Goal: Information Seeking & Learning: Learn about a topic

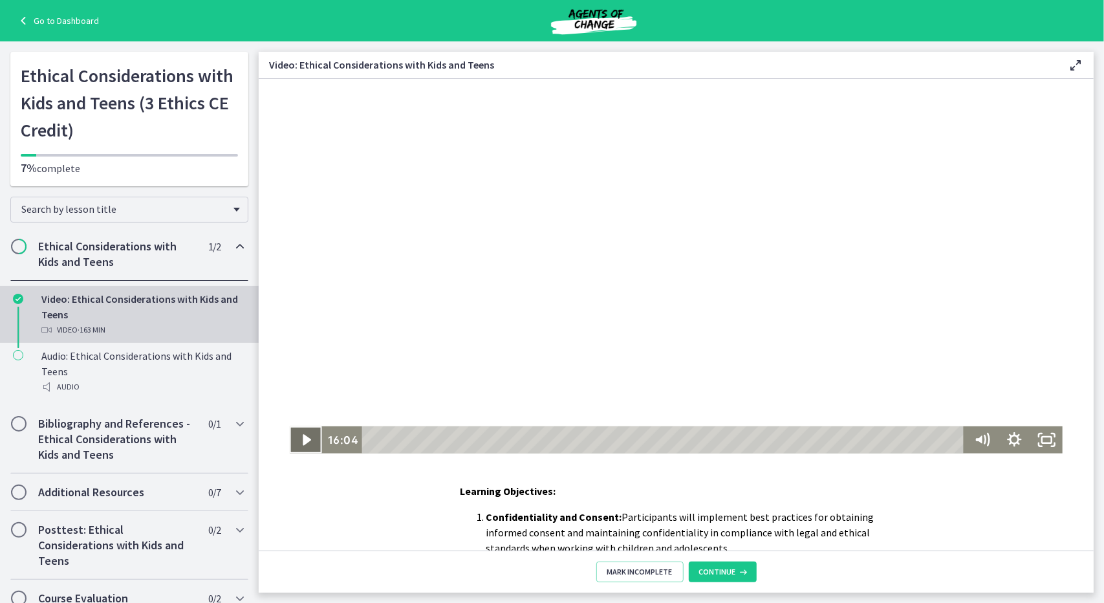
click at [300, 432] on icon "Play Video" at bounding box center [306, 439] width 32 height 27
click at [437, 440] on div "19:46" at bounding box center [665, 439] width 590 height 27
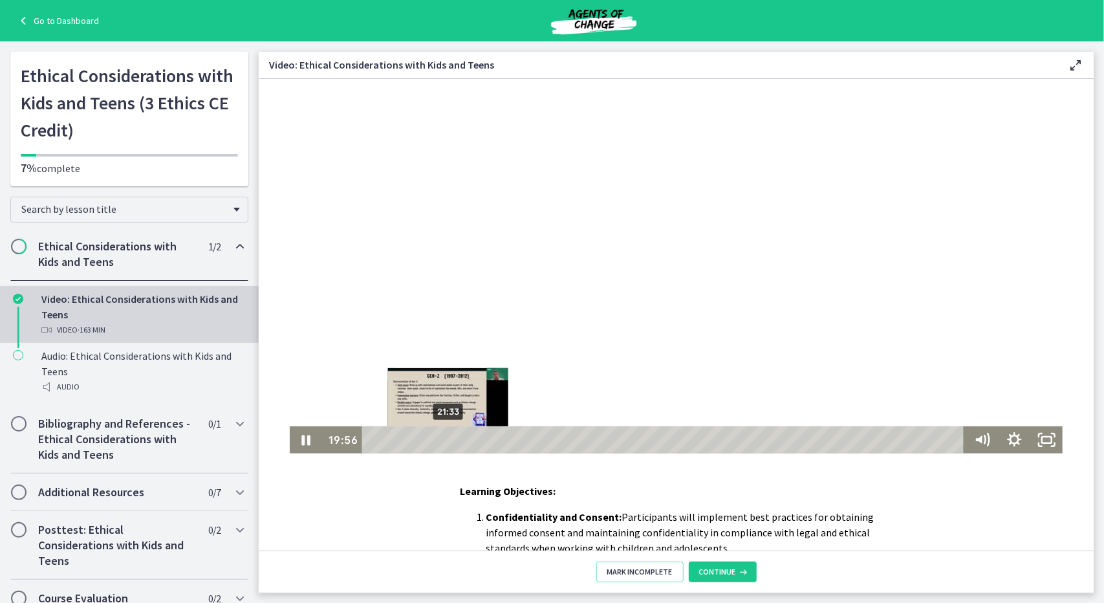
click at [443, 435] on div "21:33" at bounding box center [665, 439] width 590 height 27
click at [452, 435] on div "23:52" at bounding box center [665, 439] width 590 height 27
click at [447, 439] on div "Playbar" at bounding box center [451, 439] width 9 height 9
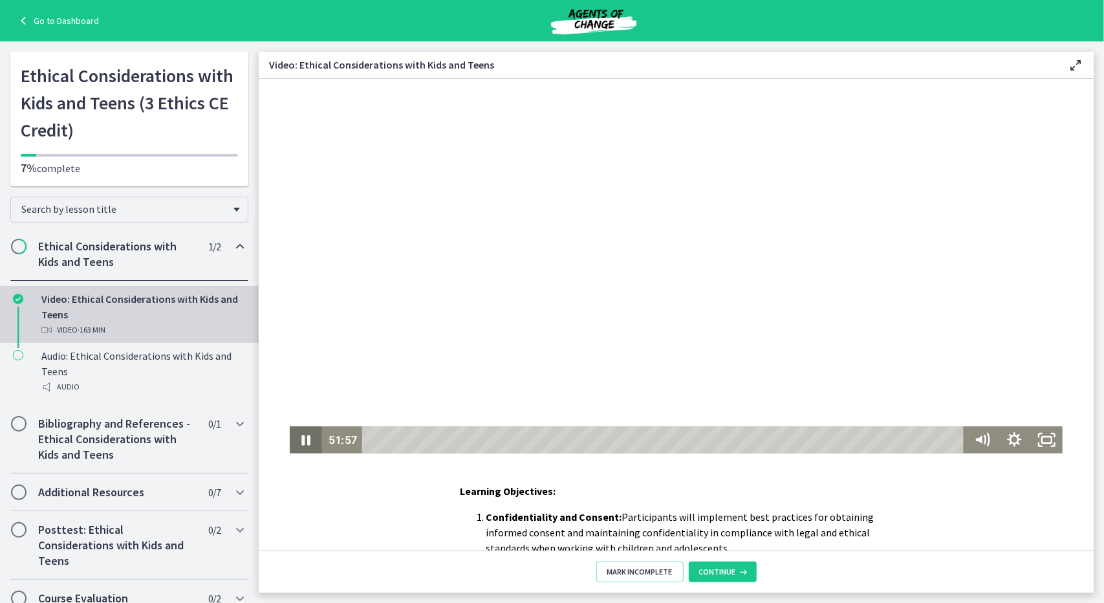
click at [300, 433] on icon "Pause" at bounding box center [305, 439] width 32 height 27
click at [294, 439] on icon "Play Video" at bounding box center [306, 439] width 32 height 27
click at [300, 442] on icon "Pause" at bounding box center [305, 439] width 10 height 12
click at [303, 437] on icon "Play Video" at bounding box center [306, 438] width 8 height 11
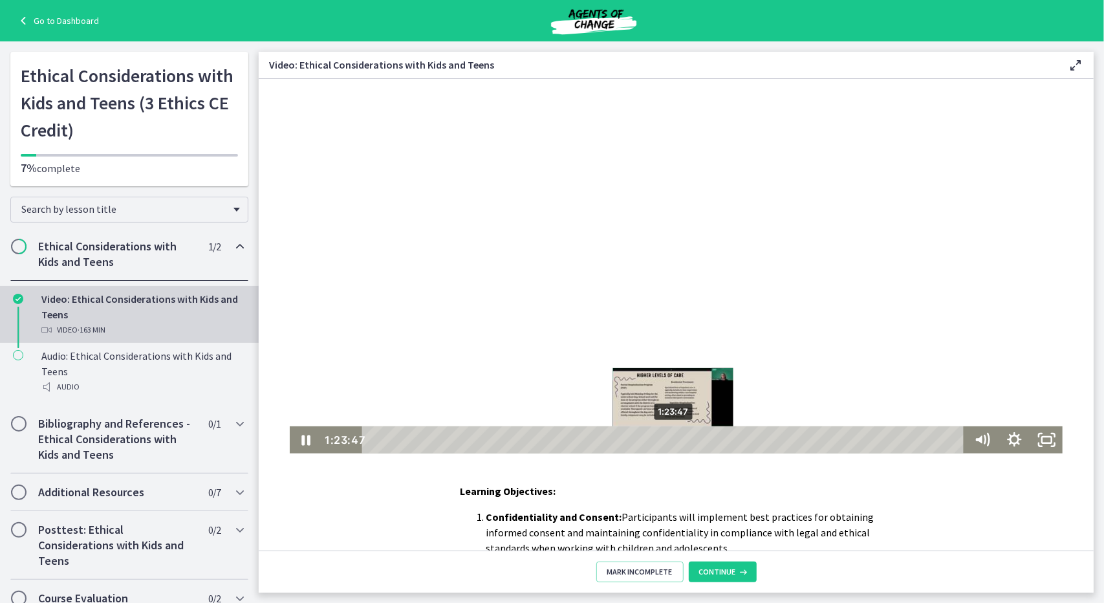
click at [669, 435] on div "1:23:47" at bounding box center [665, 439] width 590 height 27
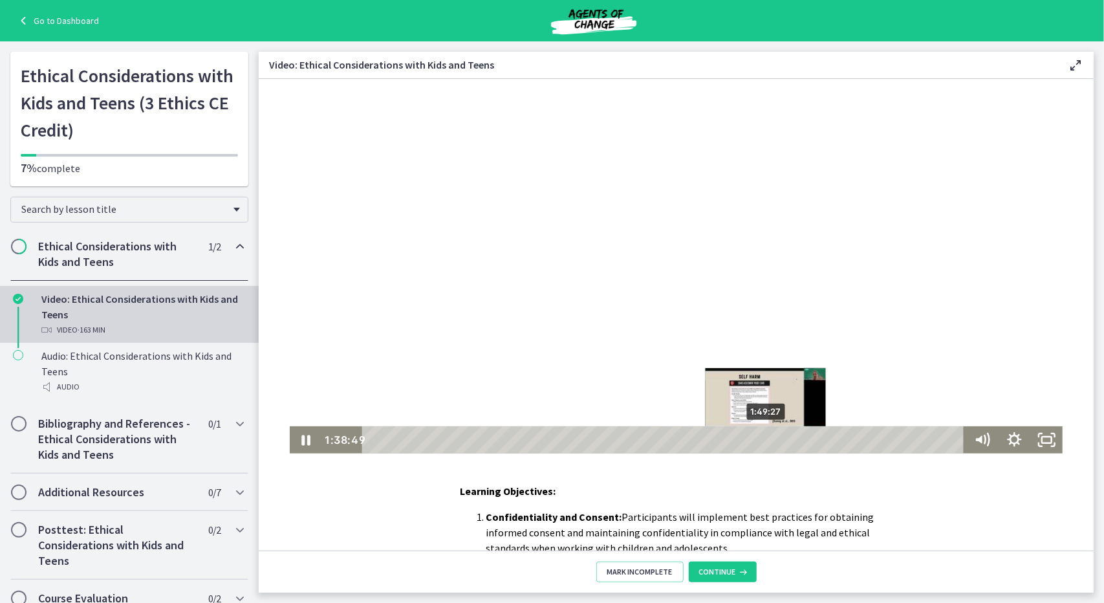
click at [762, 435] on div "1:49:27" at bounding box center [665, 439] width 590 height 27
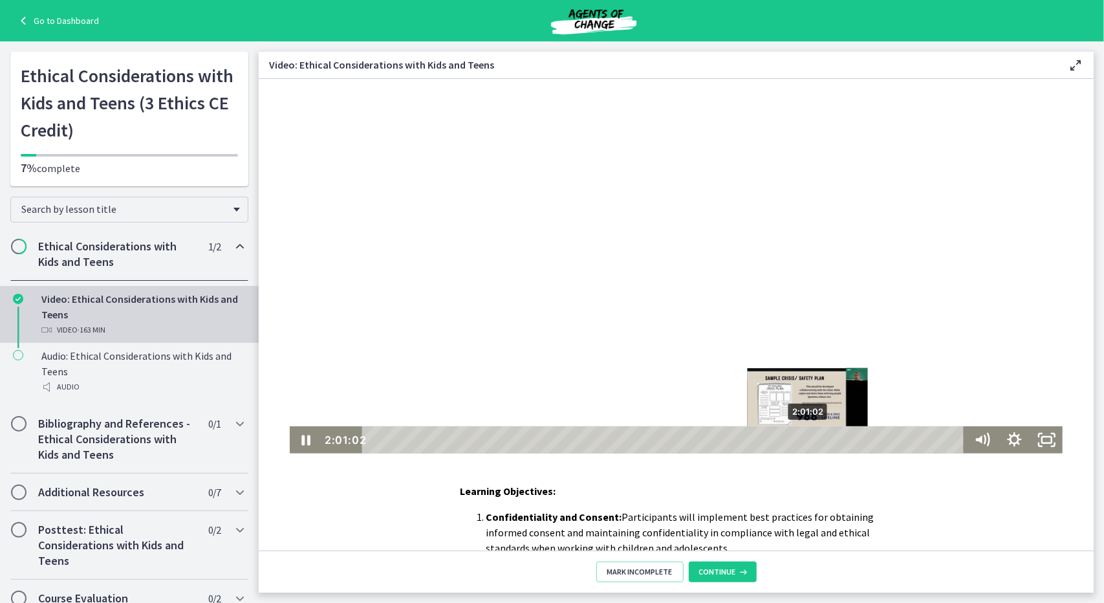
click at [804, 437] on div "2:01:02" at bounding box center [665, 439] width 590 height 27
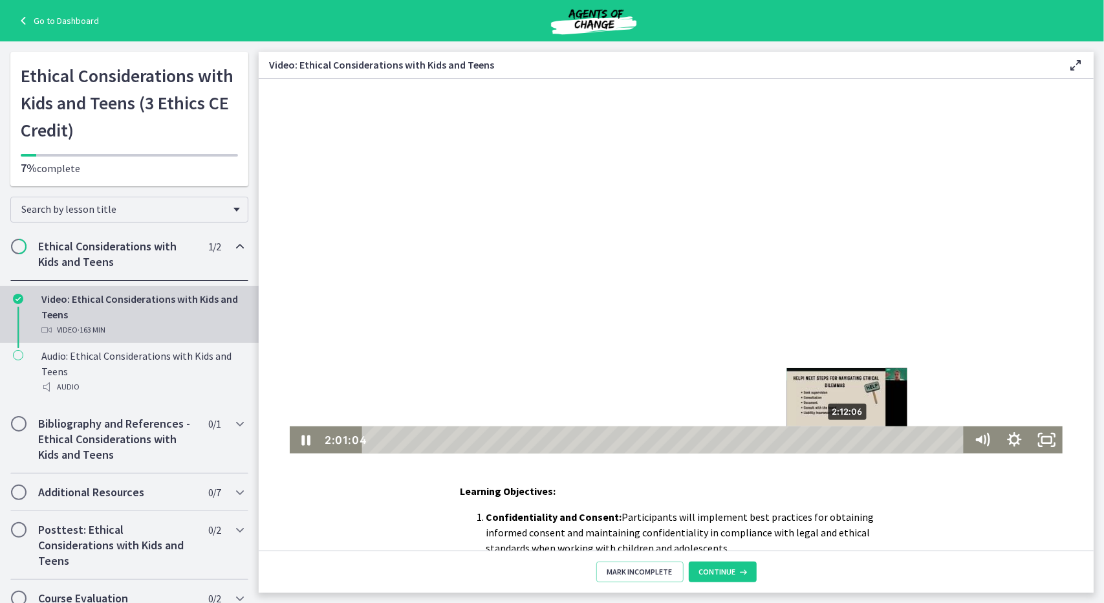
click at [844, 437] on div "2:12:06" at bounding box center [665, 439] width 590 height 27
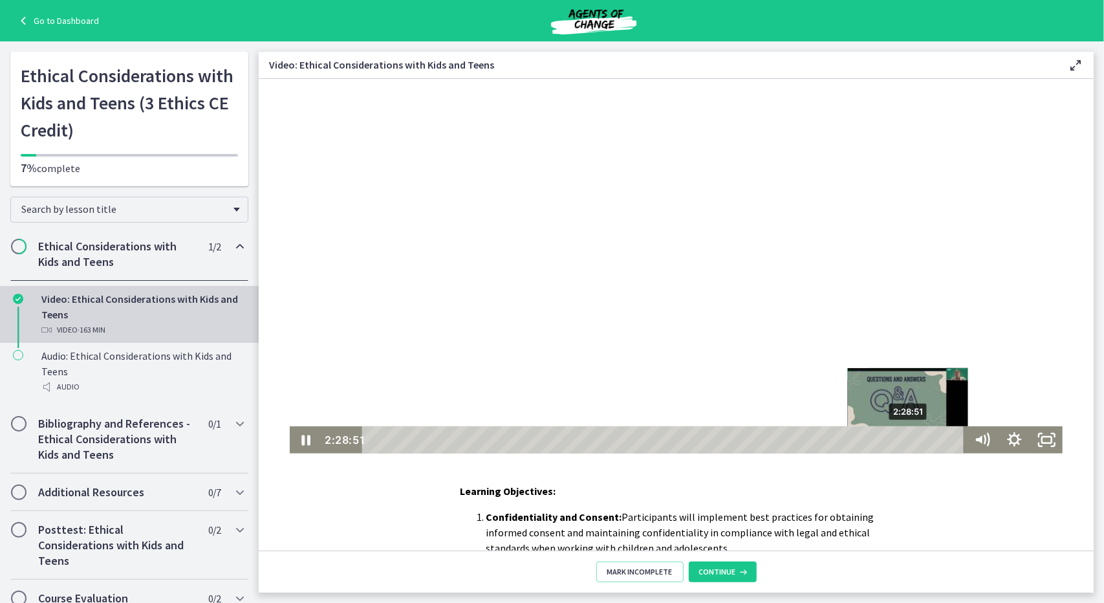
click at [905, 435] on div "2:28:51" at bounding box center [665, 439] width 590 height 27
click at [921, 439] on div "2:33:19" at bounding box center [665, 439] width 590 height 27
click at [910, 436] on div "2:30:06" at bounding box center [665, 439] width 590 height 27
click at [915, 438] on div "2:31:42" at bounding box center [665, 439] width 590 height 27
click at [924, 439] on div "2:34:01" at bounding box center [665, 439] width 590 height 27
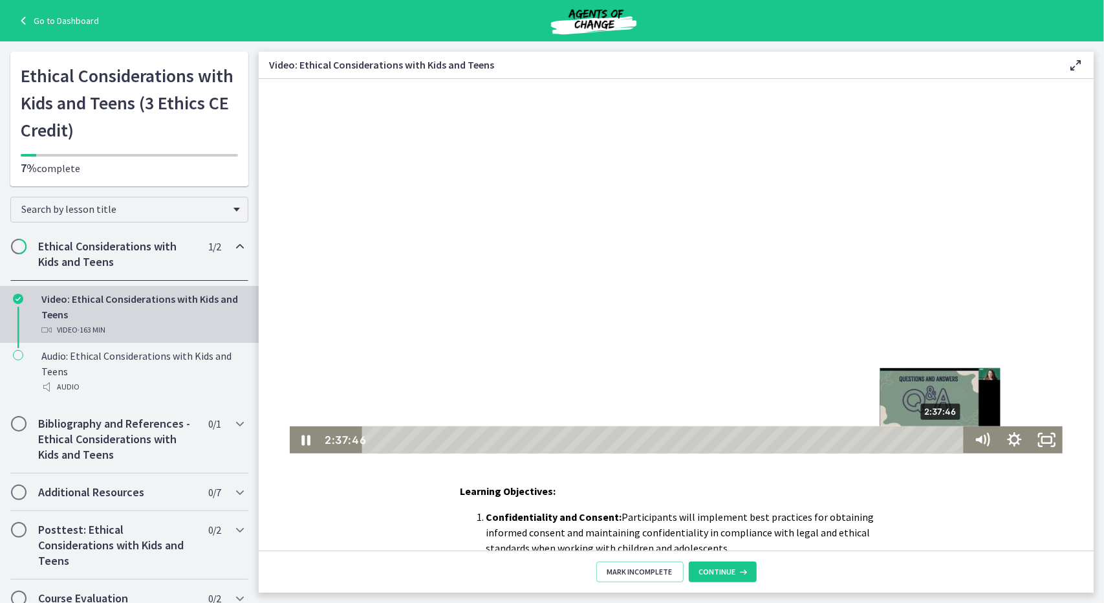
click at [937, 439] on div "2:37:46" at bounding box center [665, 439] width 590 height 27
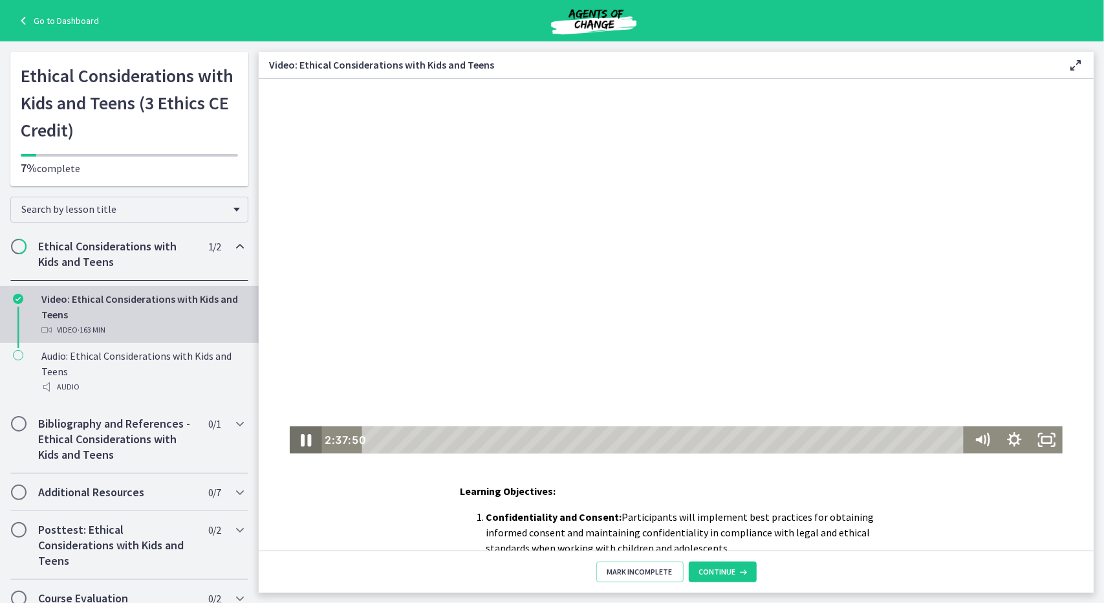
click at [294, 435] on icon "Pause" at bounding box center [305, 439] width 39 height 32
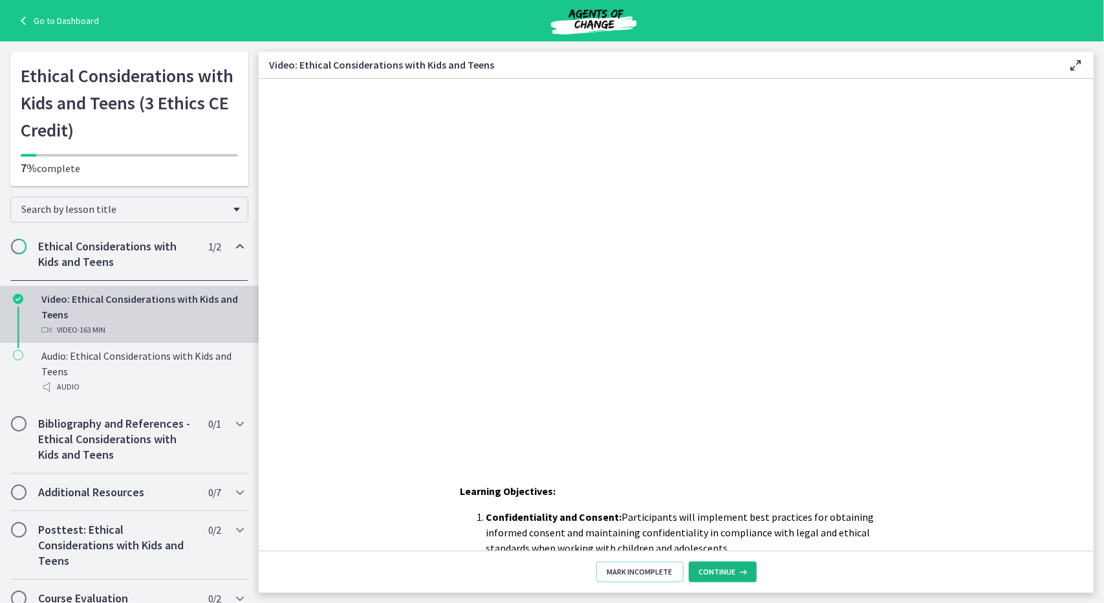
click at [731, 564] on button "Continue" at bounding box center [723, 572] width 68 height 21
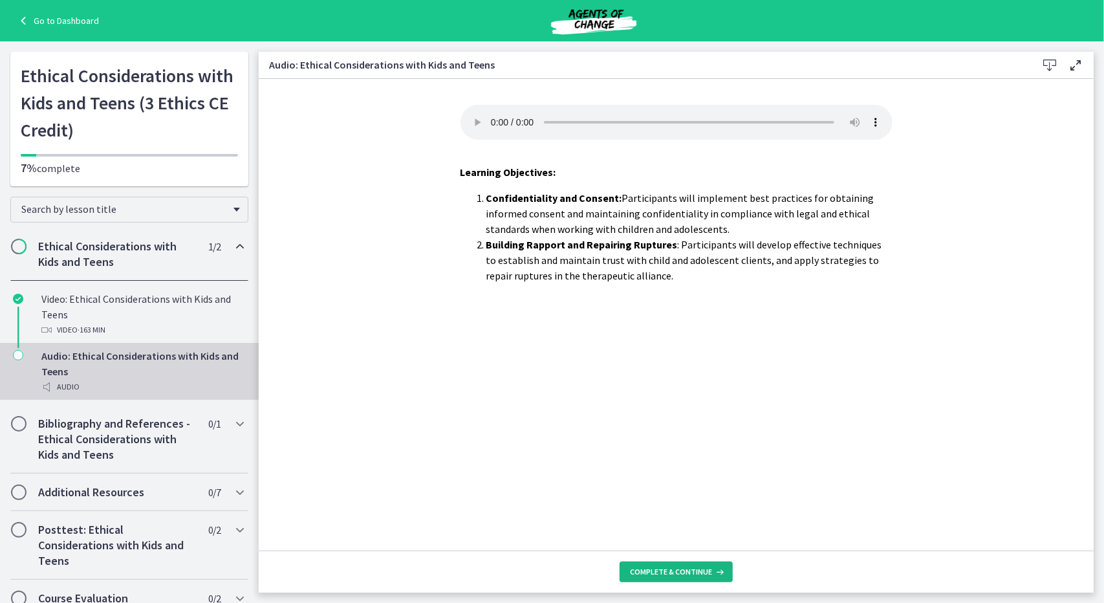
click at [695, 567] on span "Complete & continue" at bounding box center [671, 572] width 82 height 10
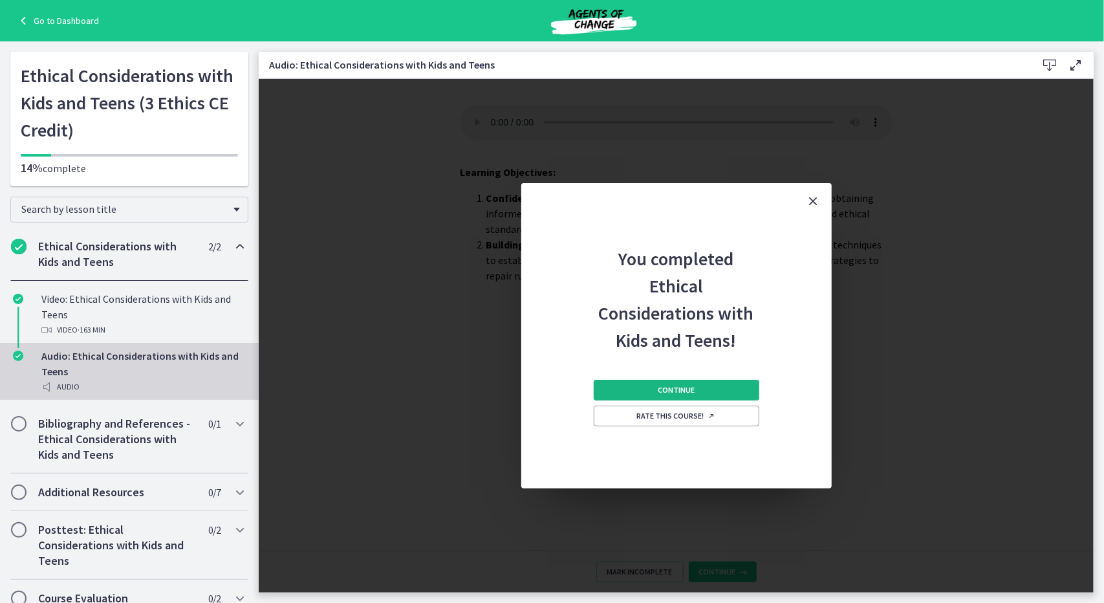
click at [682, 390] on span "Continue" at bounding box center [676, 390] width 37 height 10
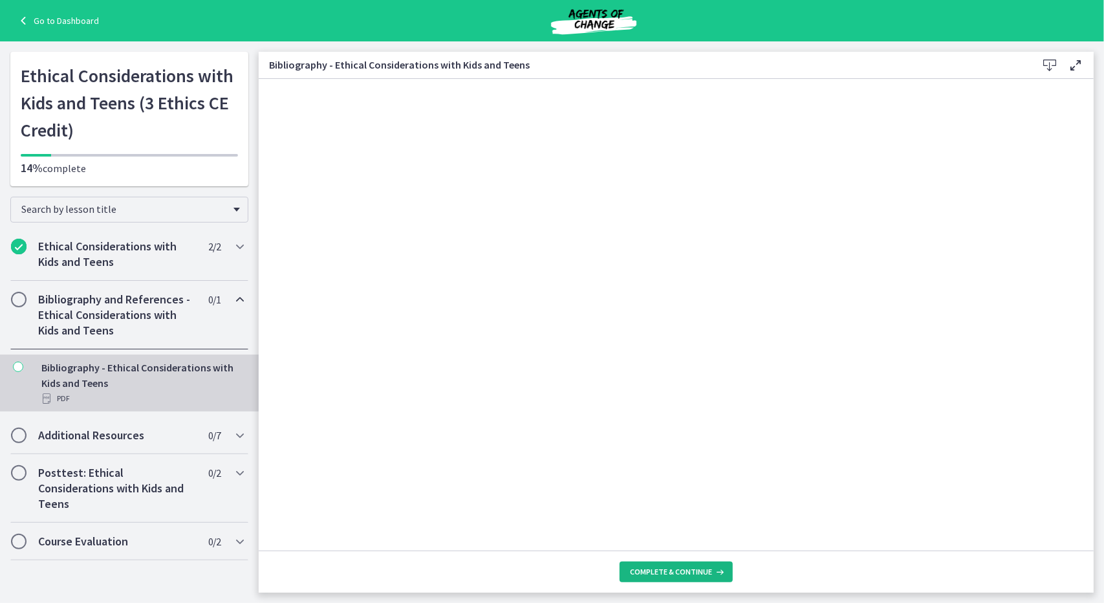
click at [705, 578] on button "Complete & continue" at bounding box center [676, 572] width 113 height 21
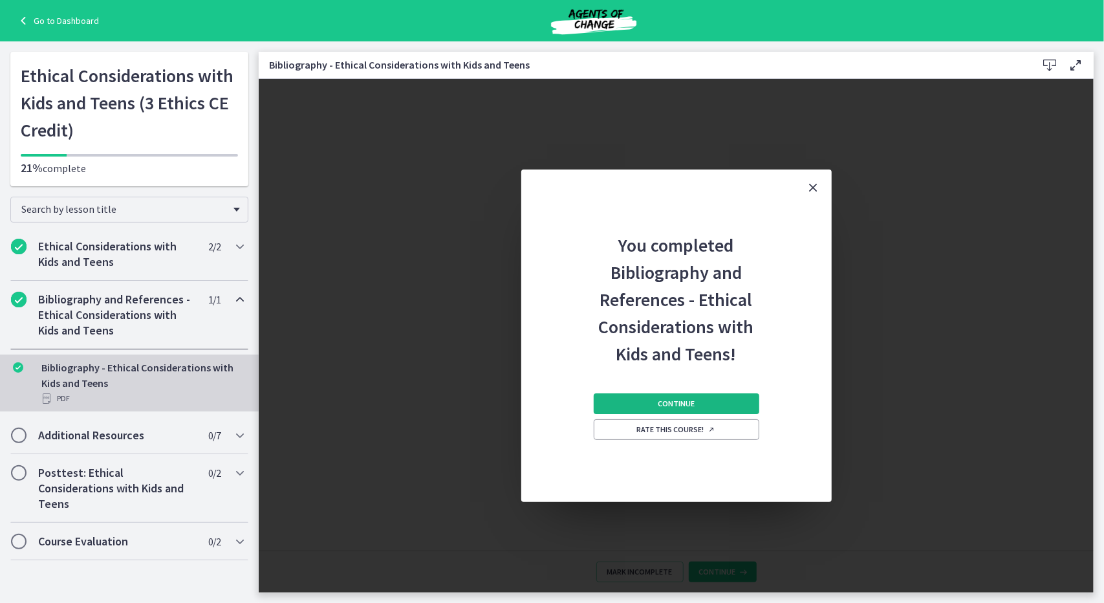
click at [677, 404] on span "Continue" at bounding box center [676, 404] width 37 height 10
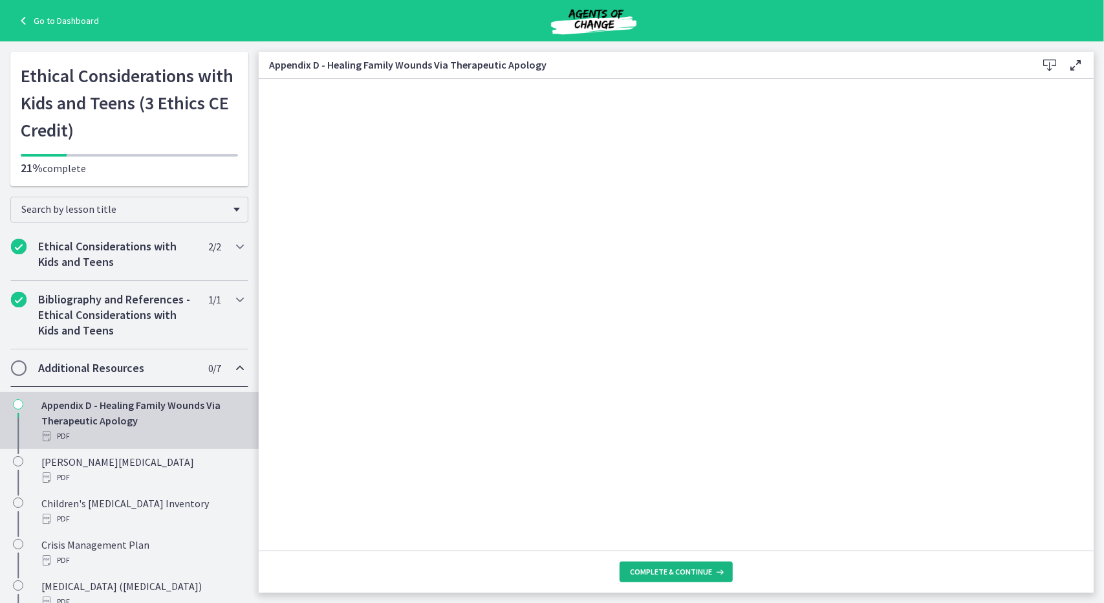
click at [684, 571] on span "Complete & continue" at bounding box center [671, 572] width 82 height 10
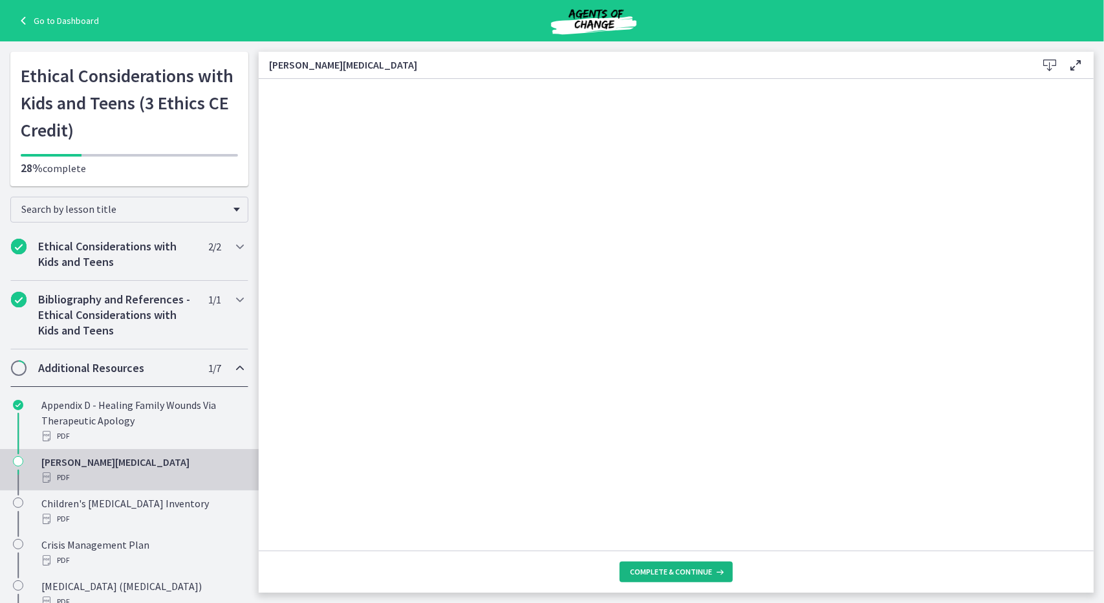
click at [678, 571] on span "Complete & continue" at bounding box center [671, 572] width 82 height 10
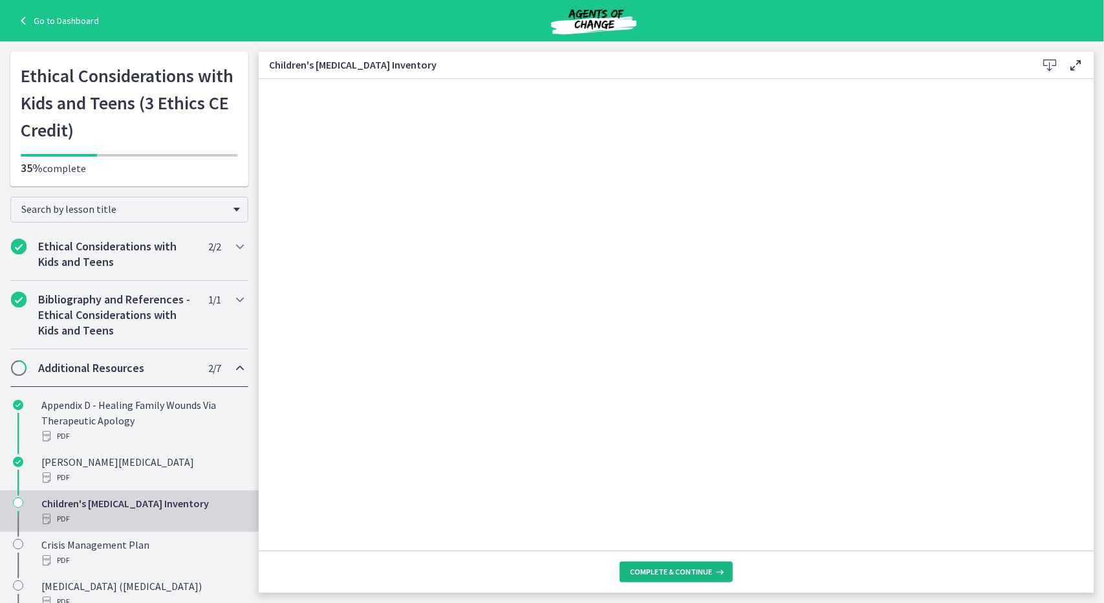
click at [688, 570] on span "Complete & continue" at bounding box center [671, 572] width 82 height 10
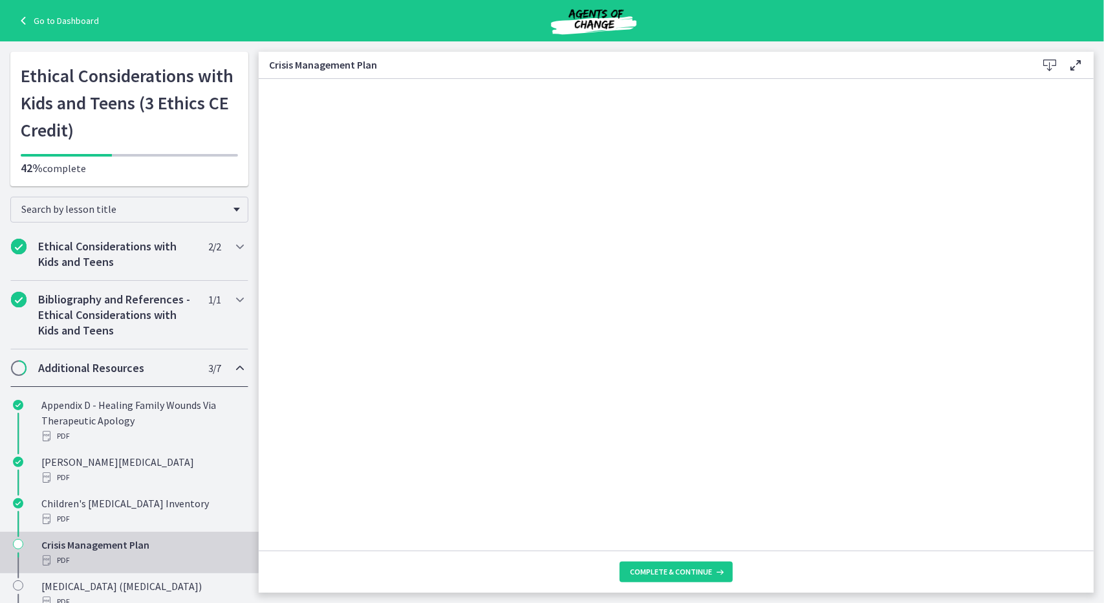
click at [651, 561] on footer "Complete & continue" at bounding box center [676, 572] width 835 height 42
click at [658, 575] on span "Complete & continue" at bounding box center [671, 572] width 82 height 10
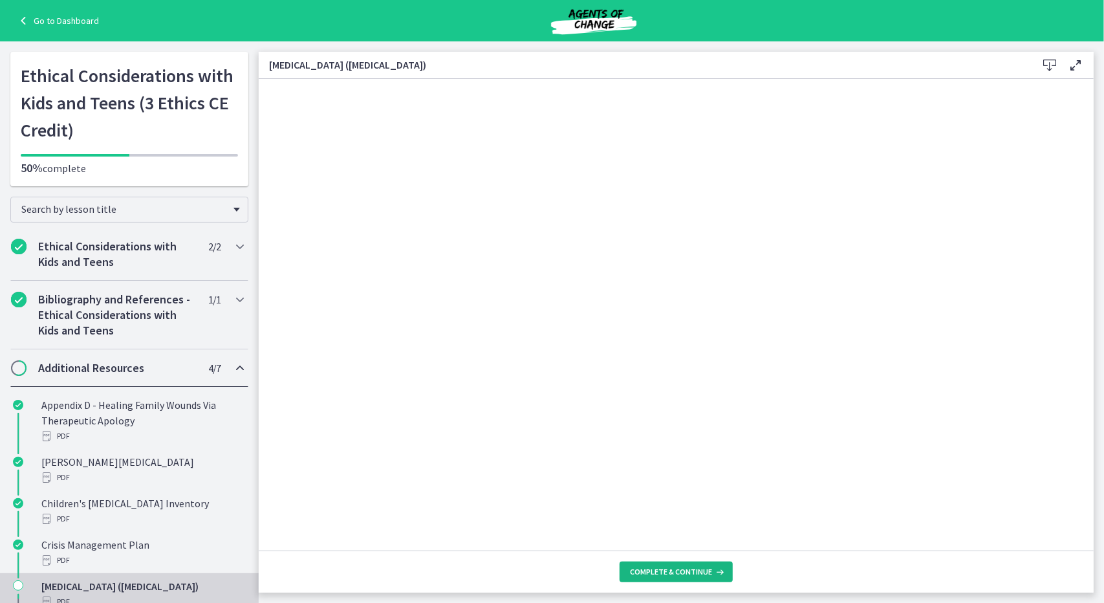
click at [658, 575] on span "Complete & continue" at bounding box center [671, 572] width 82 height 10
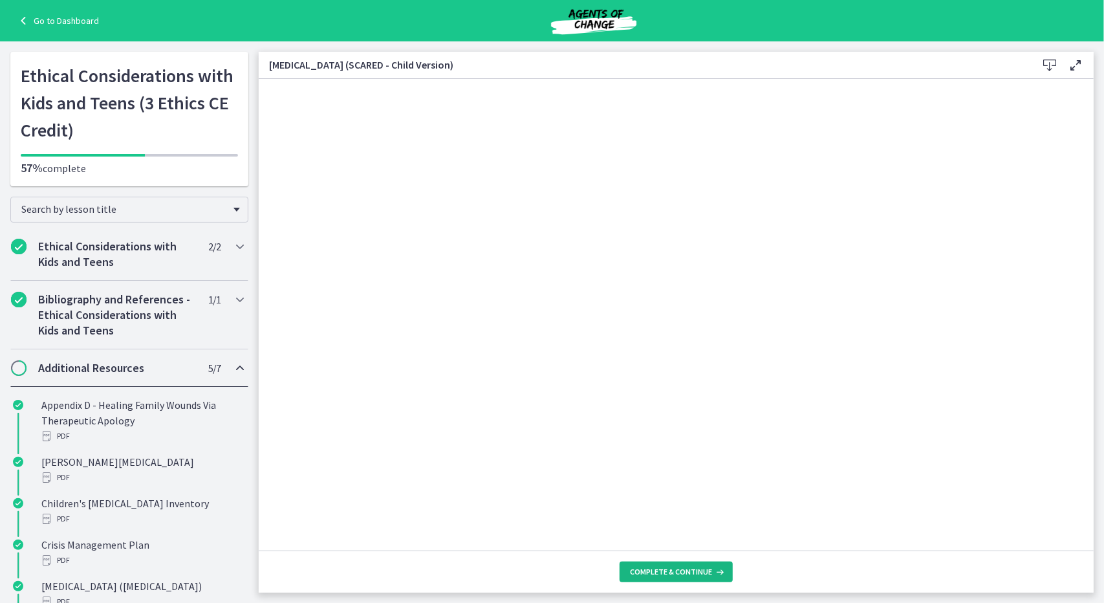
click at [658, 575] on span "Complete & continue" at bounding box center [671, 572] width 82 height 10
click at [701, 567] on span "Complete & continue" at bounding box center [671, 572] width 82 height 10
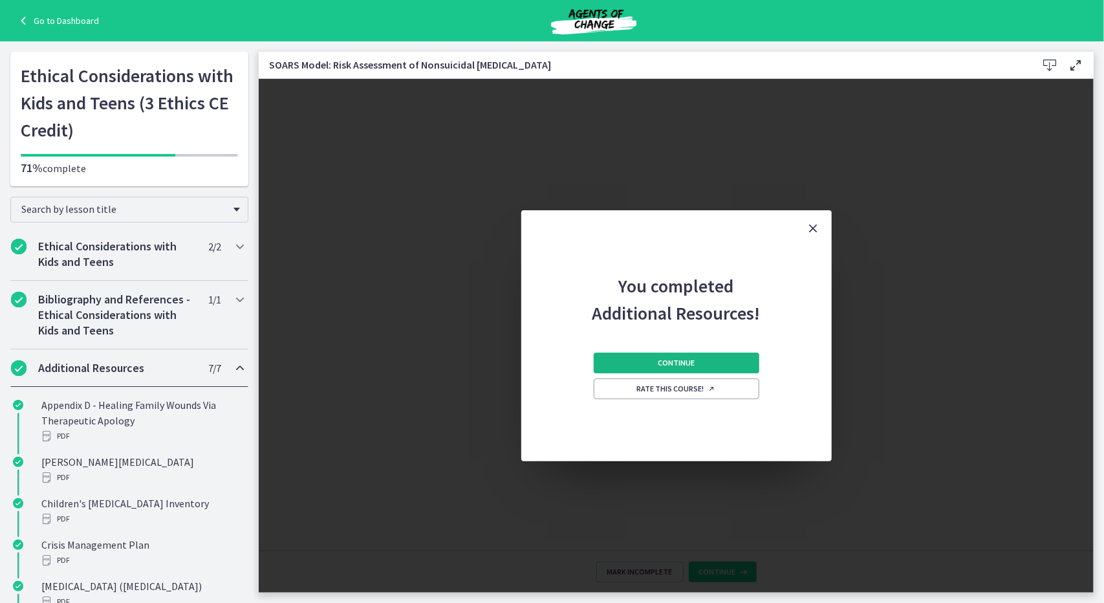
click at [685, 362] on span "Continue" at bounding box center [676, 363] width 37 height 10
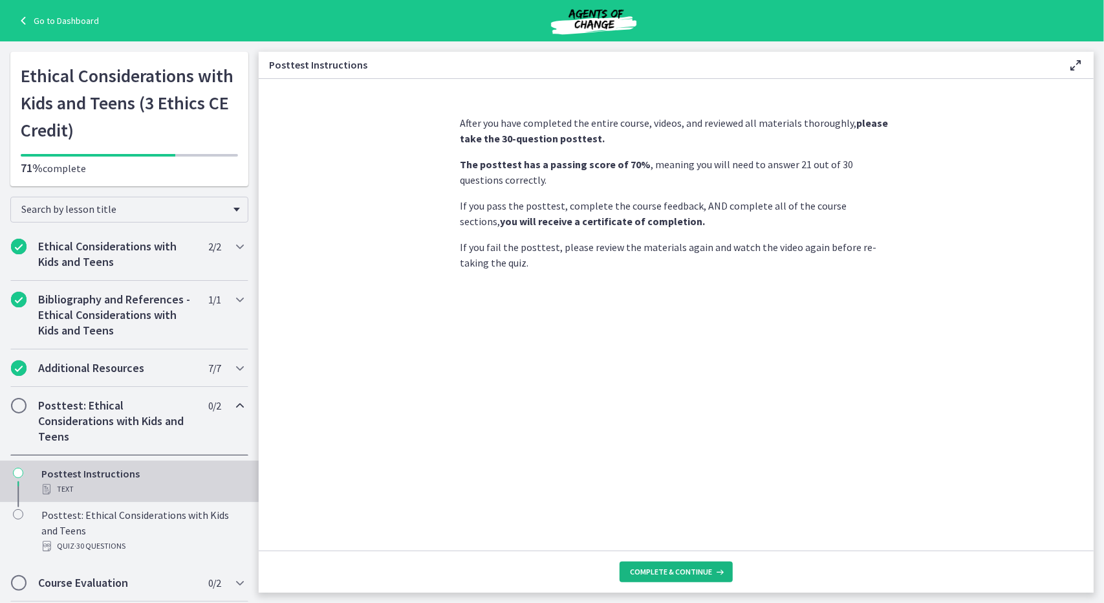
click at [680, 570] on span "Complete & continue" at bounding box center [671, 572] width 82 height 10
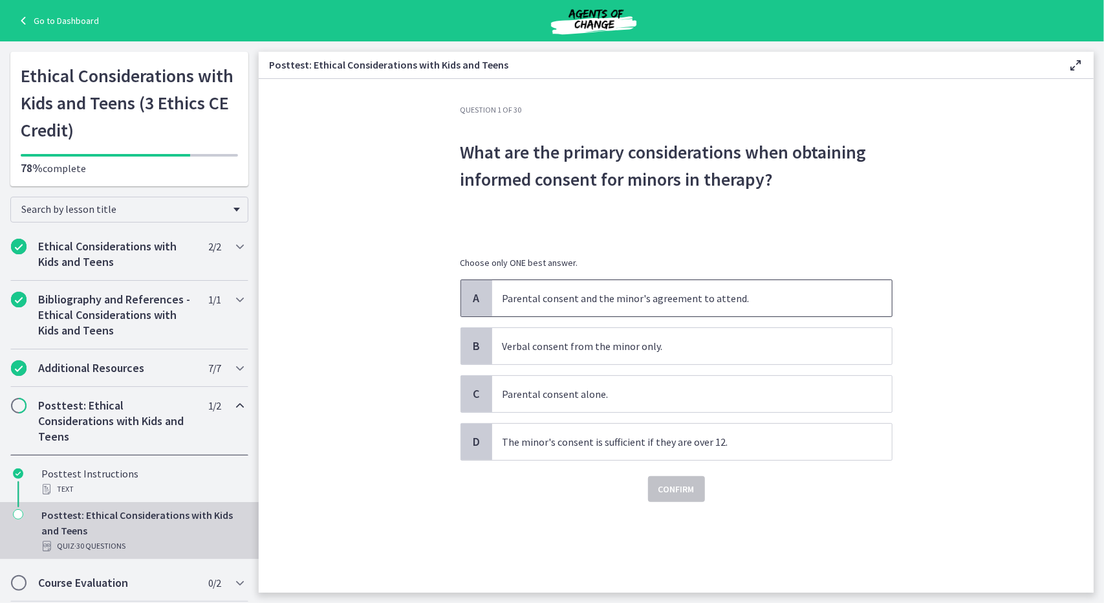
click at [479, 294] on span "A" at bounding box center [477, 298] width 16 height 16
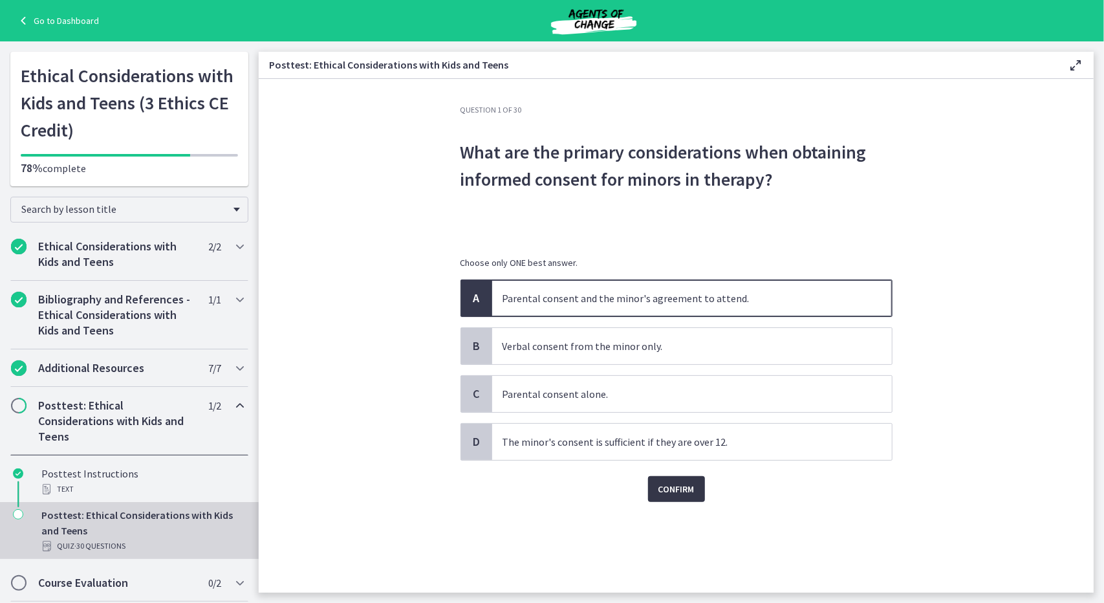
click at [690, 488] on span "Confirm" at bounding box center [677, 489] width 36 height 16
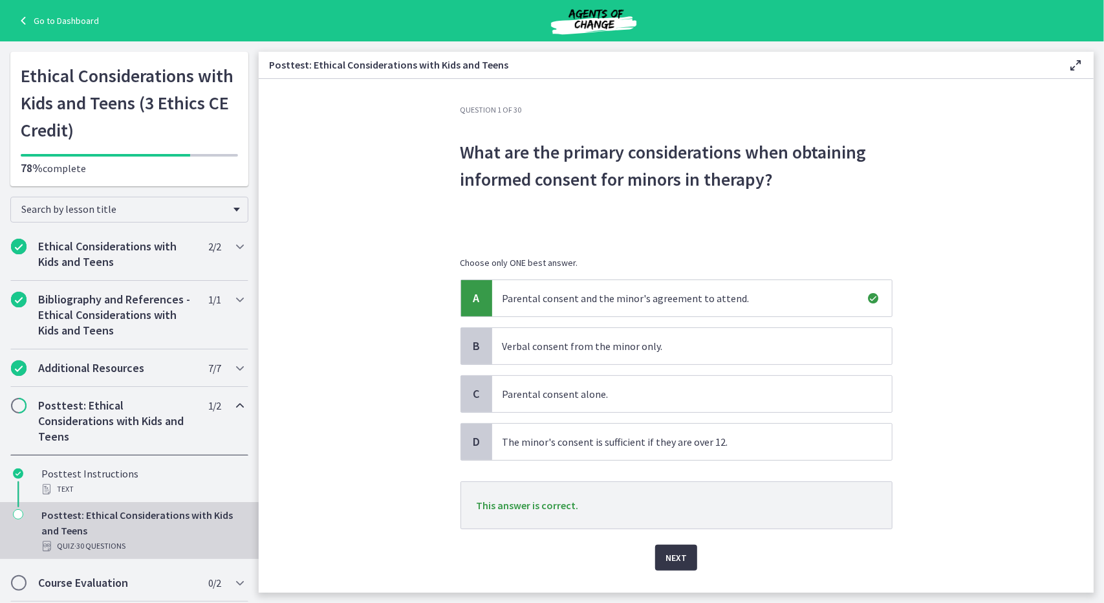
click at [673, 553] on span "Next" at bounding box center [676, 558] width 21 height 16
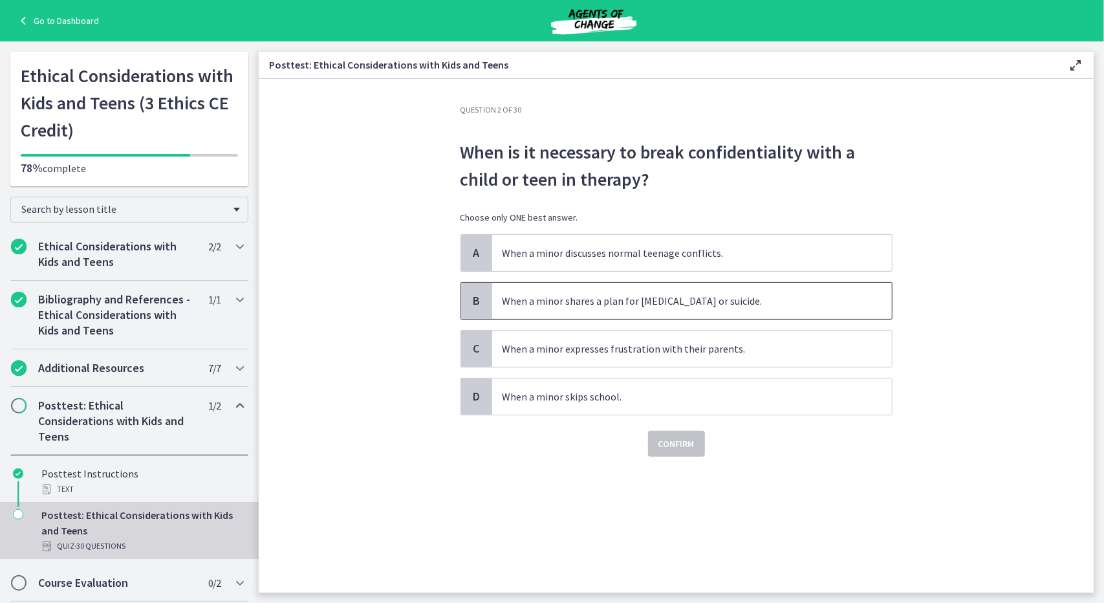
click at [466, 298] on div "B" at bounding box center [476, 301] width 31 height 36
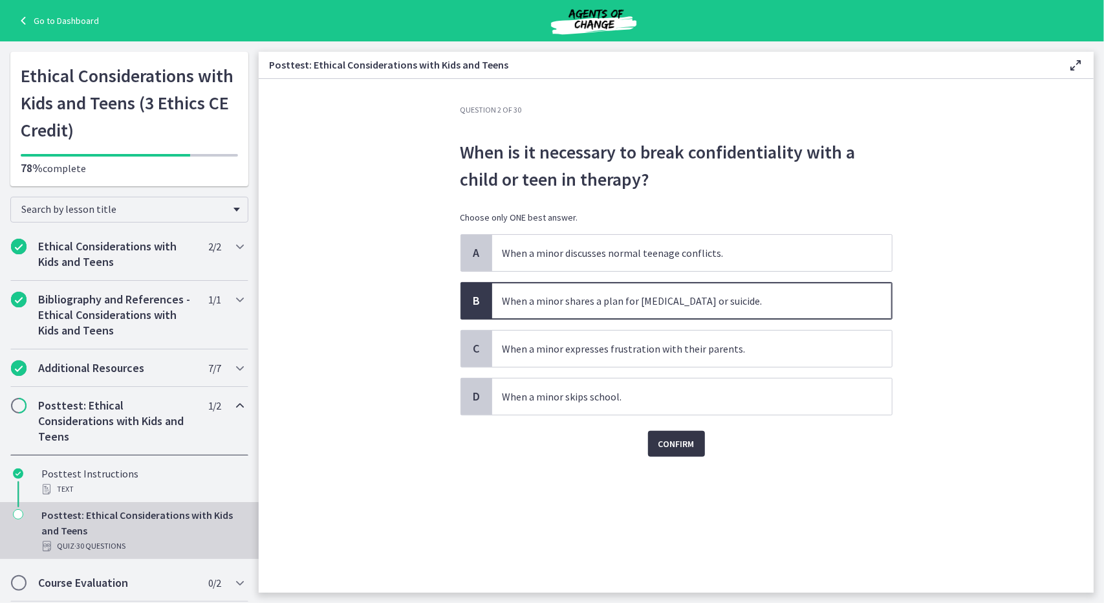
click at [663, 440] on span "Confirm" at bounding box center [677, 444] width 36 height 16
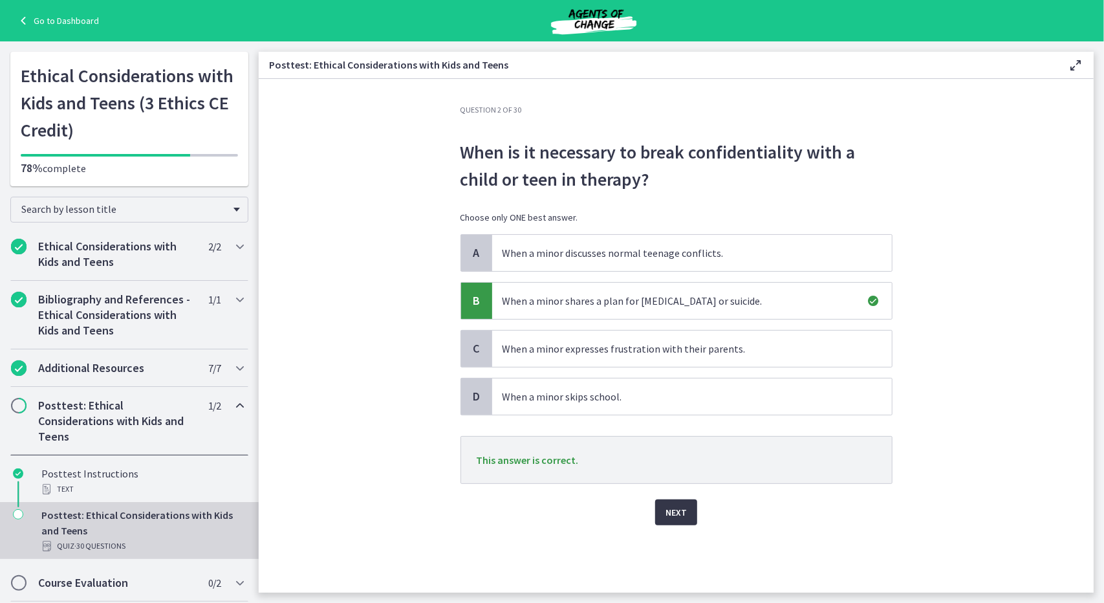
click at [680, 505] on span "Next" at bounding box center [676, 513] width 21 height 16
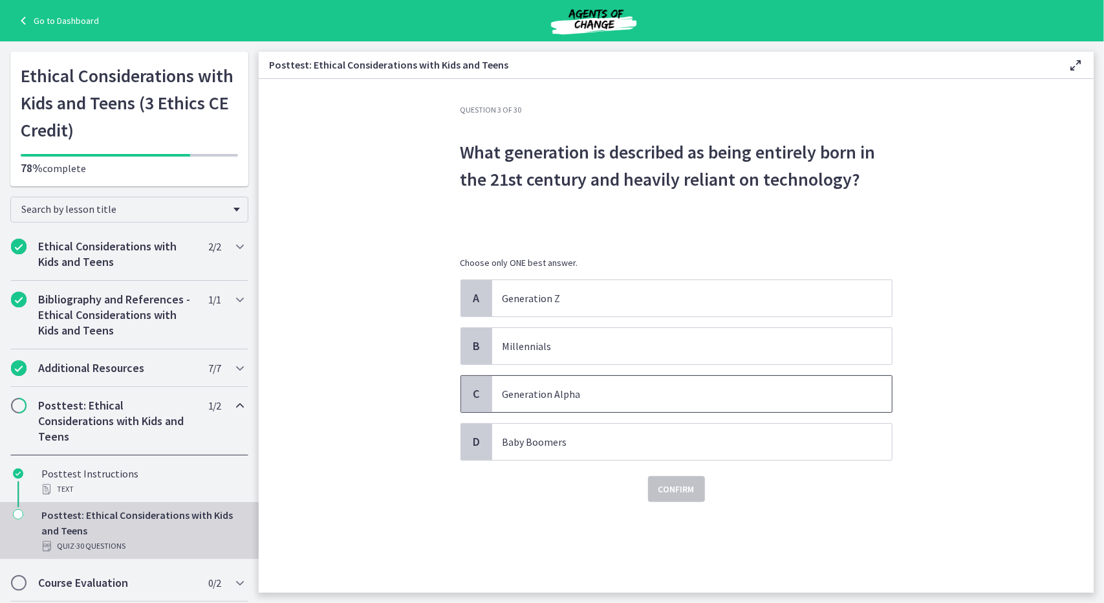
click at [475, 391] on span "C" at bounding box center [477, 394] width 16 height 16
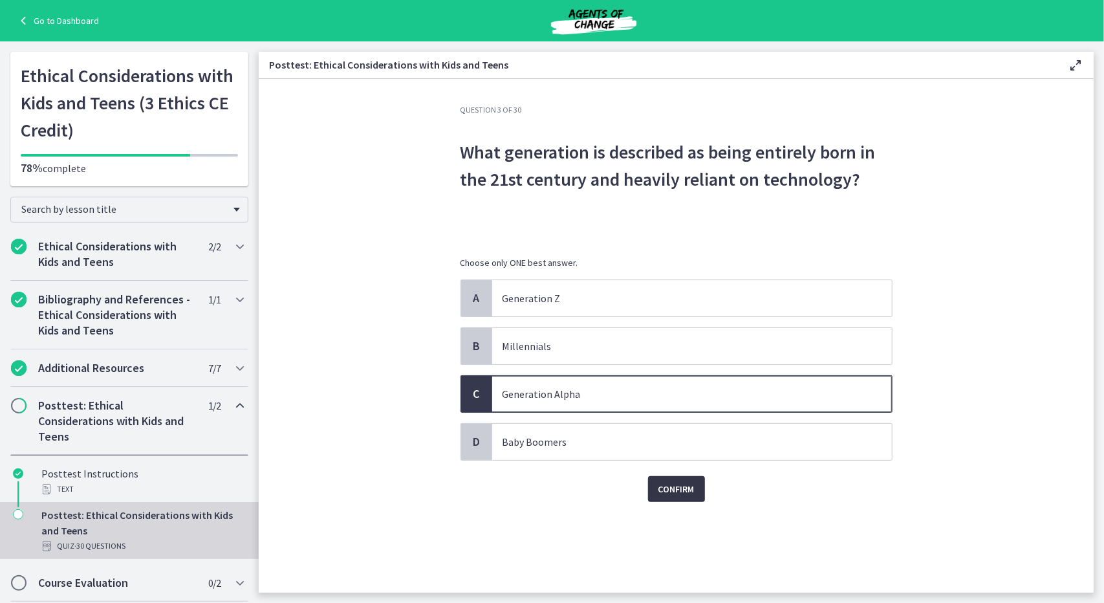
click at [662, 486] on span "Confirm" at bounding box center [677, 489] width 36 height 16
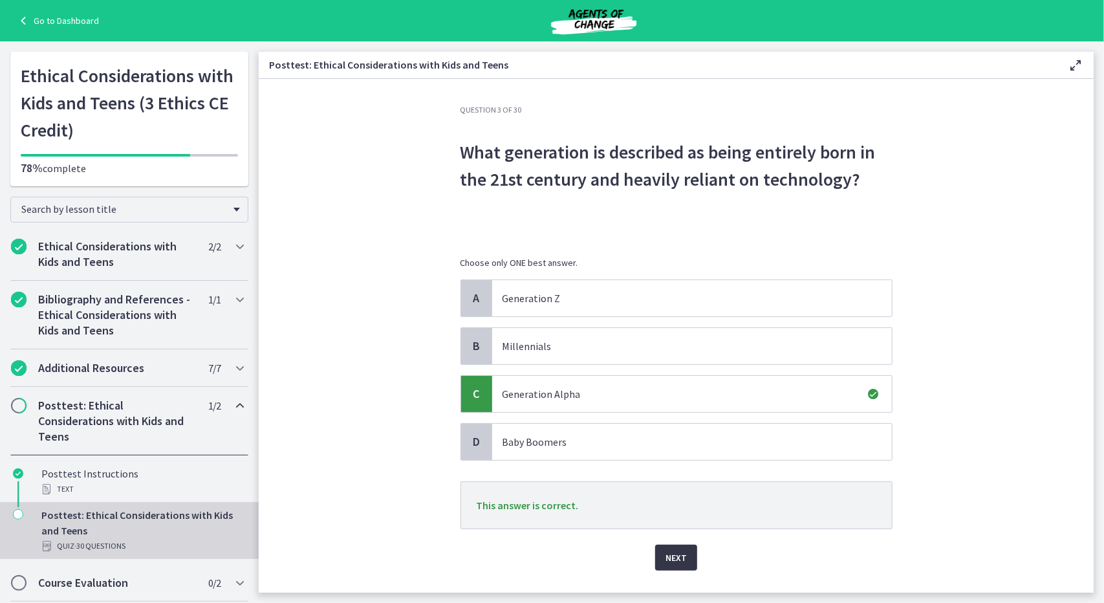
click at [674, 550] on span "Next" at bounding box center [676, 558] width 21 height 16
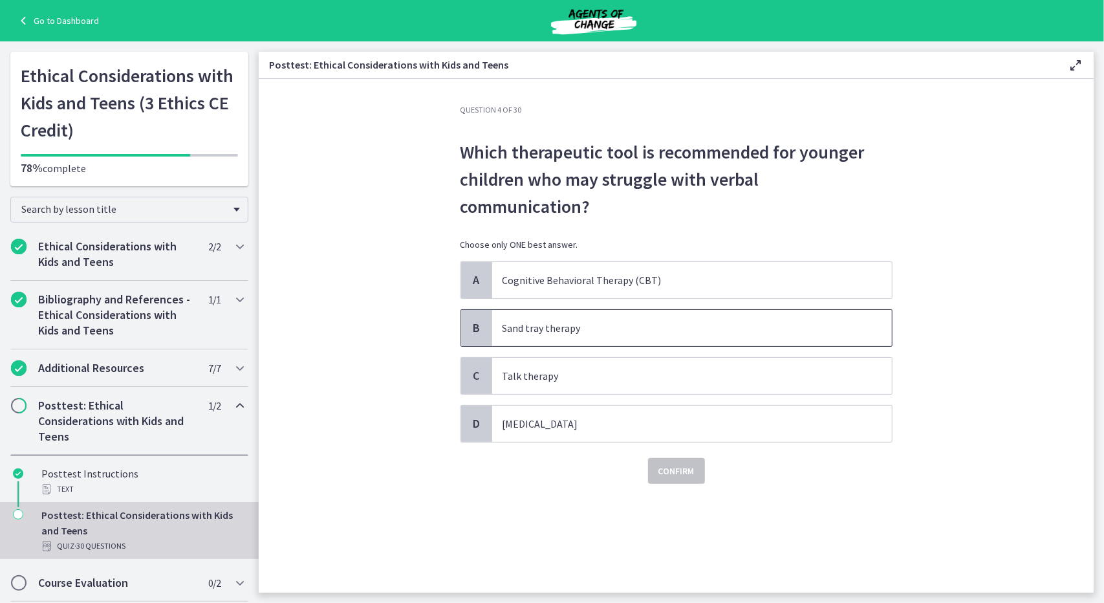
click at [479, 320] on span "B" at bounding box center [477, 328] width 16 height 16
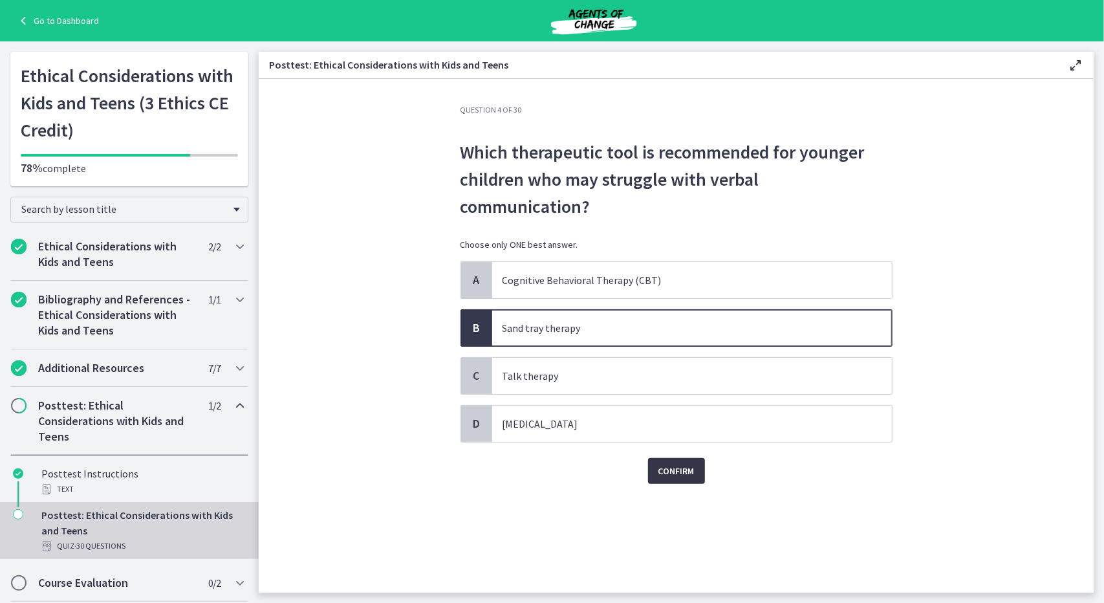
click at [671, 463] on span "Confirm" at bounding box center [677, 471] width 36 height 16
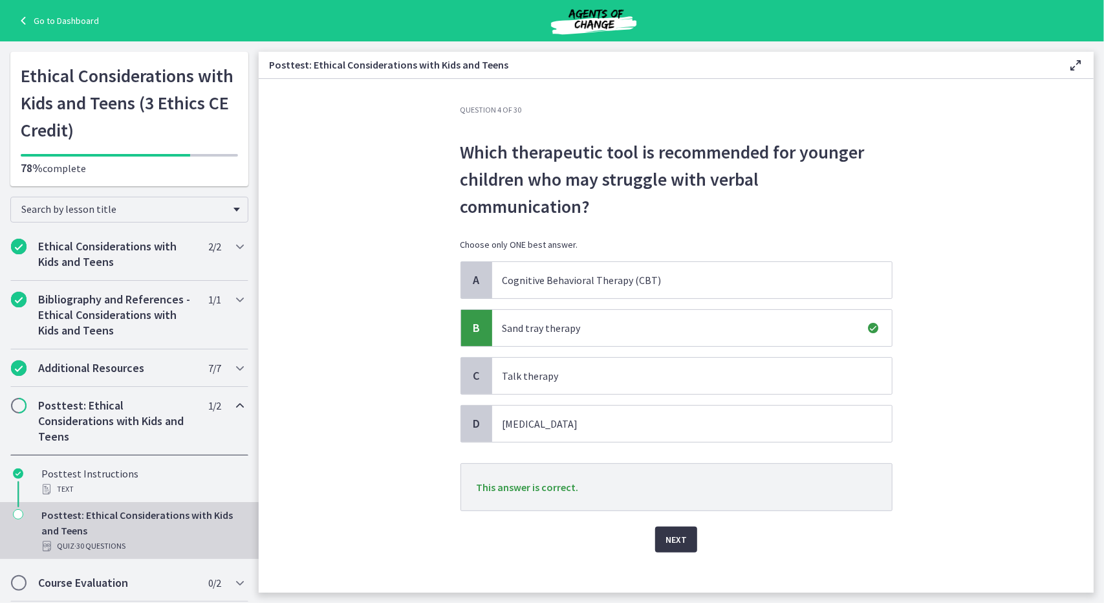
click at [688, 527] on button "Next" at bounding box center [676, 540] width 42 height 26
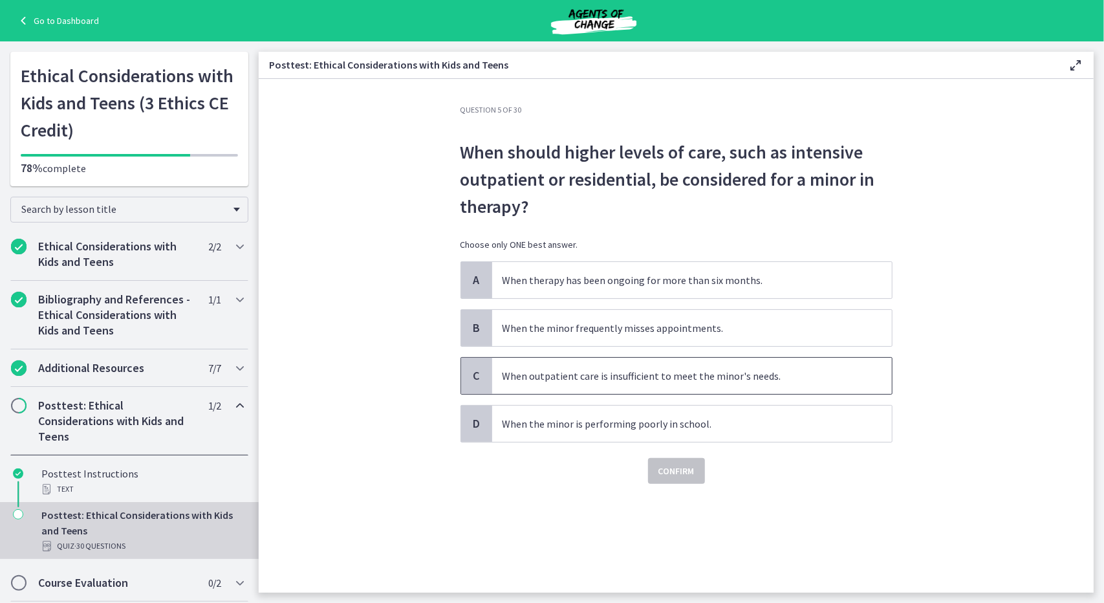
click at [476, 376] on span "C" at bounding box center [477, 376] width 16 height 16
click at [657, 460] on button "Confirm" at bounding box center [676, 471] width 57 height 26
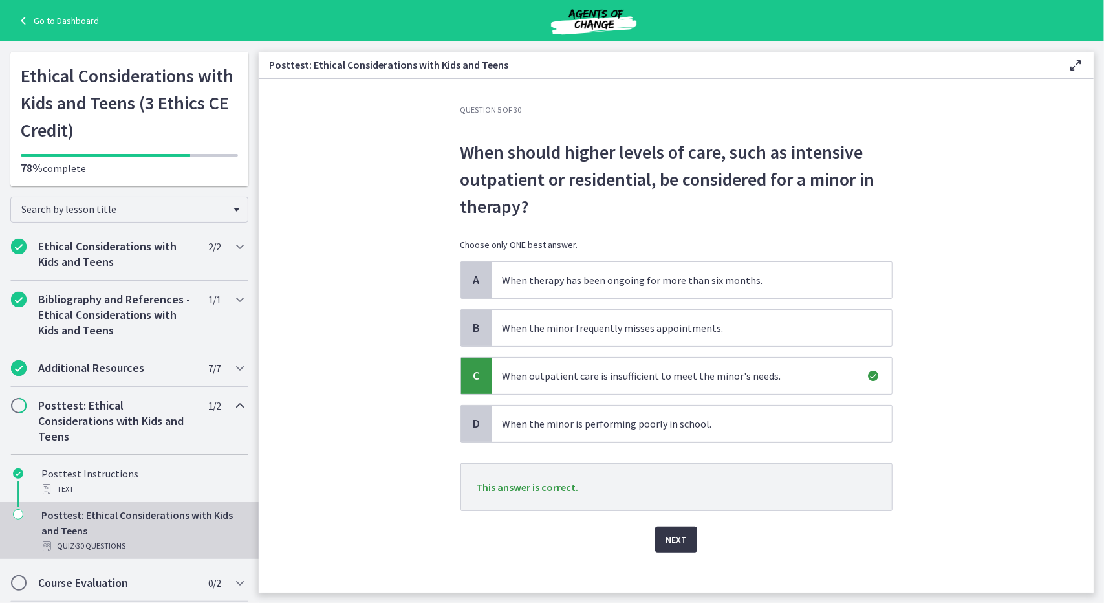
click at [680, 539] on span "Next" at bounding box center [676, 540] width 21 height 16
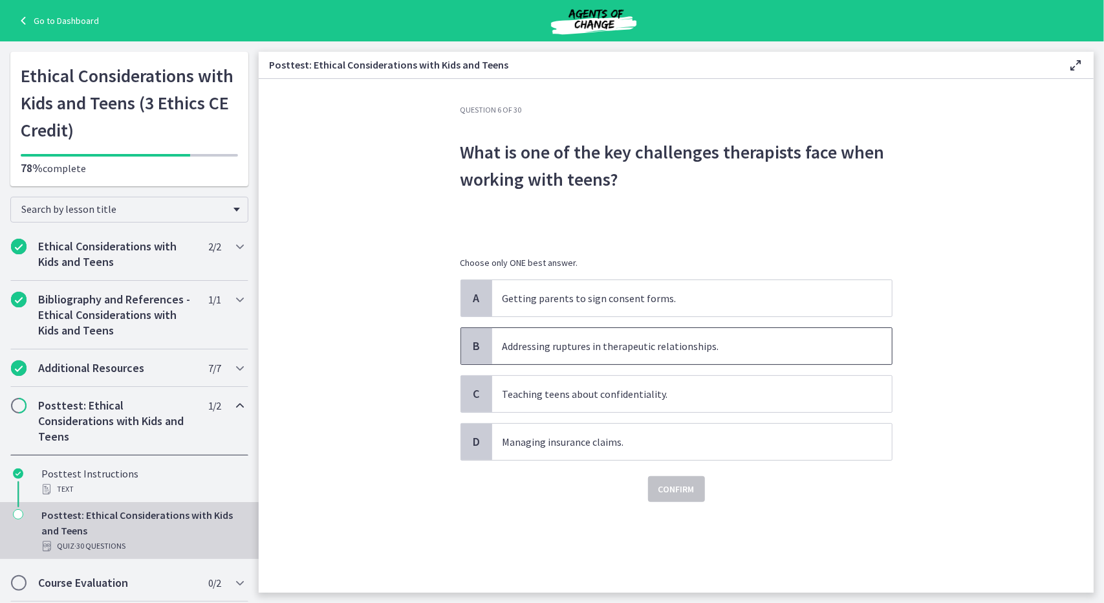
click at [483, 345] on span "B" at bounding box center [477, 346] width 16 height 16
click at [682, 476] on button "Confirm" at bounding box center [676, 489] width 57 height 26
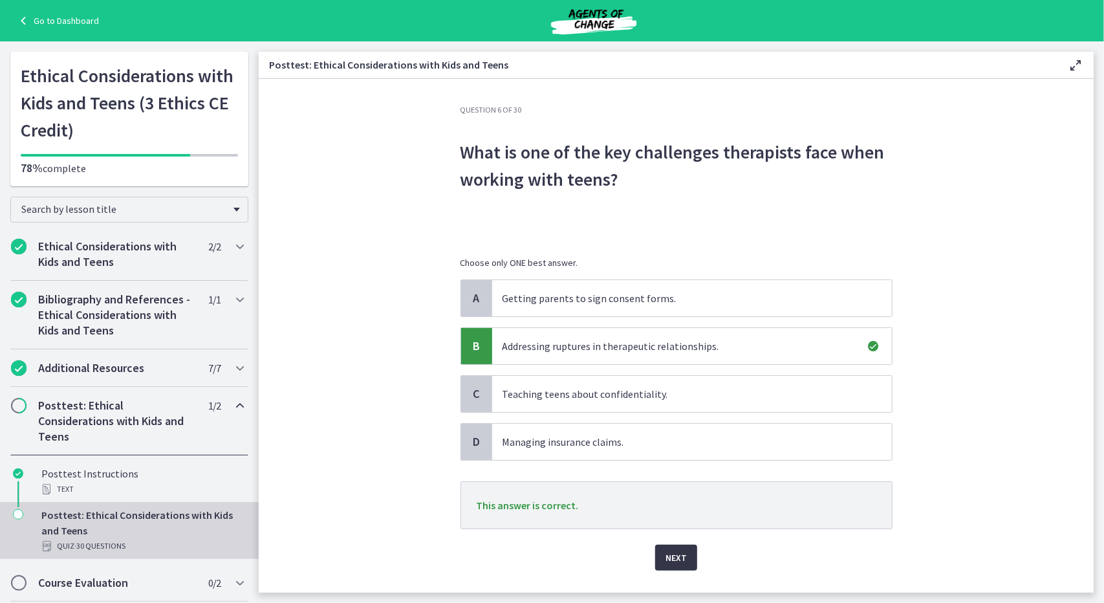
click at [682, 563] on button "Next" at bounding box center [676, 558] width 42 height 26
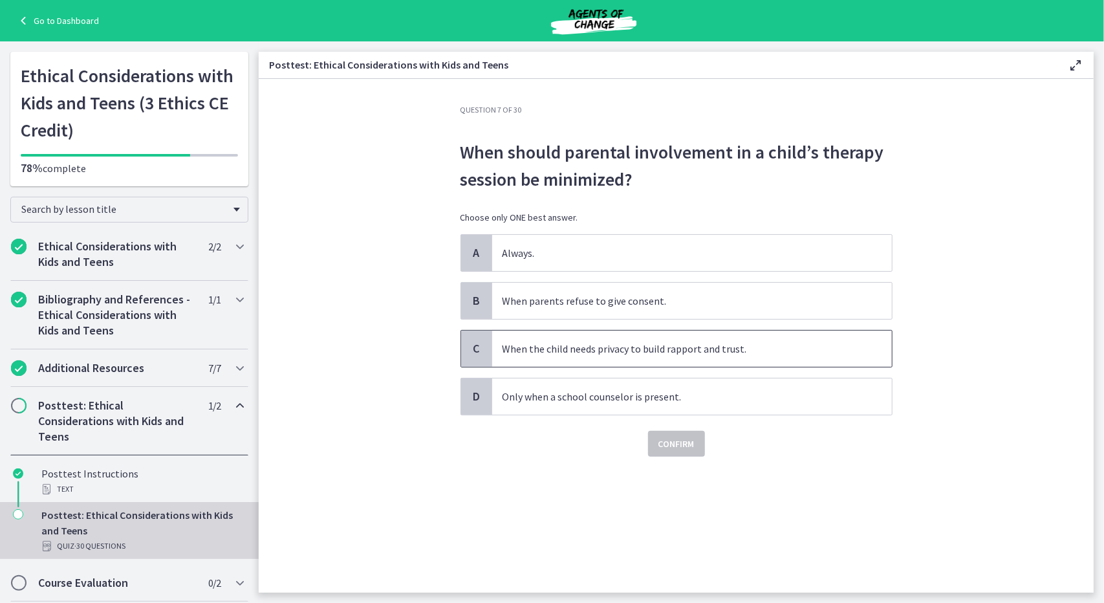
click at [481, 341] on span "C" at bounding box center [477, 349] width 16 height 16
click at [659, 443] on span "Confirm" at bounding box center [677, 444] width 36 height 16
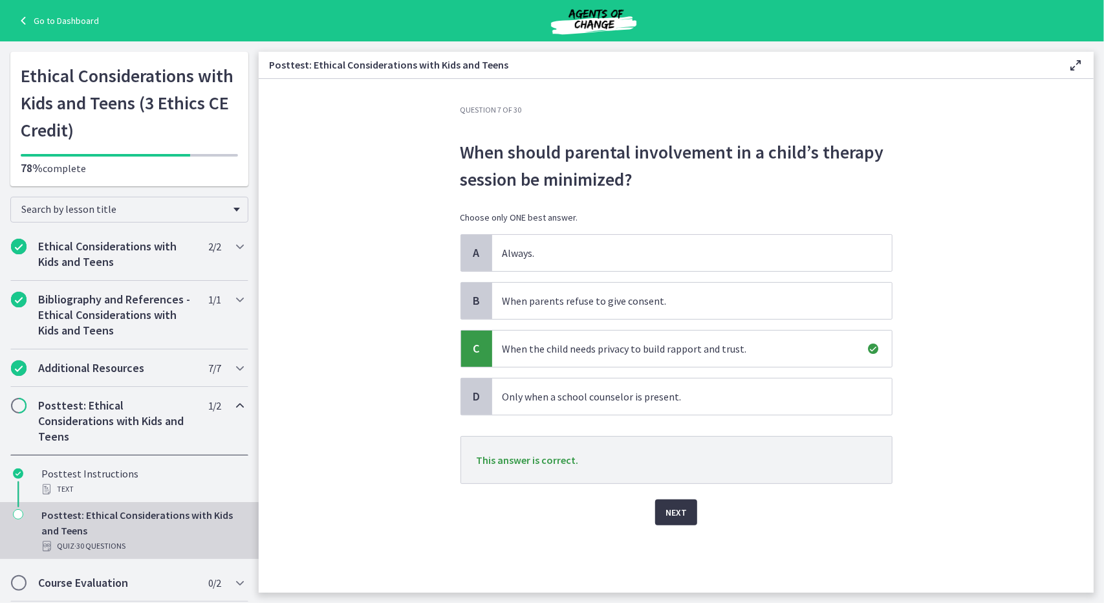
click at [674, 511] on span "Next" at bounding box center [676, 513] width 21 height 16
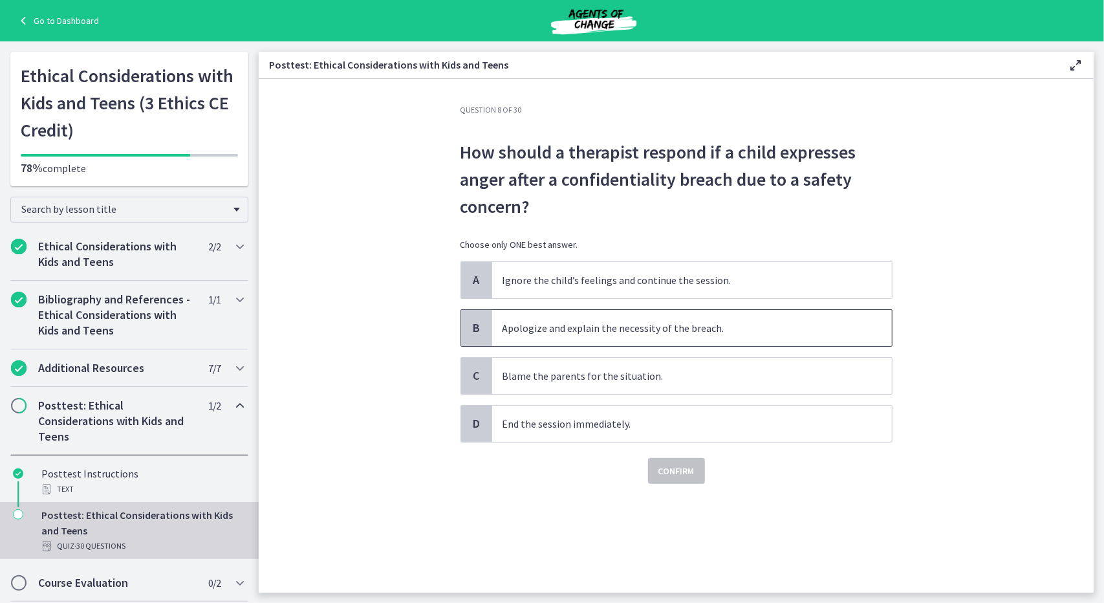
click at [481, 329] on span "B" at bounding box center [477, 328] width 16 height 16
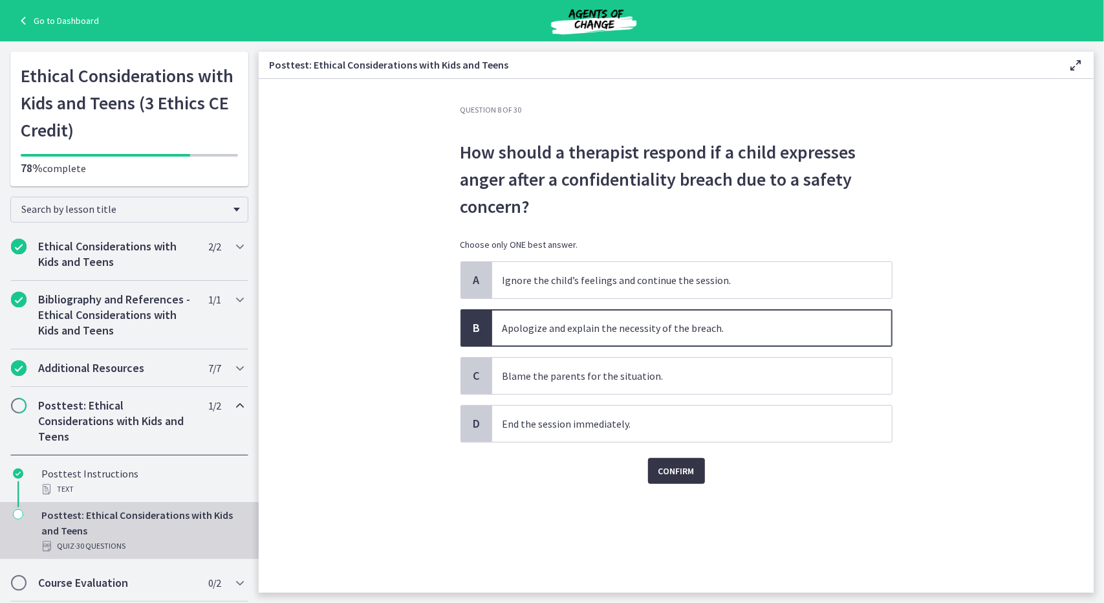
click at [672, 469] on span "Confirm" at bounding box center [677, 471] width 36 height 16
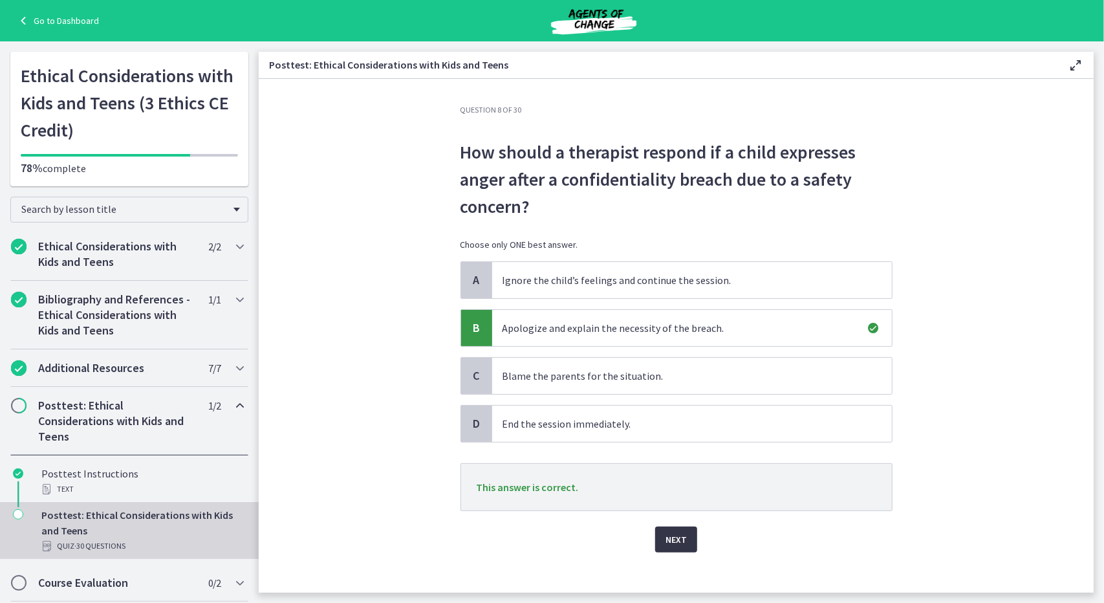
click at [681, 539] on span "Next" at bounding box center [676, 540] width 21 height 16
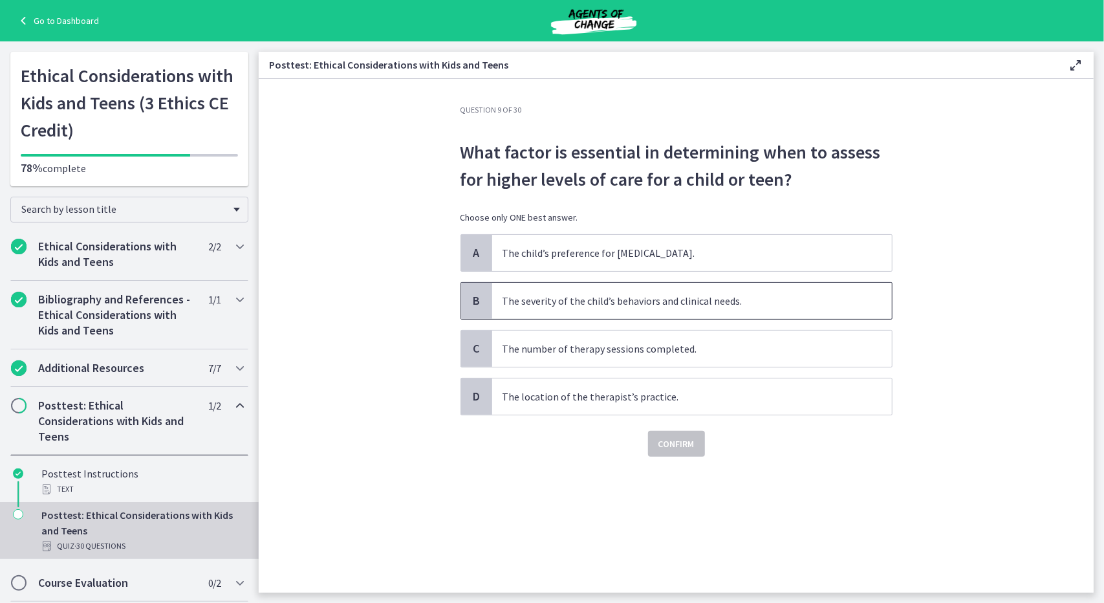
click at [477, 298] on span "B" at bounding box center [477, 301] width 16 height 16
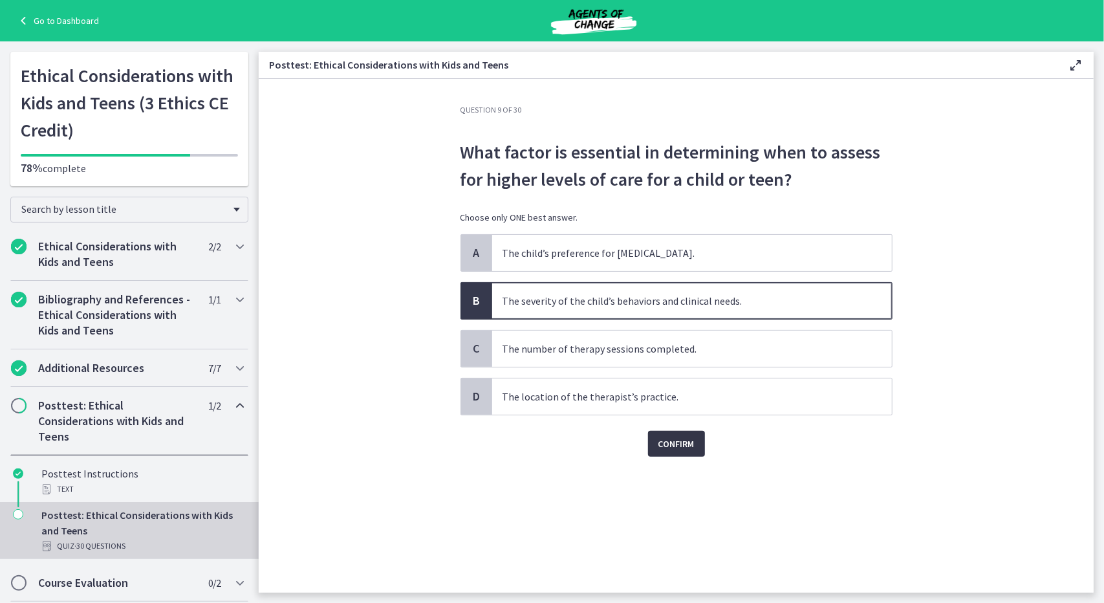
click at [668, 441] on span "Confirm" at bounding box center [677, 444] width 36 height 16
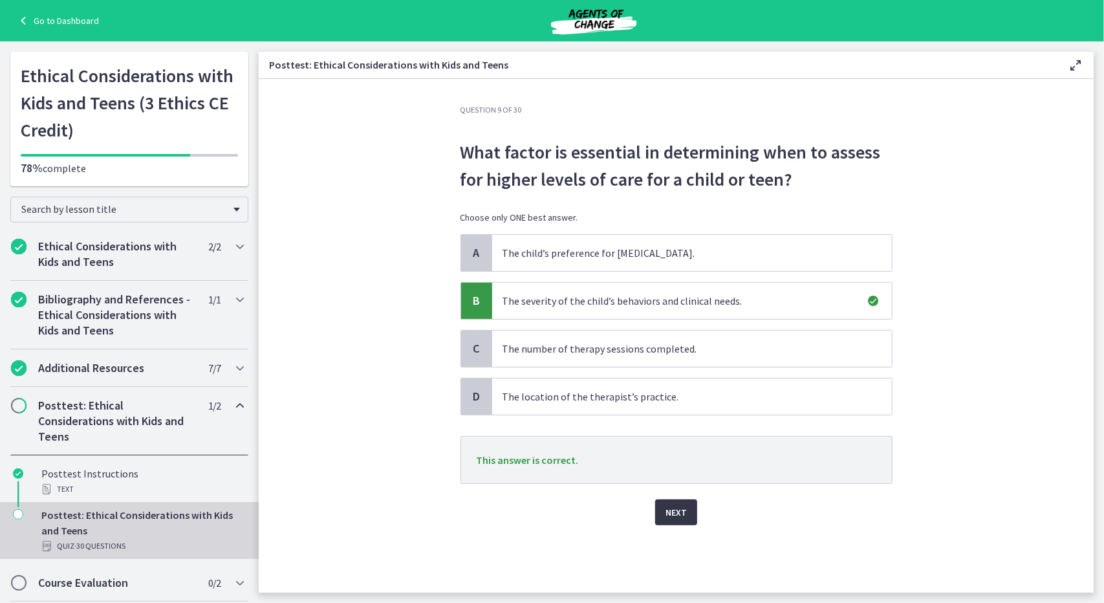
click at [675, 522] on button "Next" at bounding box center [676, 512] width 42 height 26
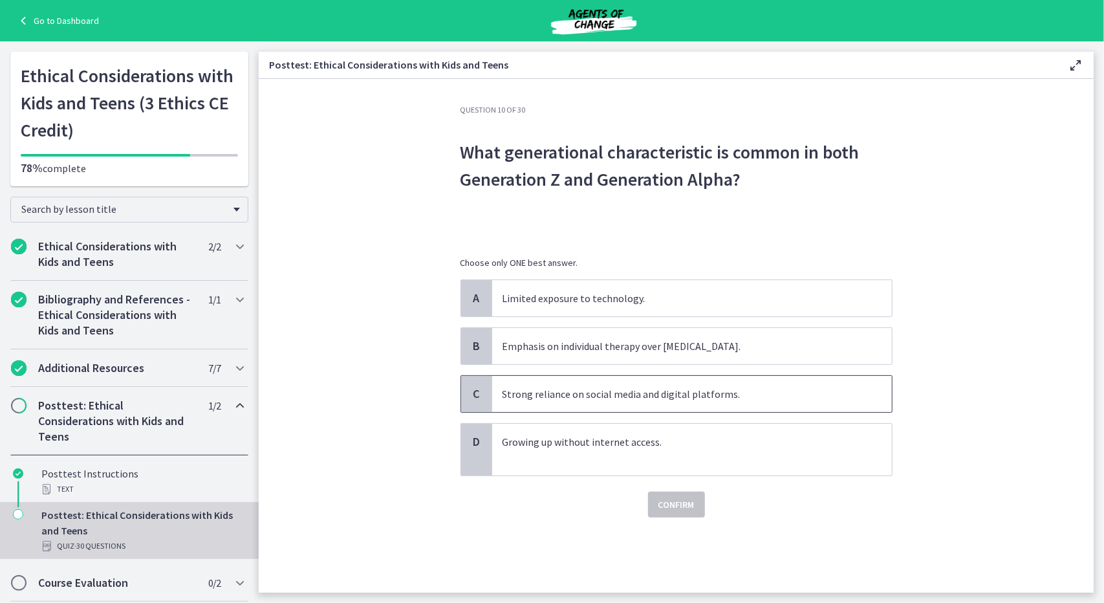
click at [477, 386] on span "C" at bounding box center [477, 394] width 16 height 16
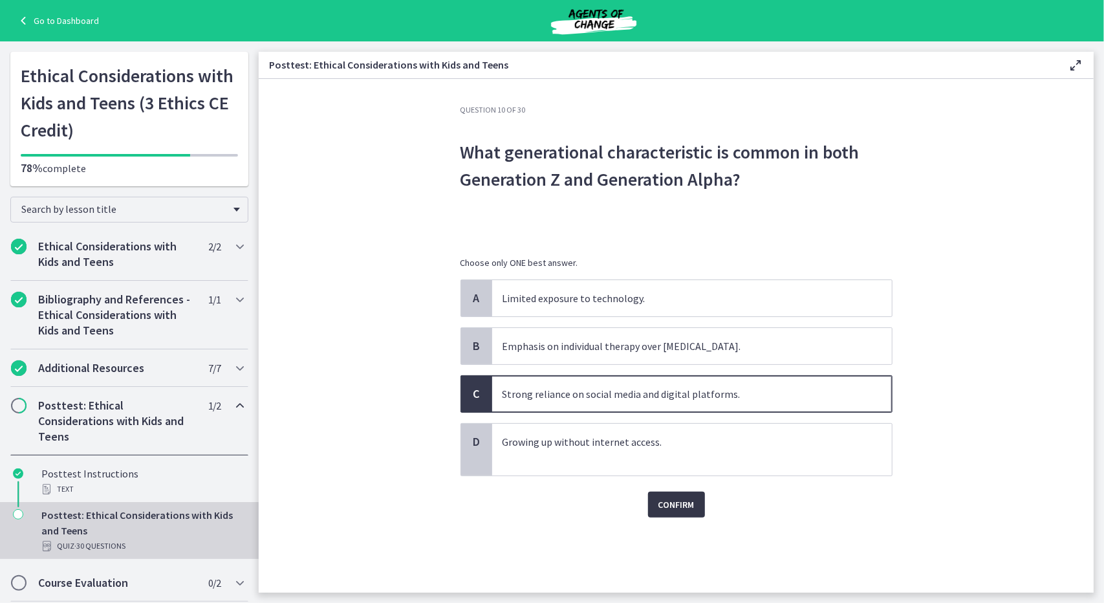
click at [681, 501] on span "Confirm" at bounding box center [677, 505] width 36 height 16
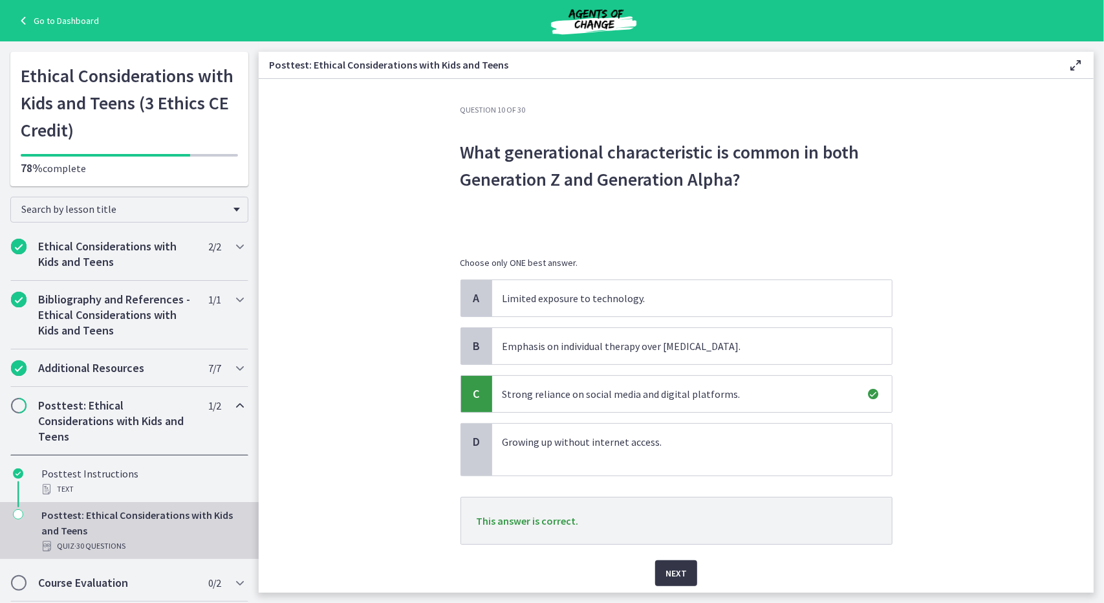
click at [668, 566] on span "Next" at bounding box center [676, 573] width 21 height 16
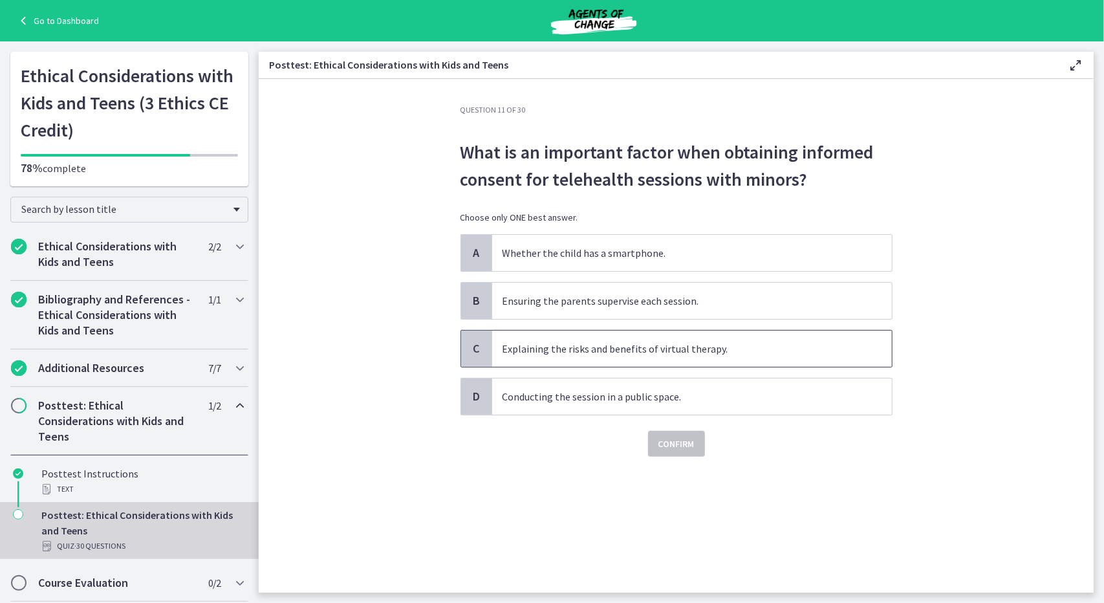
click at [484, 349] on div "C" at bounding box center [476, 349] width 31 height 36
click at [661, 438] on span "Confirm" at bounding box center [677, 444] width 36 height 16
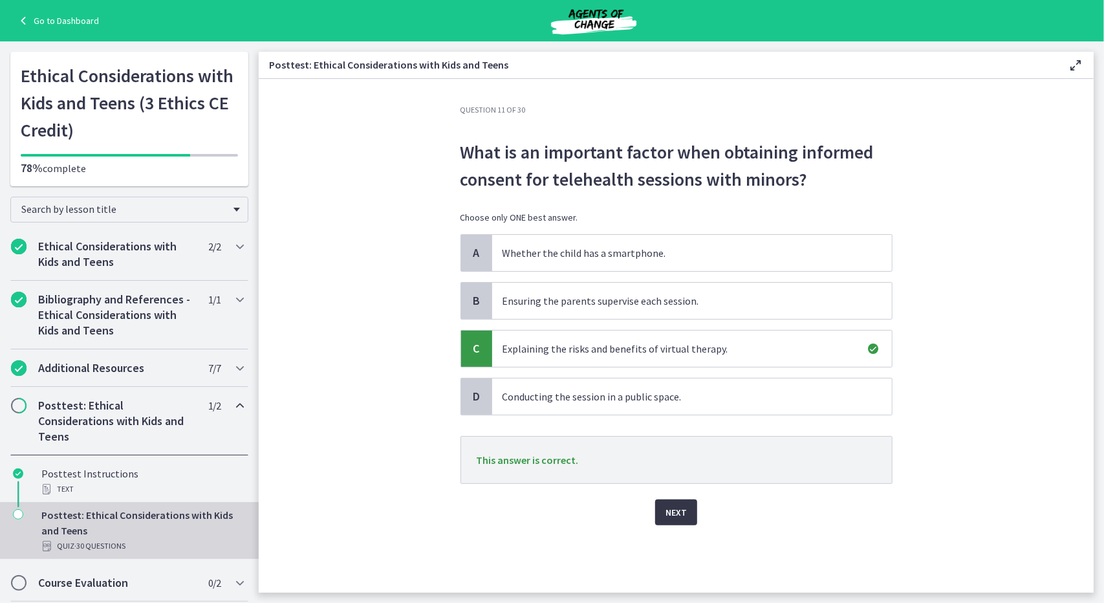
click at [676, 505] on span "Next" at bounding box center [676, 513] width 21 height 16
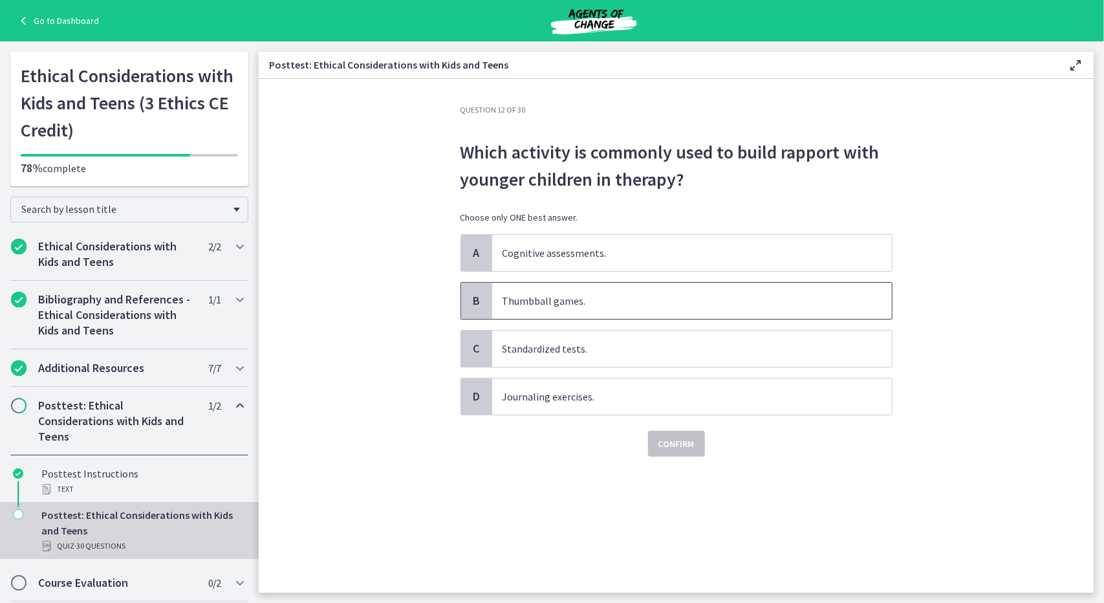
click at [484, 298] on span "B" at bounding box center [477, 301] width 16 height 16
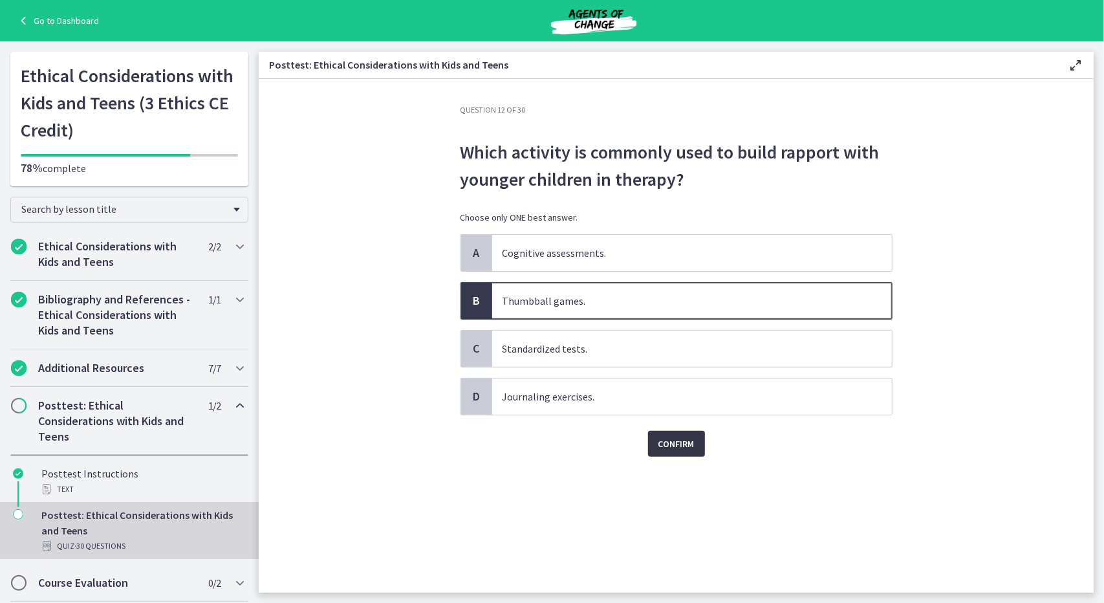
click at [664, 438] on span "Confirm" at bounding box center [677, 444] width 36 height 16
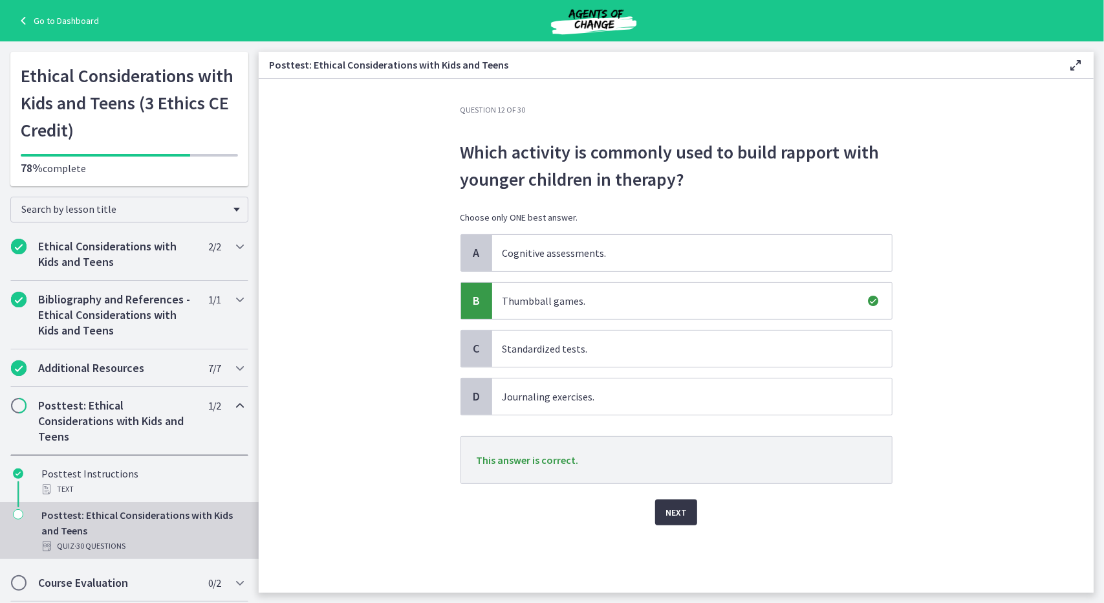
click at [681, 505] on span "Next" at bounding box center [676, 513] width 21 height 16
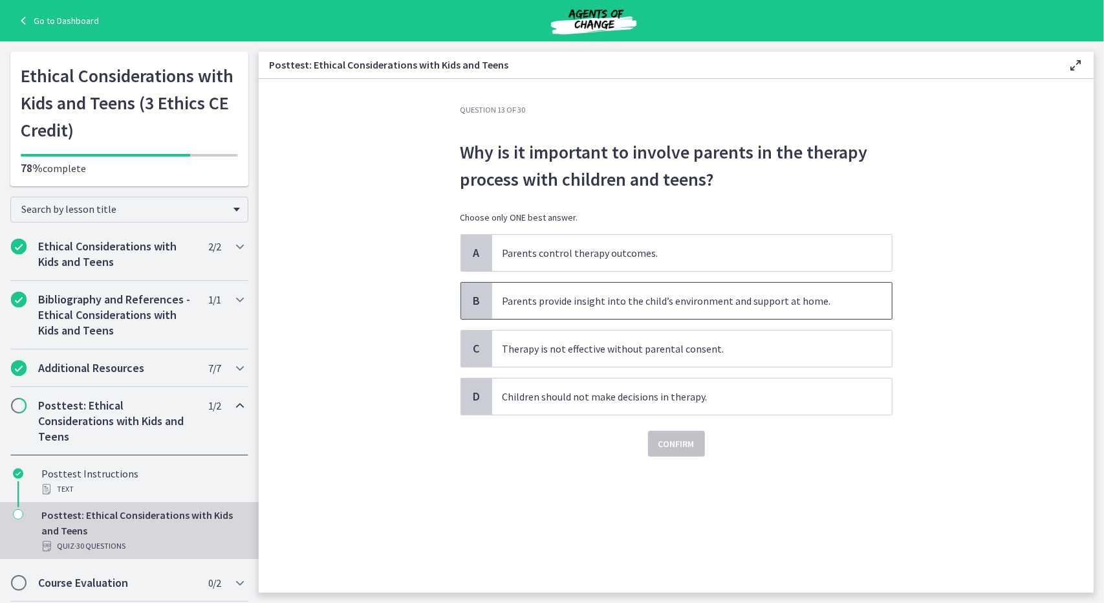
click at [482, 301] on span "B" at bounding box center [477, 301] width 16 height 16
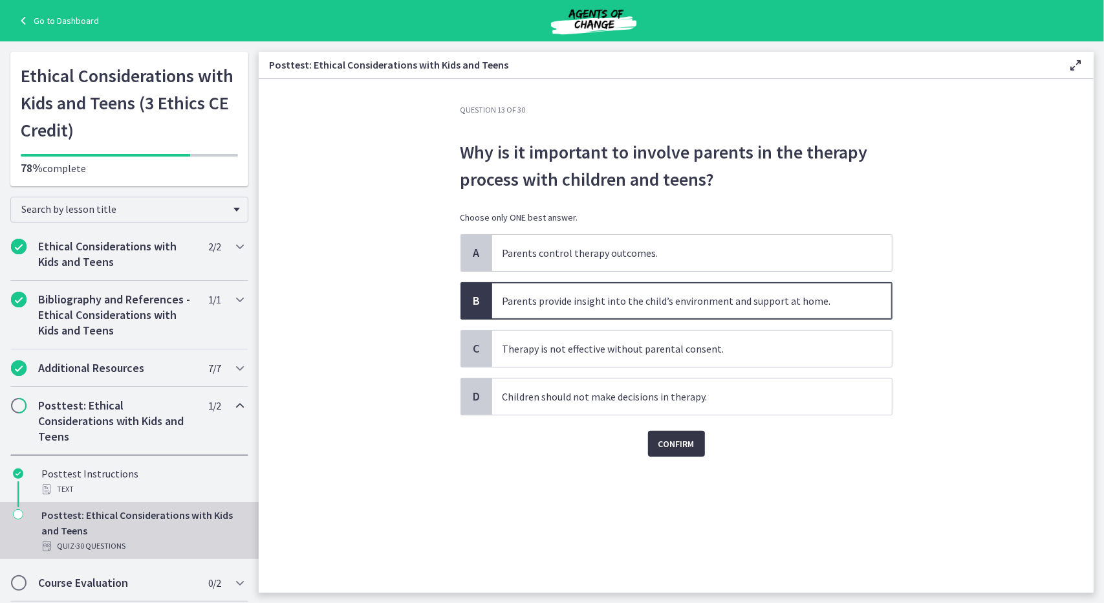
click at [675, 439] on span "Confirm" at bounding box center [677, 444] width 36 height 16
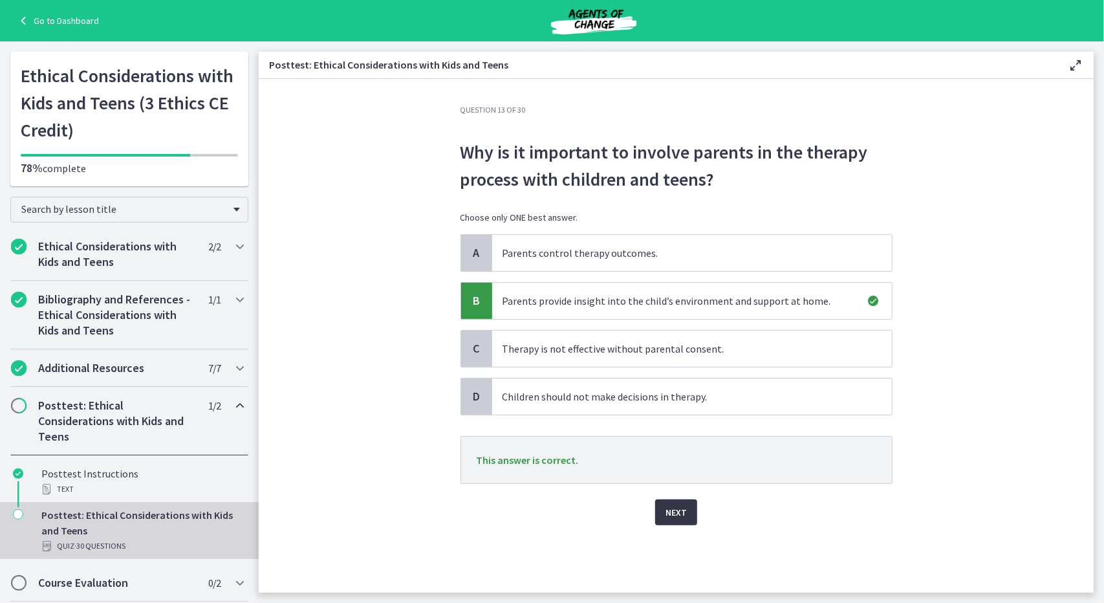
click at [686, 508] on span "Next" at bounding box center [676, 513] width 21 height 16
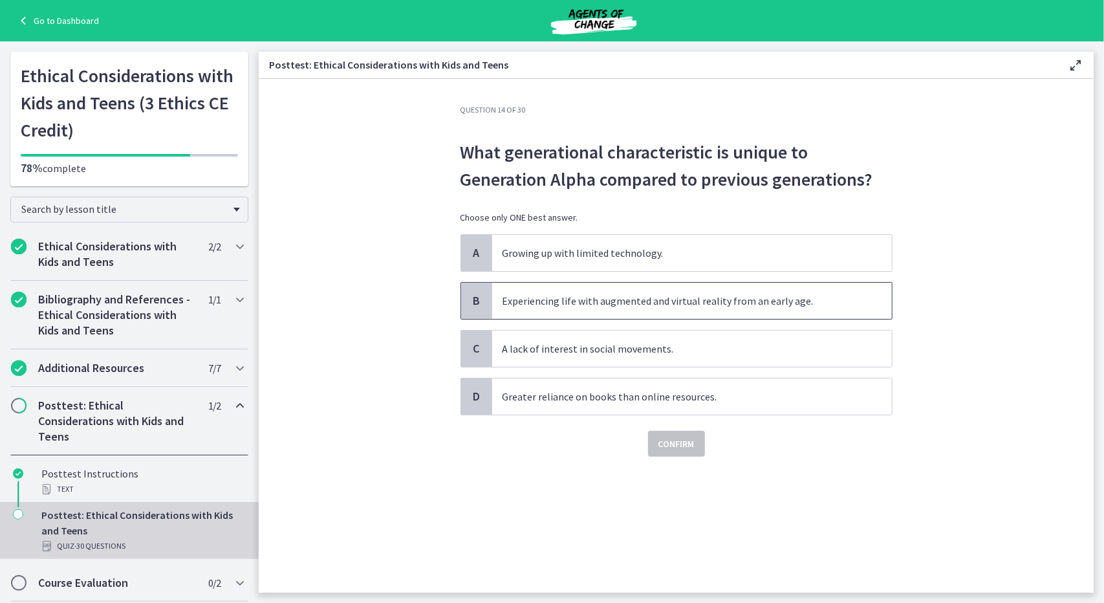
click at [515, 303] on p "Experiencing life with augmented and virtual reality from an early age." at bounding box center [679, 301] width 353 height 16
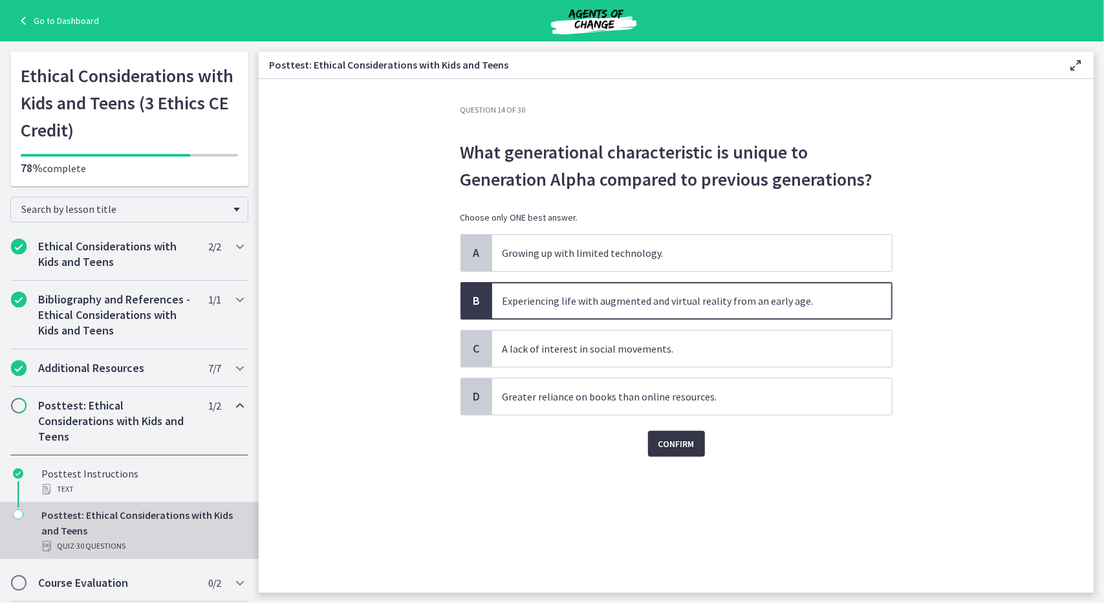
click at [655, 439] on button "Confirm" at bounding box center [676, 444] width 57 height 26
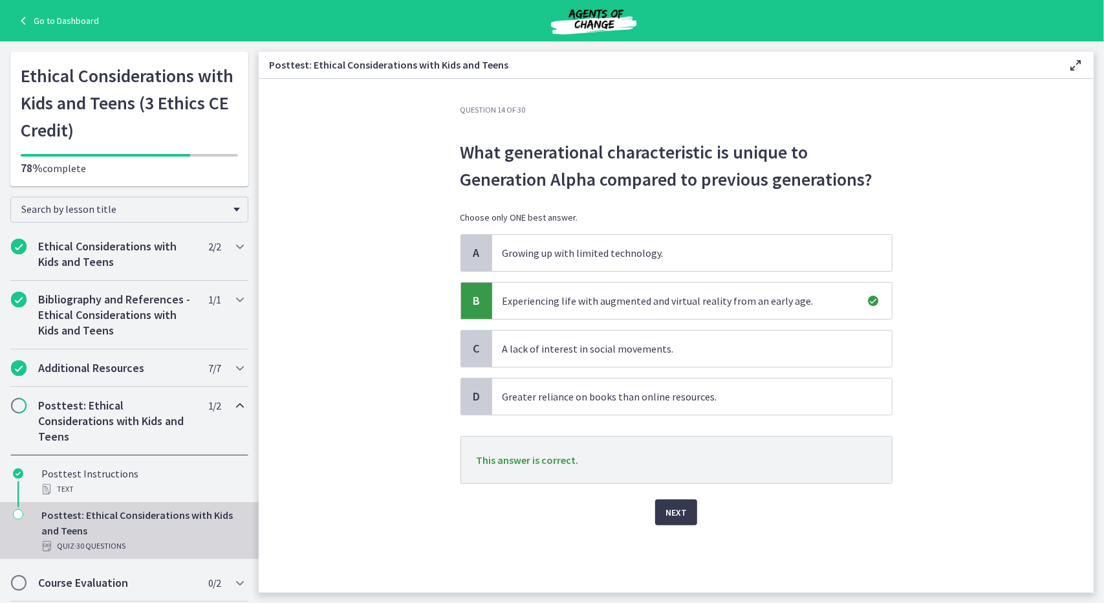
click at [679, 523] on div "Question 14 of 30 What generational characteristic is unique to Generation Alph…" at bounding box center [676, 349] width 453 height 488
click at [677, 514] on span "Next" at bounding box center [676, 513] width 21 height 16
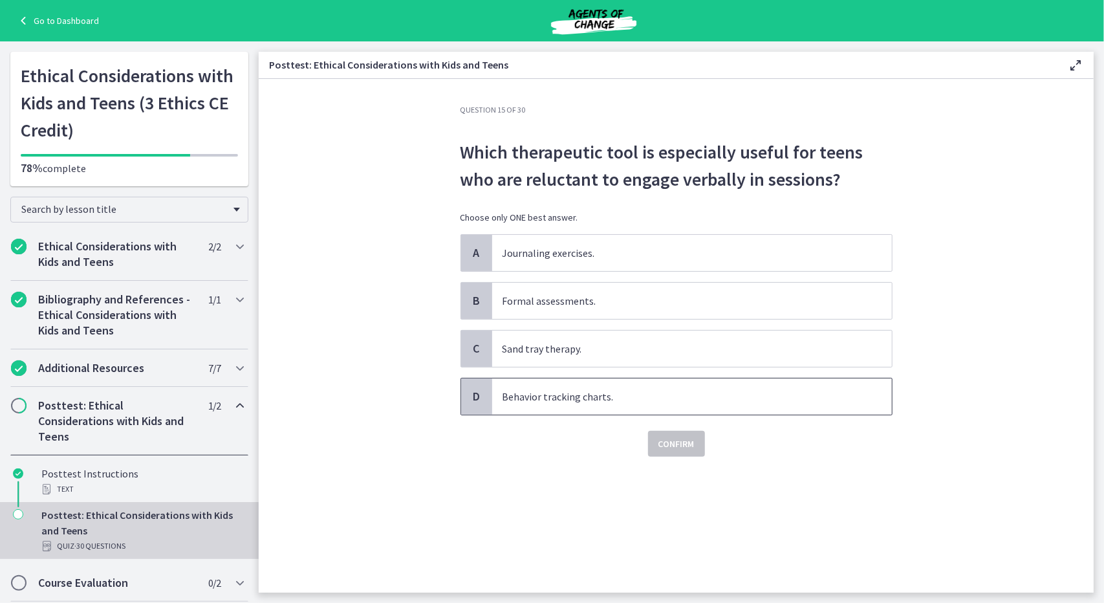
click at [569, 399] on p "Behavior tracking charts." at bounding box center [679, 397] width 353 height 16
click at [663, 437] on span "Confirm" at bounding box center [677, 444] width 36 height 16
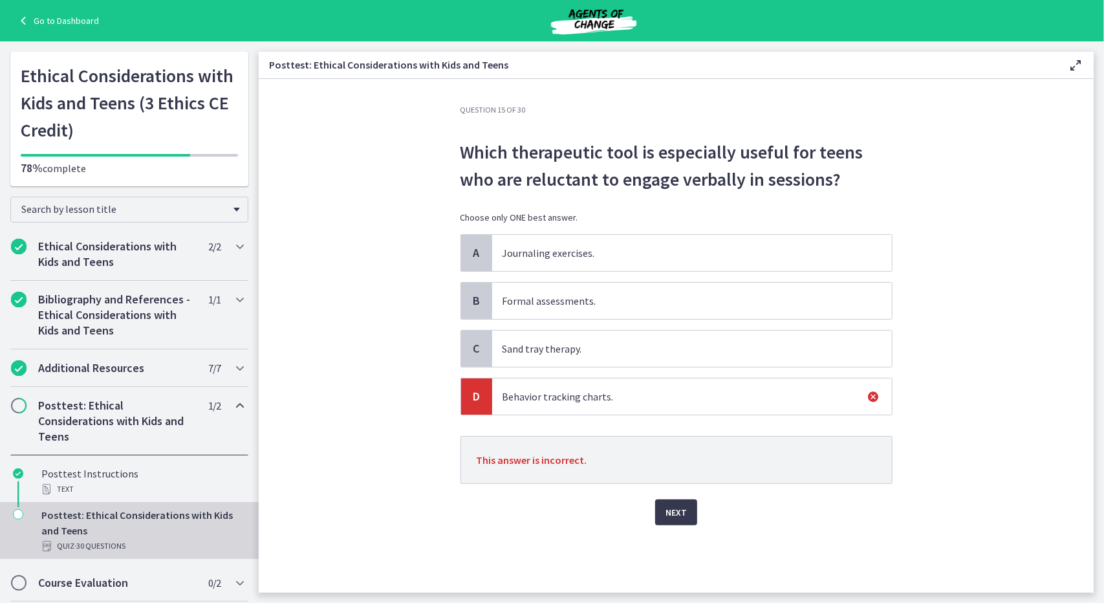
click at [485, 300] on div "B" at bounding box center [476, 301] width 31 height 36
click at [662, 496] on div "Next" at bounding box center [677, 504] width 432 height 41
click at [674, 508] on span "Next" at bounding box center [676, 513] width 21 height 16
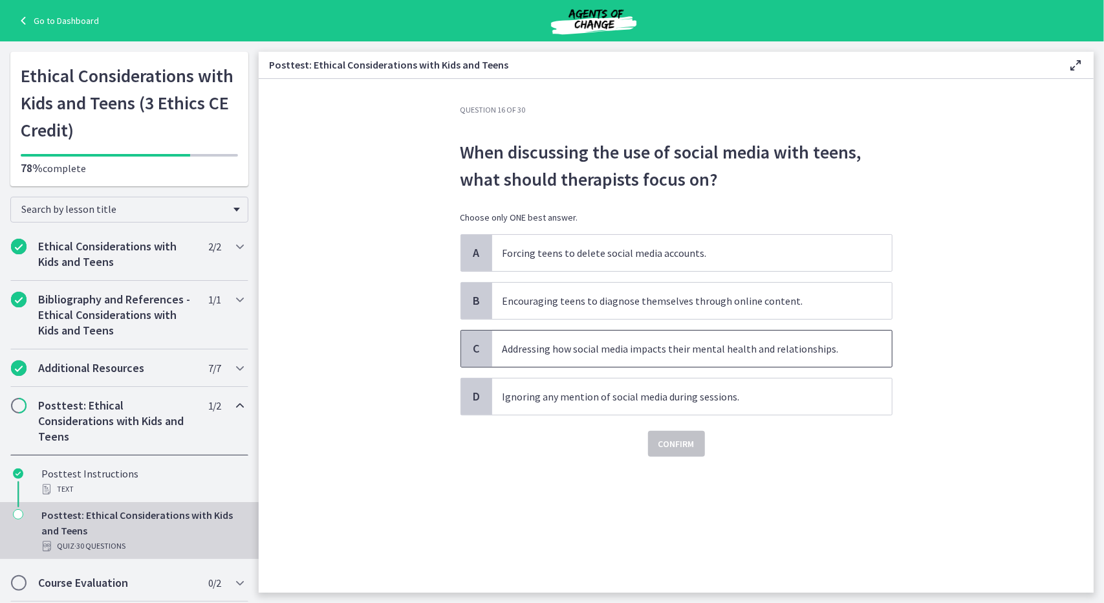
click at [485, 344] on div "C" at bounding box center [476, 349] width 31 height 36
click at [668, 438] on span "Confirm" at bounding box center [677, 444] width 36 height 16
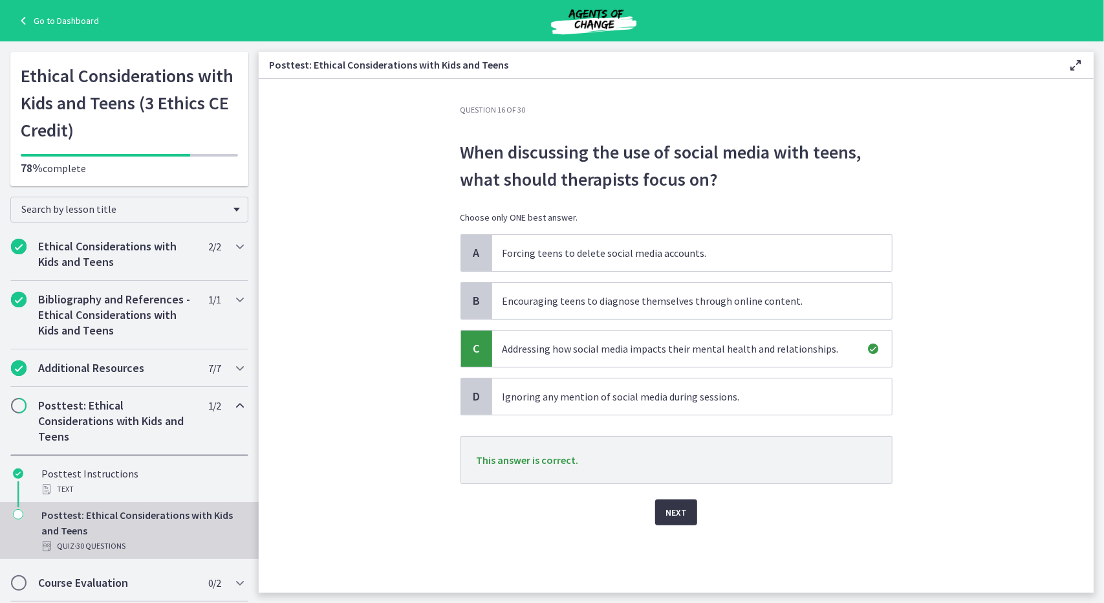
click at [683, 510] on span "Next" at bounding box center [676, 513] width 21 height 16
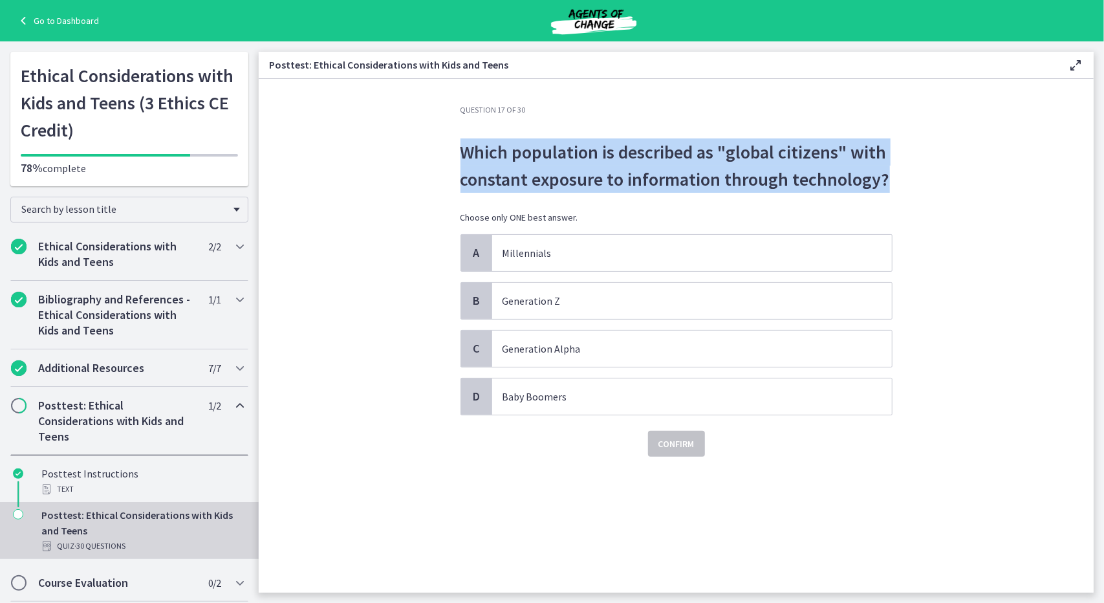
drag, startPoint x: 461, startPoint y: 151, endPoint x: 891, endPoint y: 169, distance: 431.3
click at [891, 169] on p "Which population is described as "global citizens" with constant exposure to in…" at bounding box center [677, 165] width 432 height 54
copy p "Which population is described as "global citizens" with constant exposure to in…"
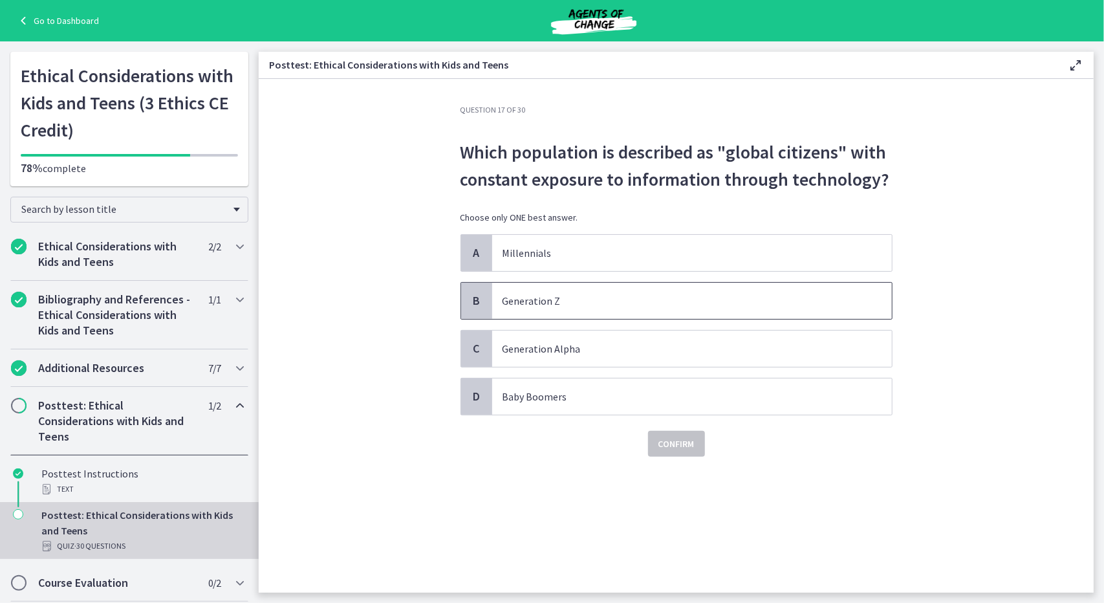
click at [483, 304] on span "B" at bounding box center [477, 301] width 16 height 16
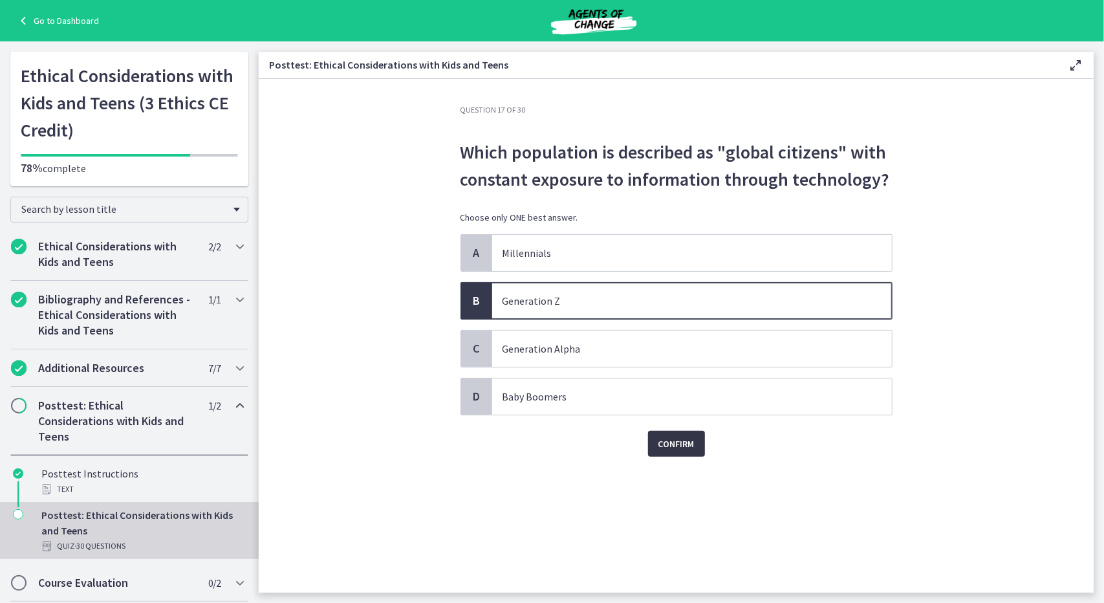
click at [688, 438] on span "Confirm" at bounding box center [677, 444] width 36 height 16
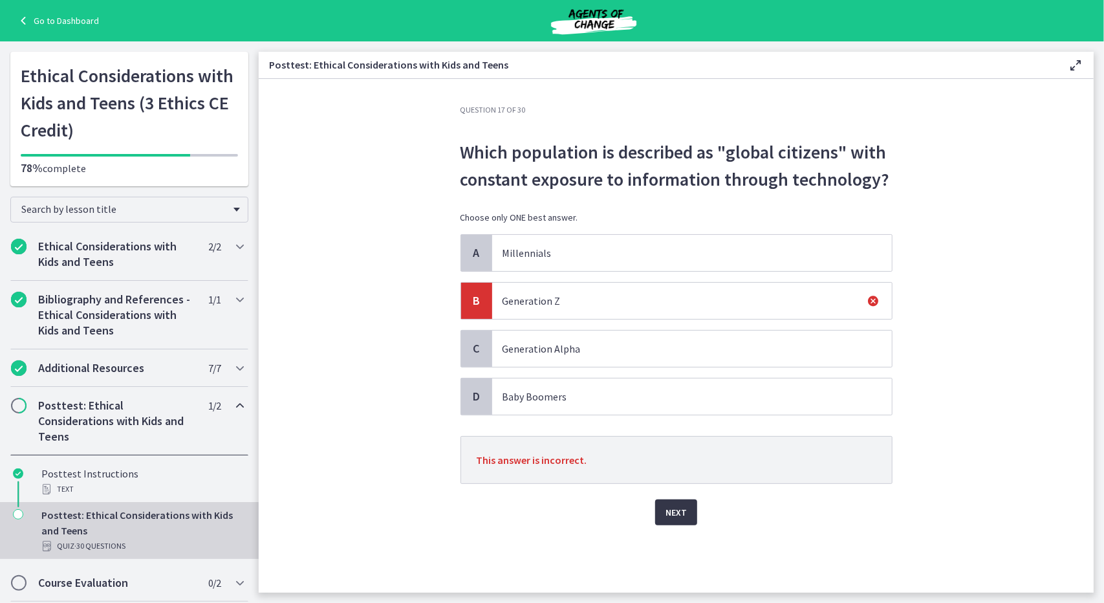
click at [681, 505] on span "Next" at bounding box center [676, 513] width 21 height 16
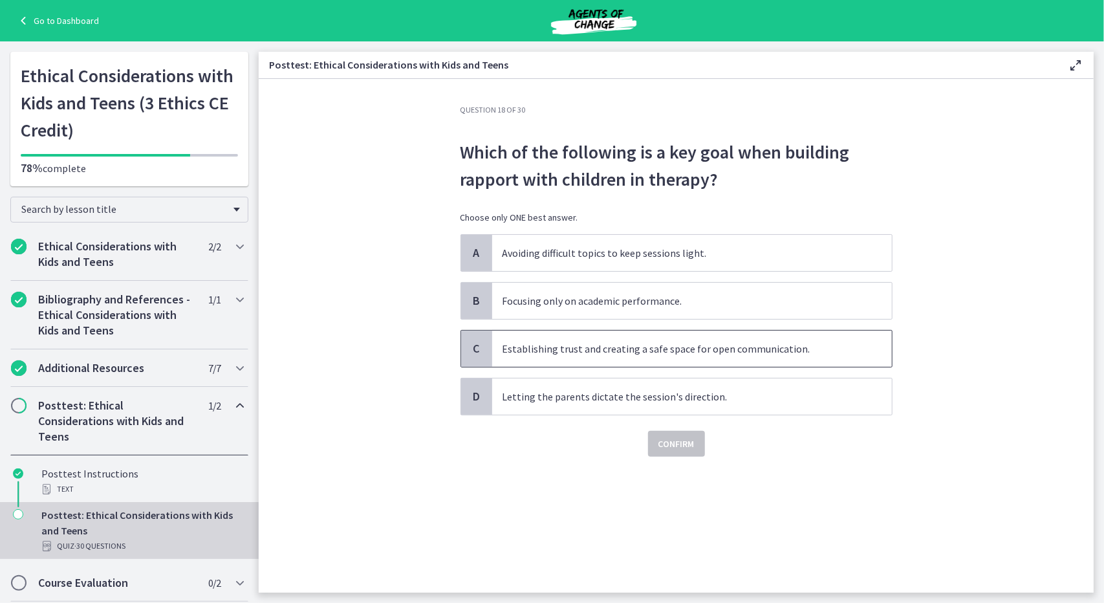
click at [482, 347] on span "C" at bounding box center [477, 349] width 16 height 16
click at [685, 445] on span "Confirm" at bounding box center [677, 444] width 36 height 16
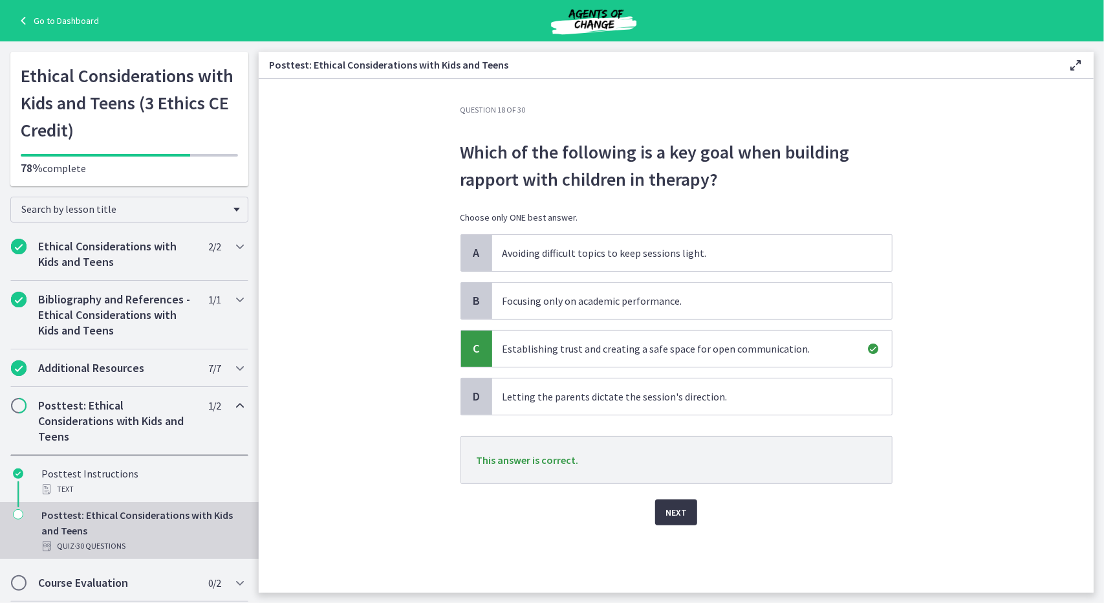
click at [683, 512] on span "Next" at bounding box center [676, 513] width 21 height 16
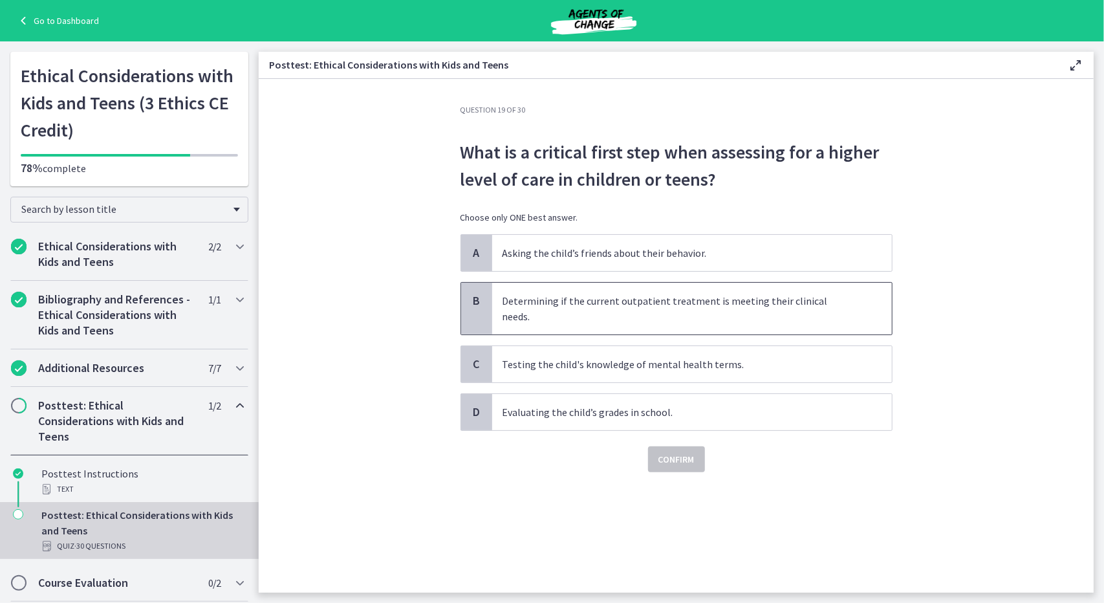
click at [486, 293] on div "B" at bounding box center [476, 309] width 31 height 52
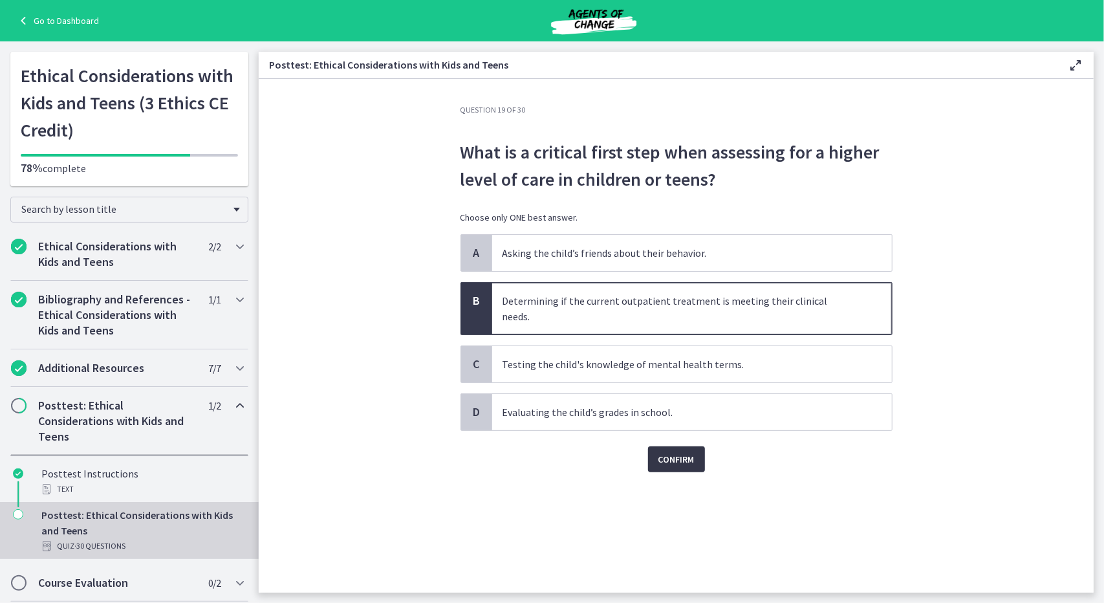
click at [657, 446] on button "Confirm" at bounding box center [676, 459] width 57 height 26
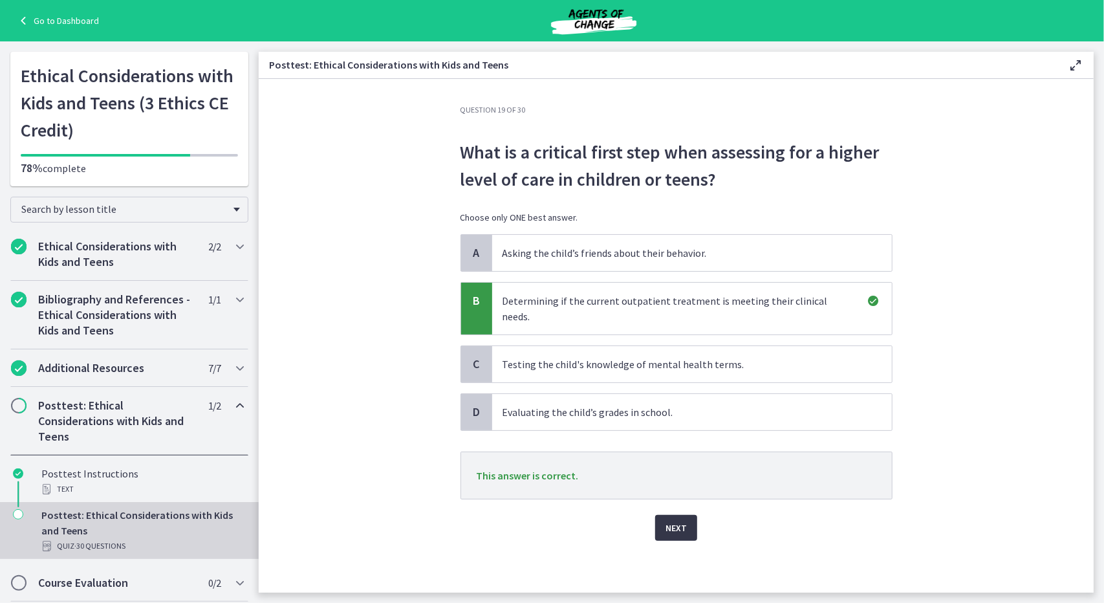
click at [679, 520] on span "Next" at bounding box center [676, 528] width 21 height 16
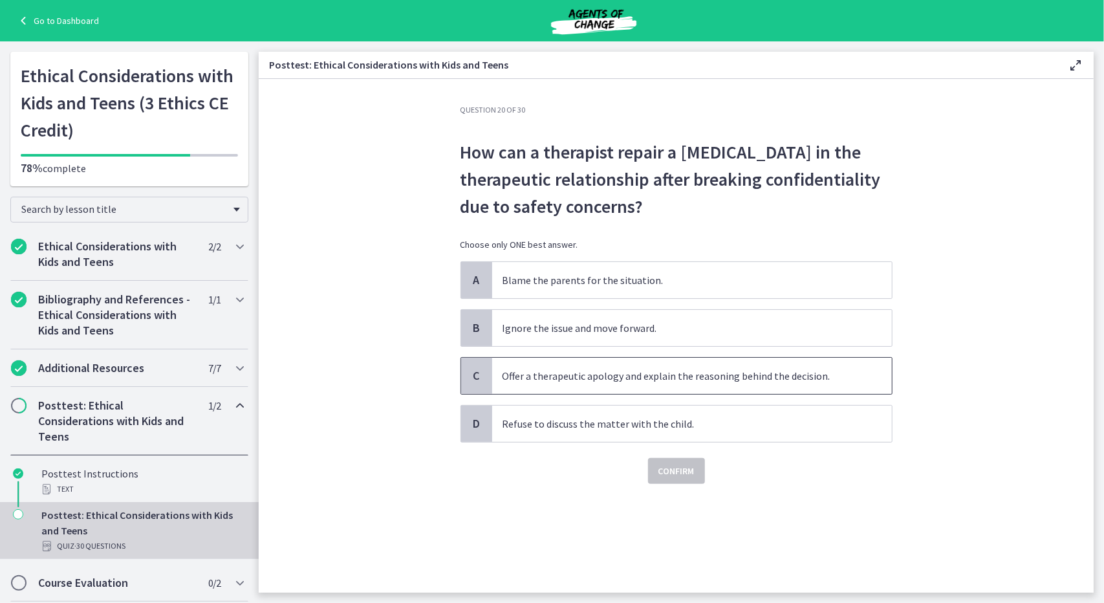
click at [485, 371] on div "C" at bounding box center [476, 376] width 31 height 36
click at [669, 465] on span "Confirm" at bounding box center [677, 471] width 36 height 16
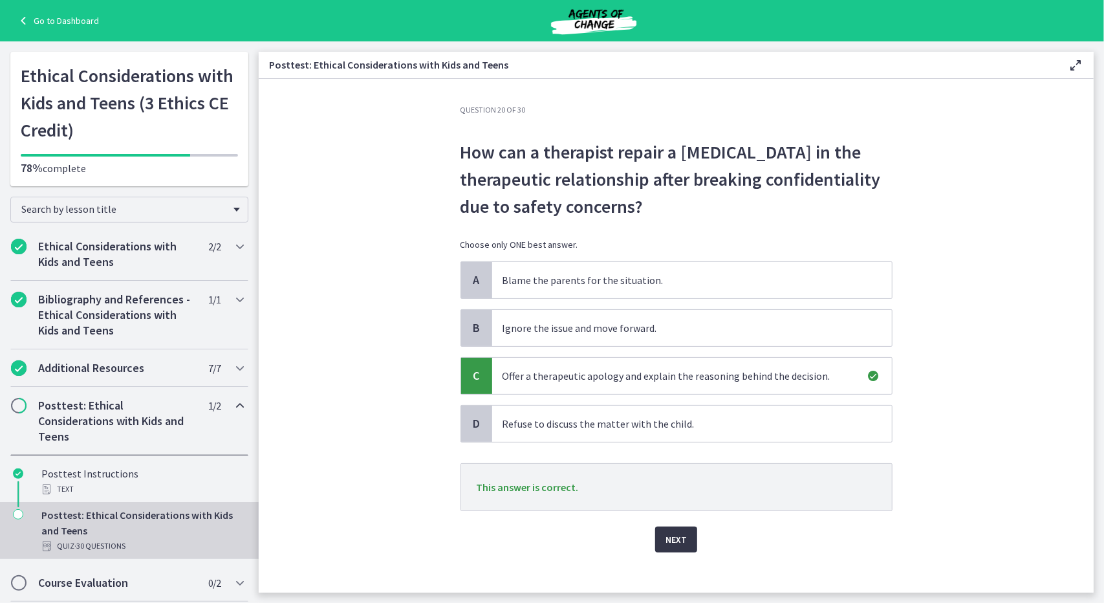
click at [681, 532] on span "Next" at bounding box center [676, 540] width 21 height 16
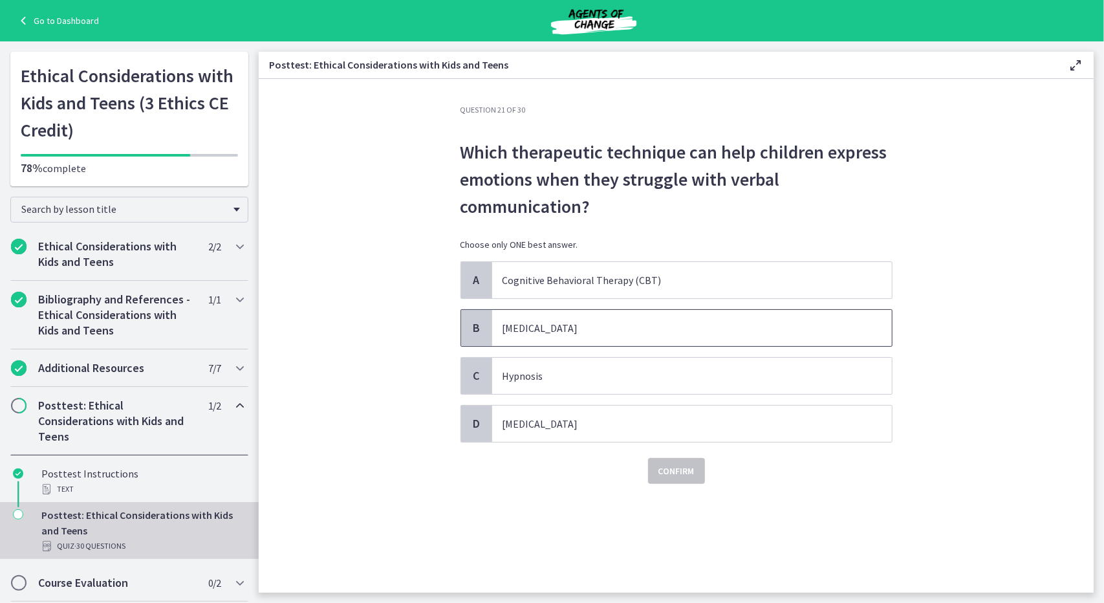
click at [510, 331] on p "Play therapy" at bounding box center [679, 328] width 353 height 16
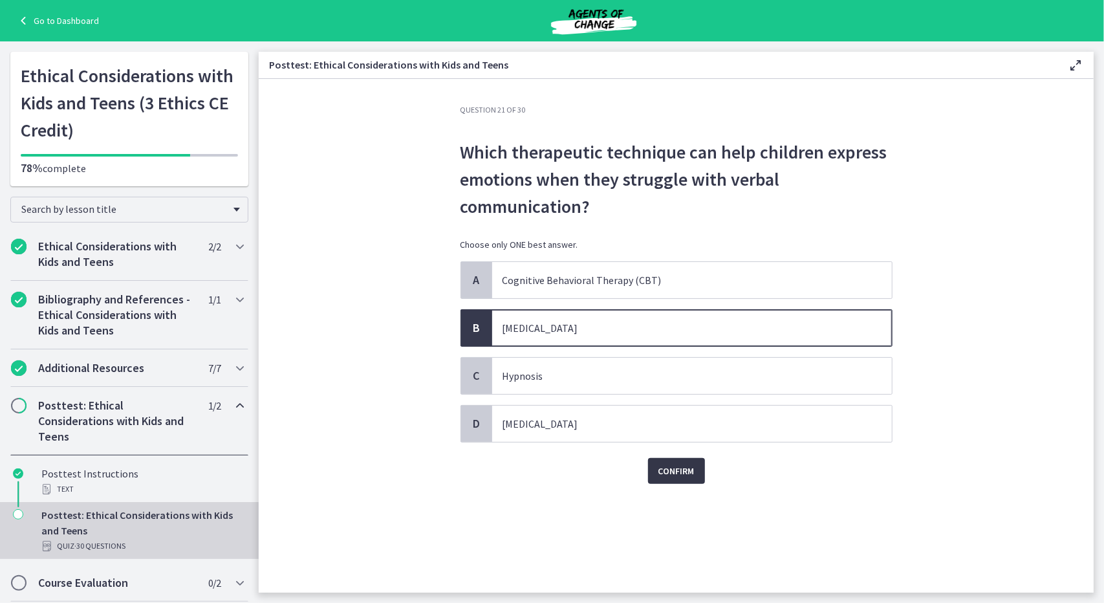
click at [679, 470] on span "Confirm" at bounding box center [677, 471] width 36 height 16
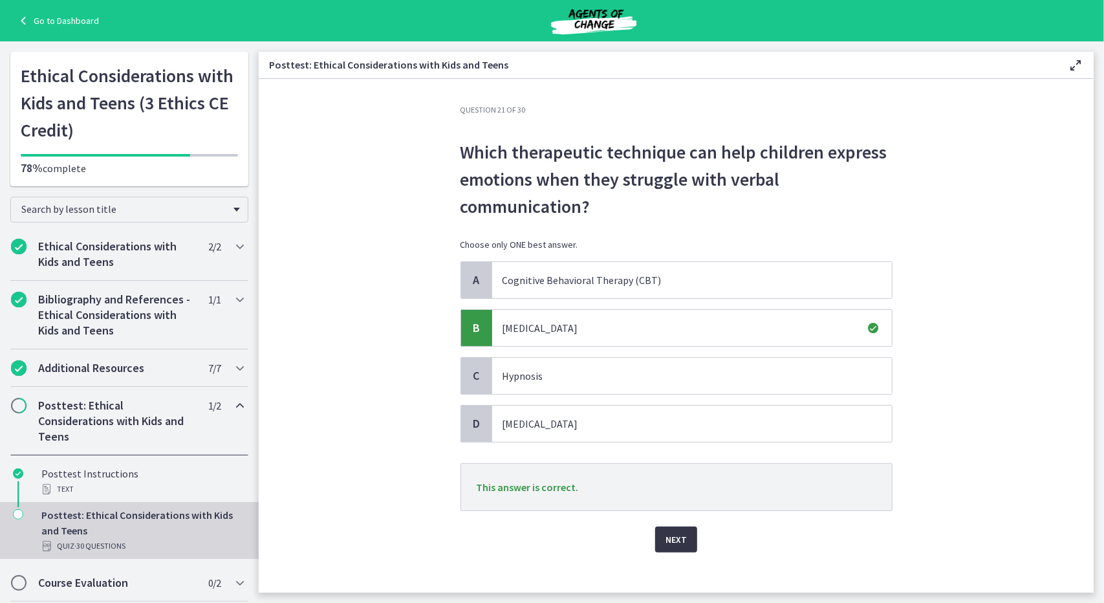
click at [674, 539] on span "Next" at bounding box center [676, 540] width 21 height 16
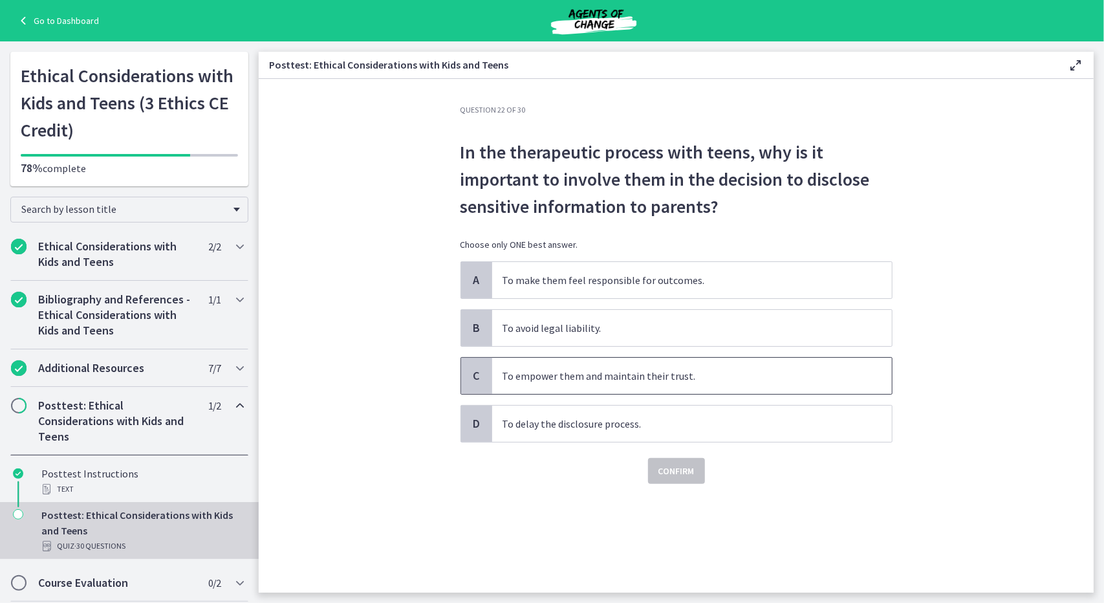
click at [499, 371] on span "To empower them and maintain their trust." at bounding box center [692, 376] width 400 height 36
click at [664, 470] on span "Confirm" at bounding box center [677, 471] width 36 height 16
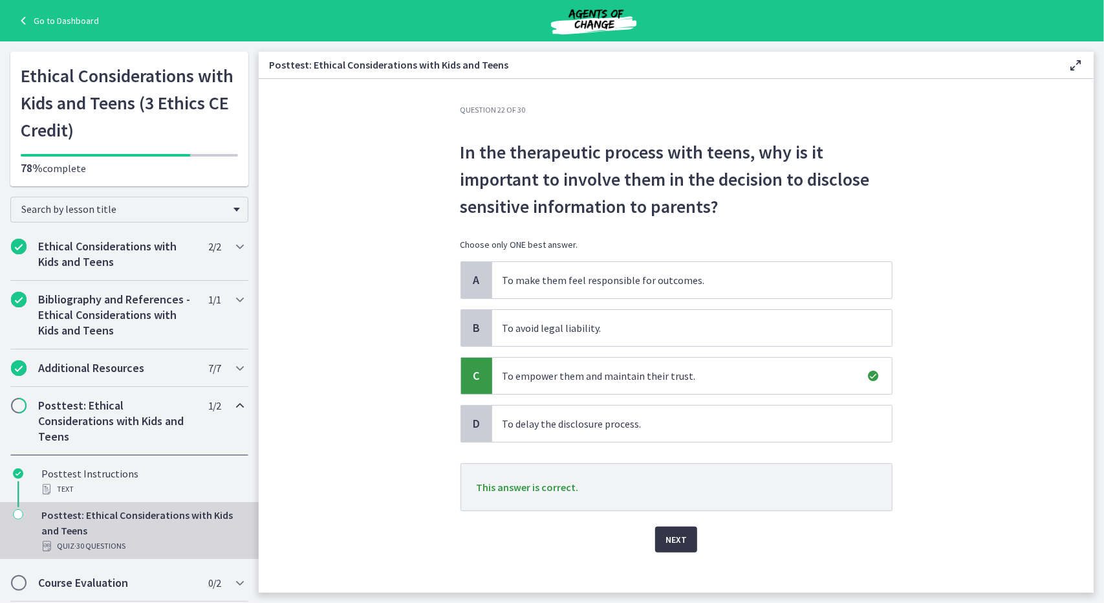
click at [672, 539] on span "Next" at bounding box center [676, 540] width 21 height 16
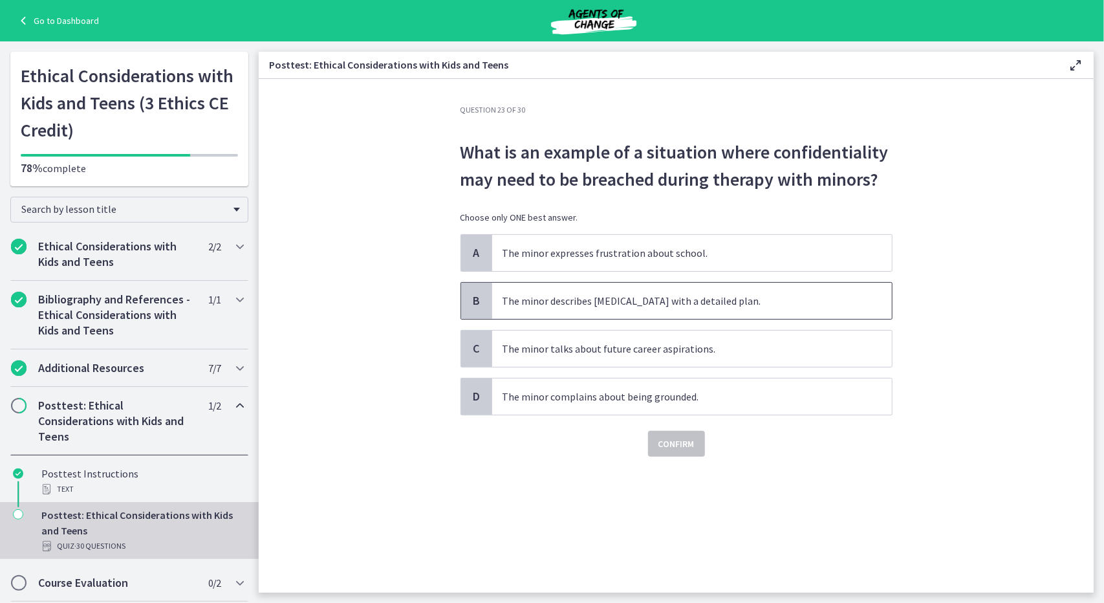
click at [596, 305] on p "The minor describes suicidal ideation with a detailed plan." at bounding box center [679, 301] width 353 height 16
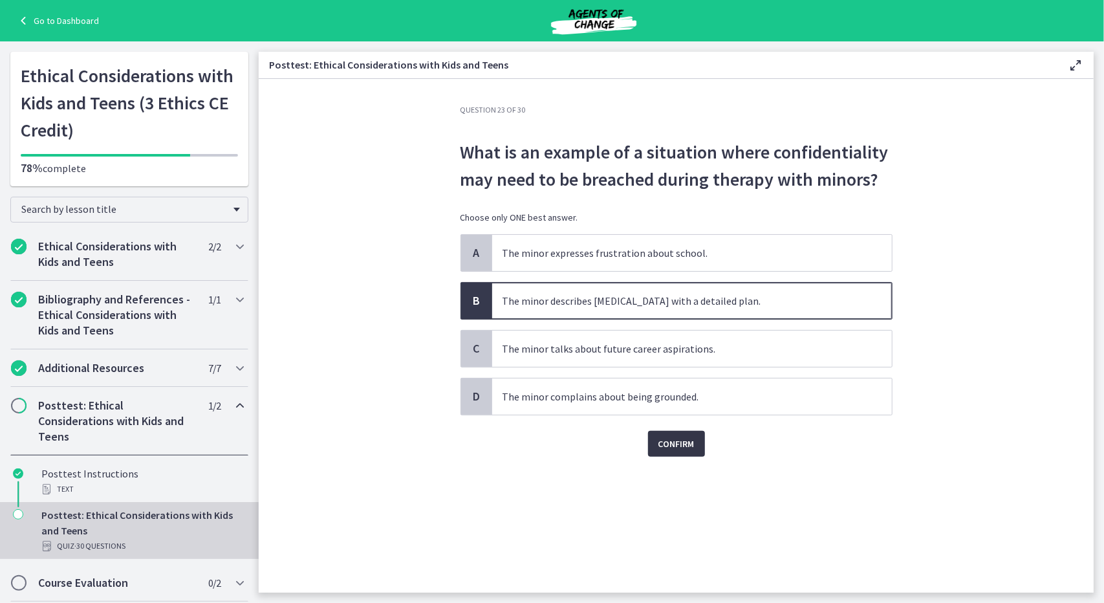
click at [677, 441] on span "Confirm" at bounding box center [677, 444] width 36 height 16
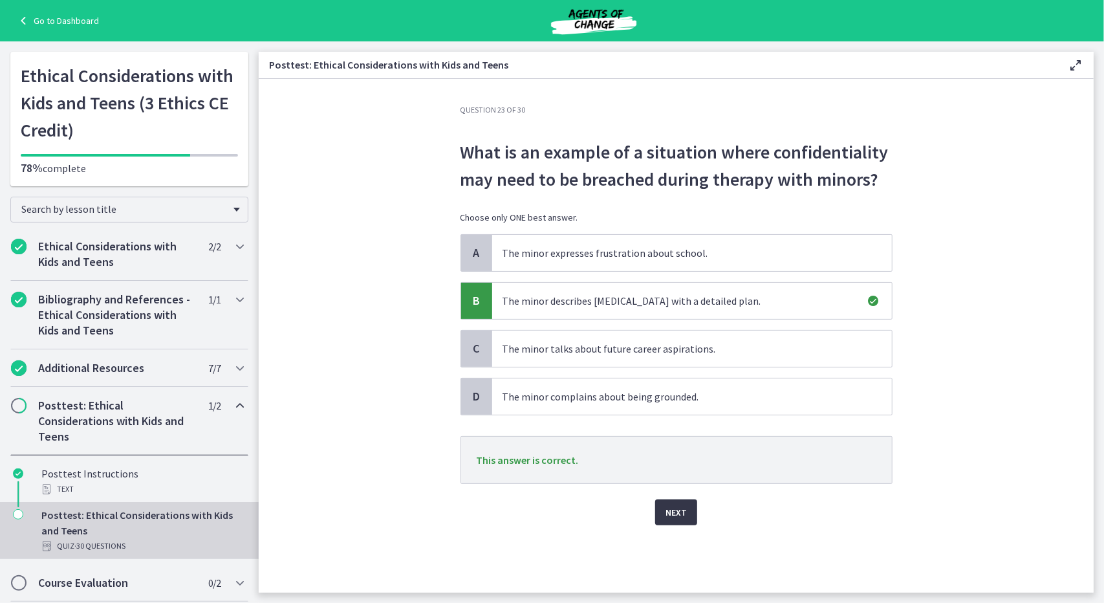
click at [686, 519] on button "Next" at bounding box center [676, 512] width 42 height 26
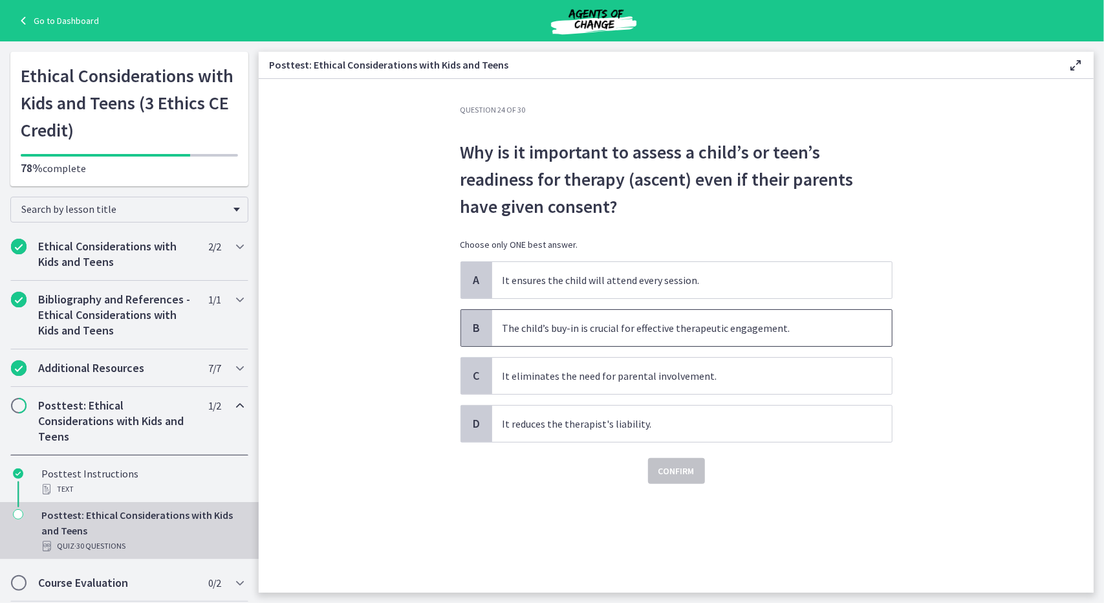
click at [611, 331] on p "The child’s buy-in is crucial for effective therapeutic engagement." at bounding box center [679, 328] width 353 height 16
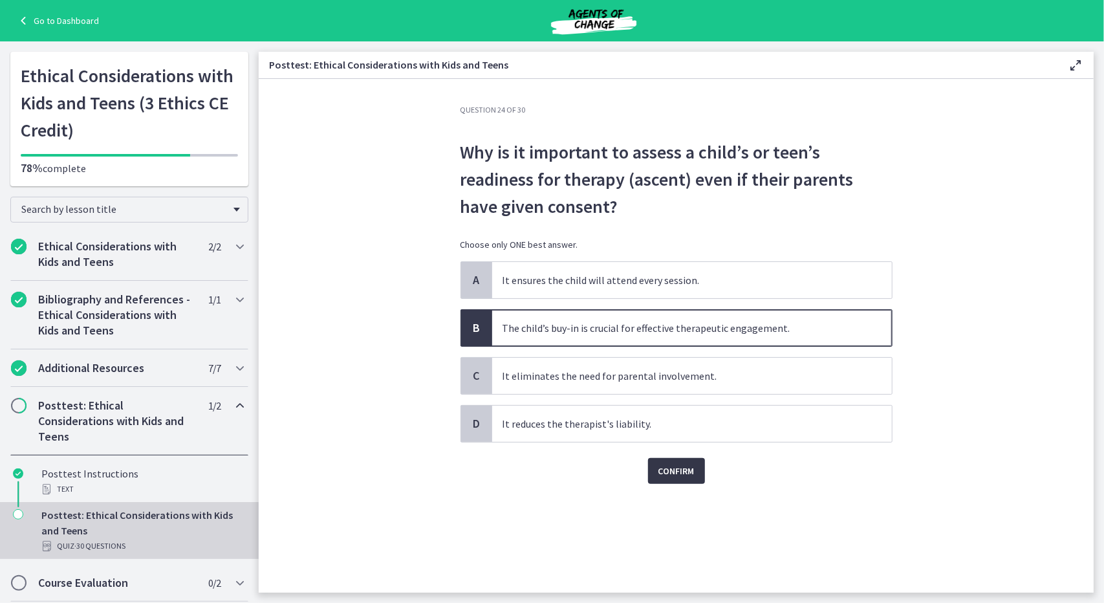
click at [673, 467] on span "Confirm" at bounding box center [677, 471] width 36 height 16
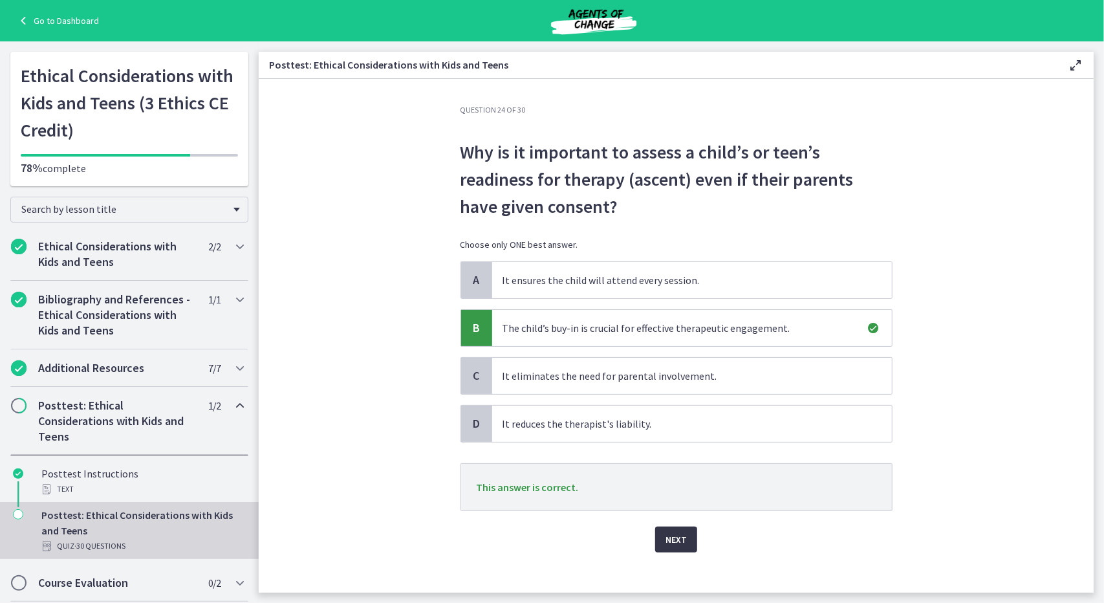
click at [670, 540] on span "Next" at bounding box center [676, 540] width 21 height 16
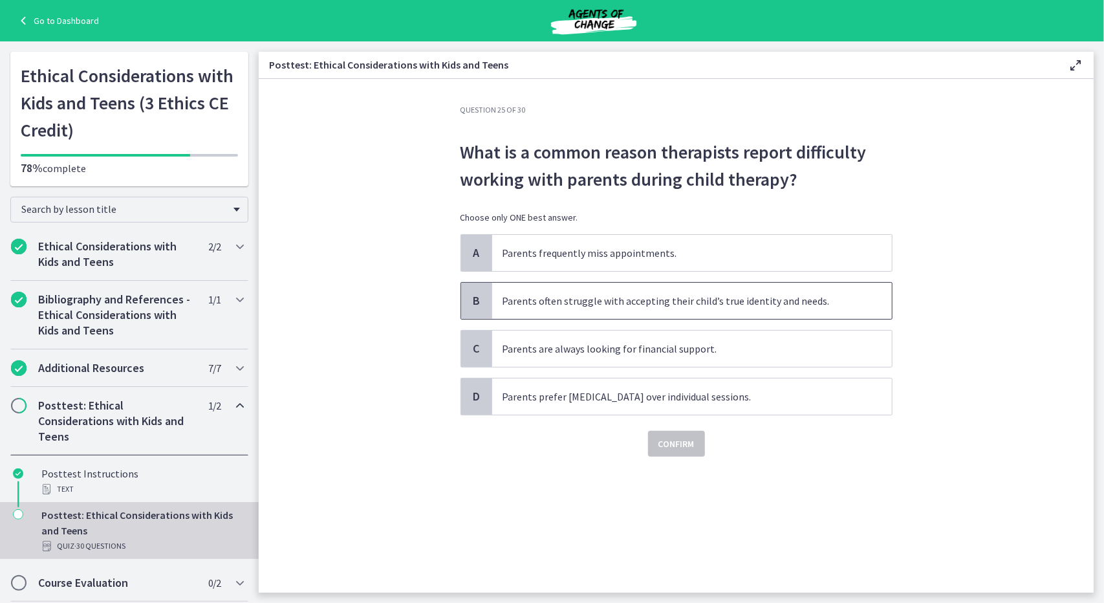
click at [617, 300] on p "Parents often struggle with accepting their child’s true identity and needs." at bounding box center [679, 301] width 353 height 16
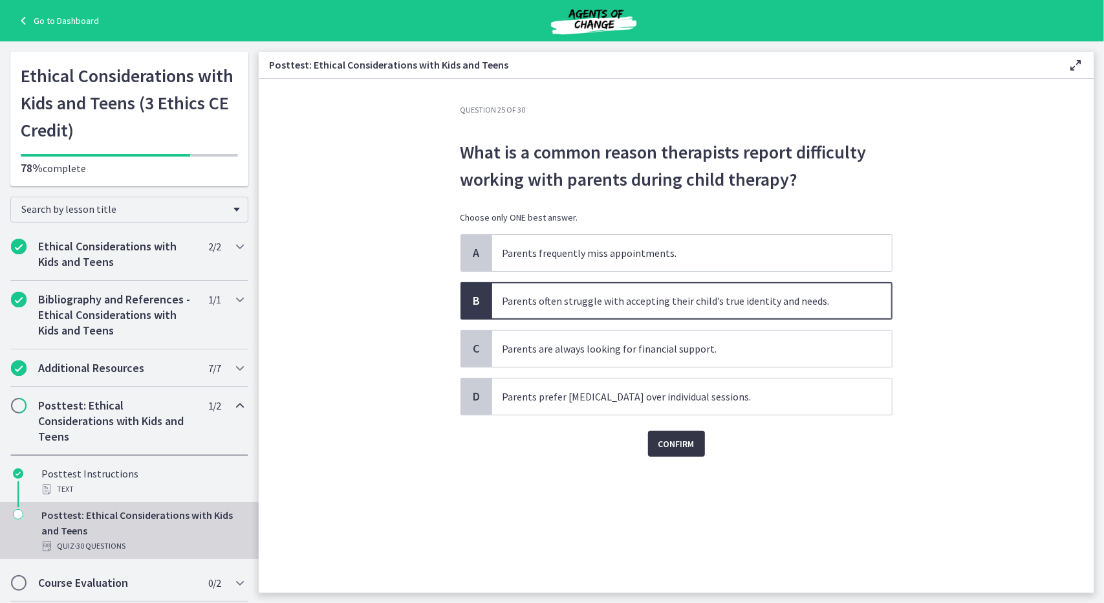
click at [678, 442] on span "Confirm" at bounding box center [677, 444] width 36 height 16
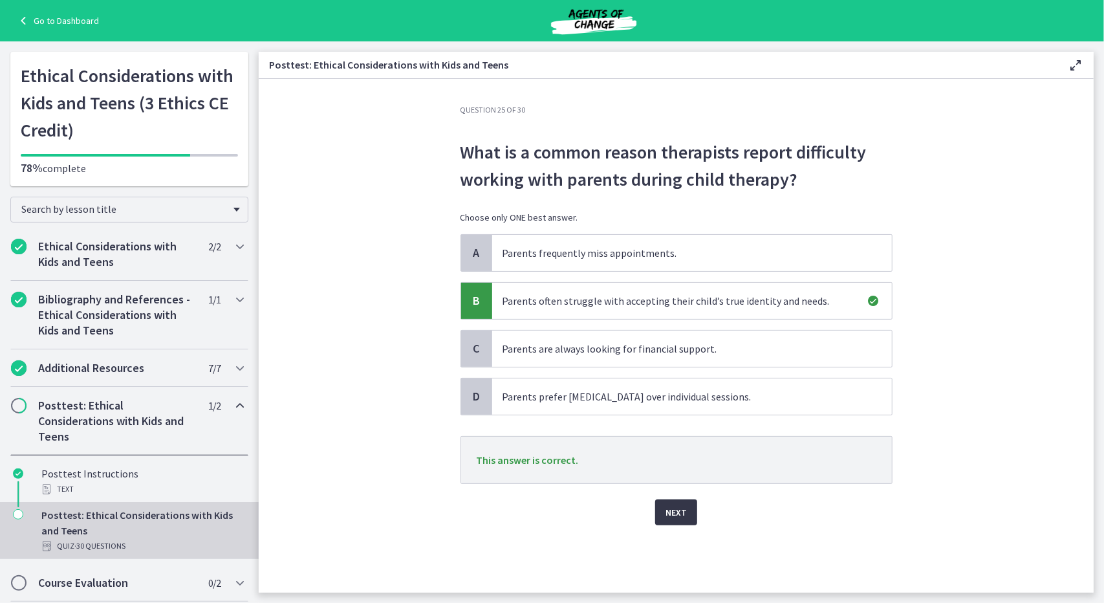
click at [681, 510] on span "Next" at bounding box center [676, 513] width 21 height 16
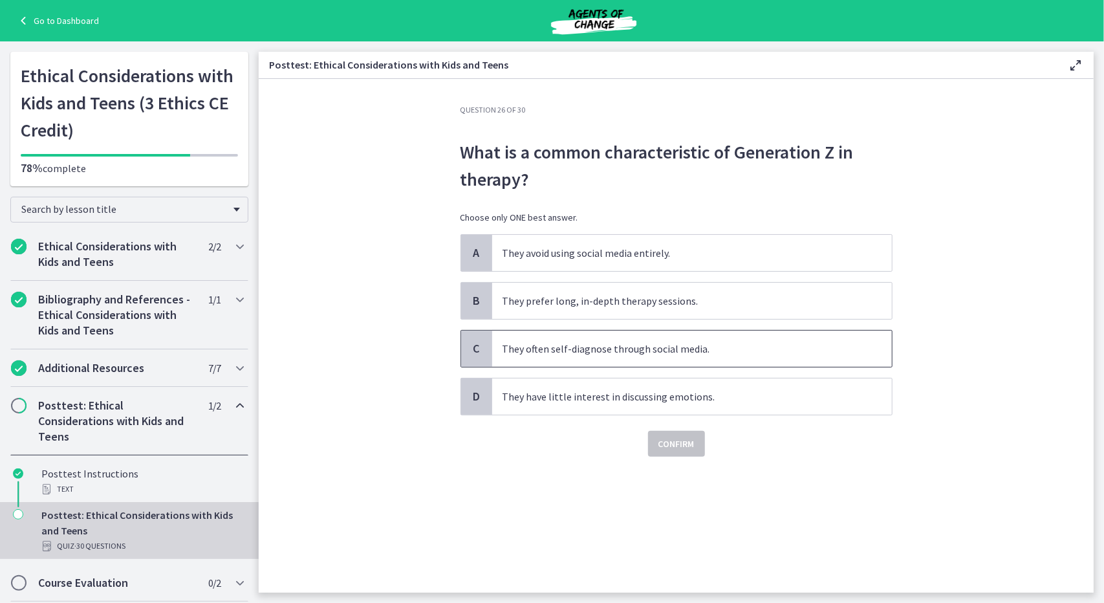
click at [616, 351] on p "They often self-diagnose through social media." at bounding box center [679, 349] width 353 height 16
click at [668, 436] on span "Confirm" at bounding box center [677, 444] width 36 height 16
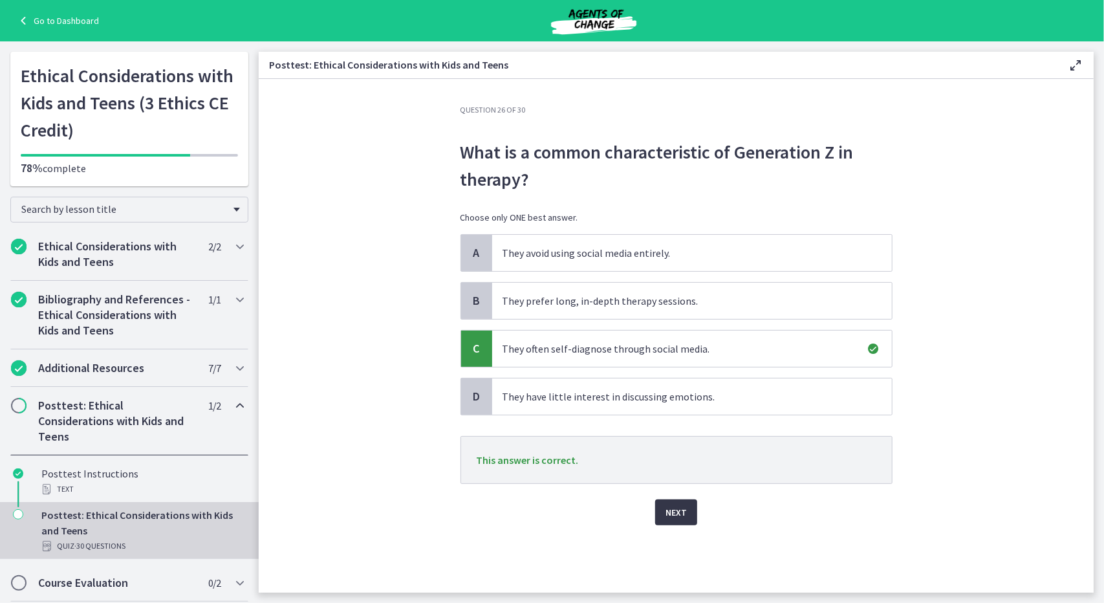
click at [686, 505] on span "Next" at bounding box center [676, 513] width 21 height 16
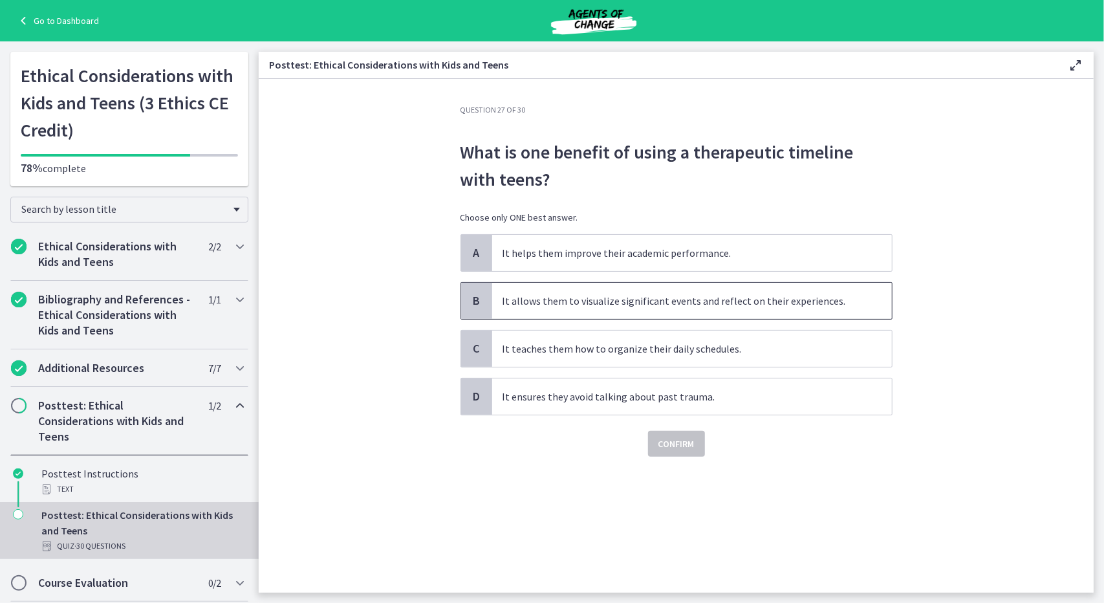
click at [617, 301] on p "It allows them to visualize significant events and reflect on their experiences." at bounding box center [679, 301] width 353 height 16
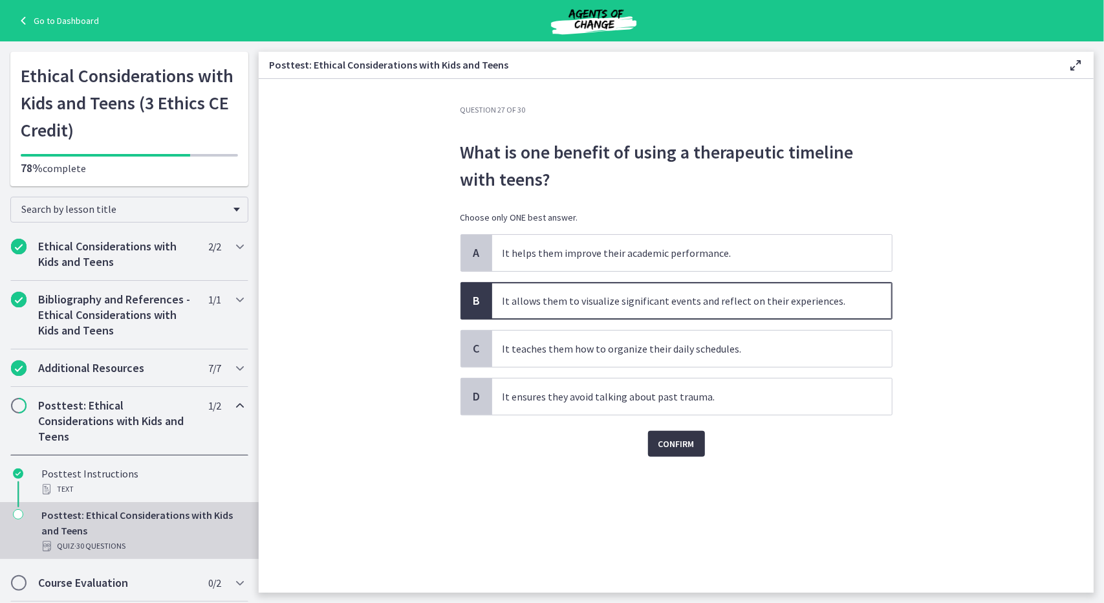
click at [667, 444] on span "Confirm" at bounding box center [677, 444] width 36 height 16
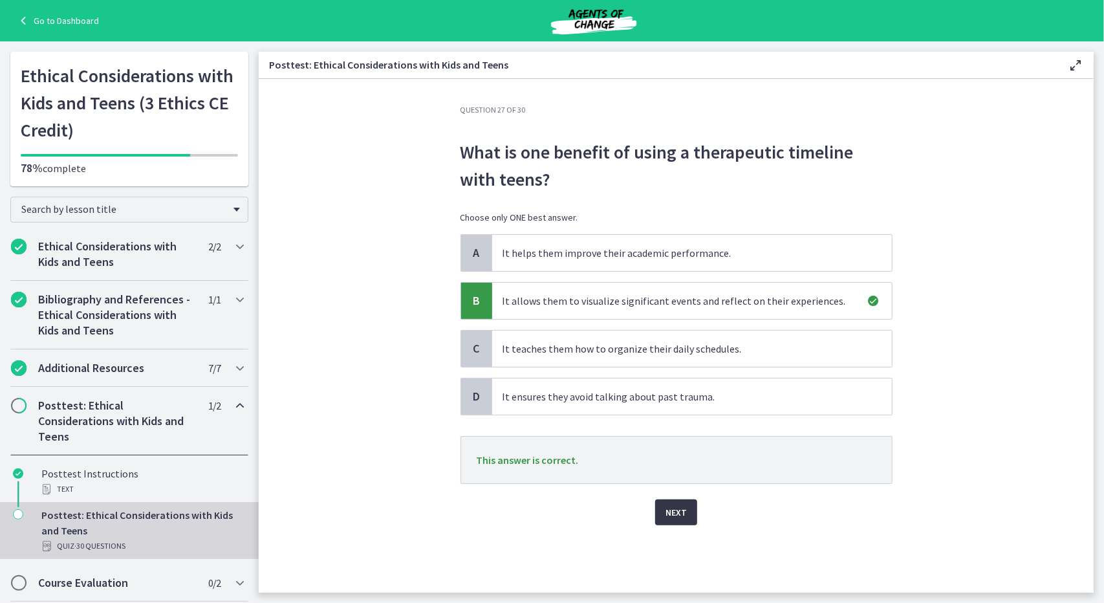
click at [673, 507] on span "Next" at bounding box center [676, 513] width 21 height 16
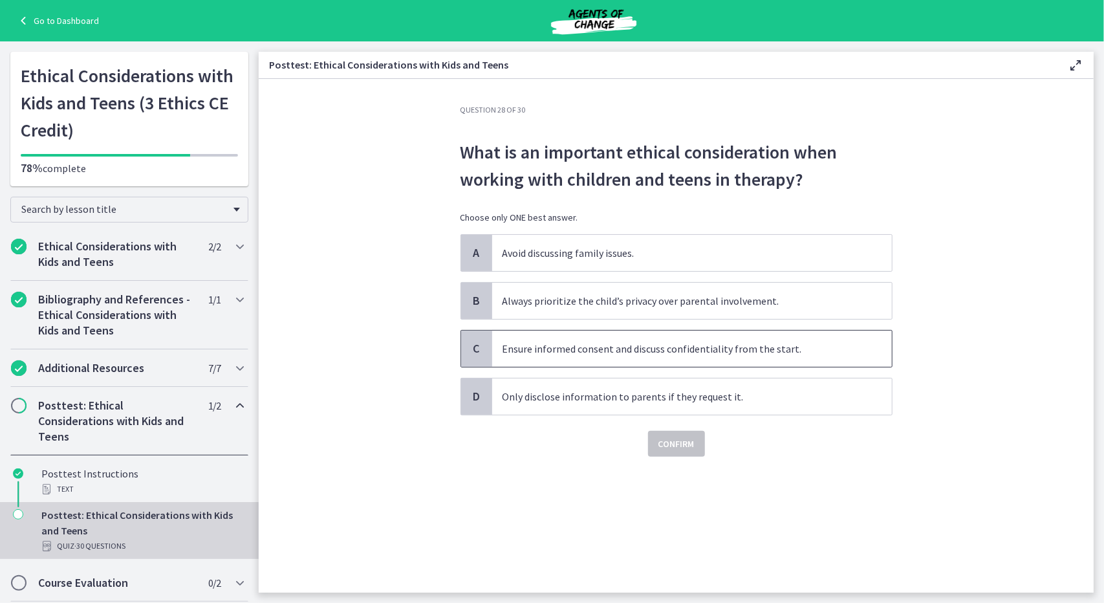
click at [642, 351] on p "Ensure informed consent and discuss confidentiality from the start." at bounding box center [679, 349] width 353 height 16
click at [665, 437] on span "Confirm" at bounding box center [677, 444] width 36 height 16
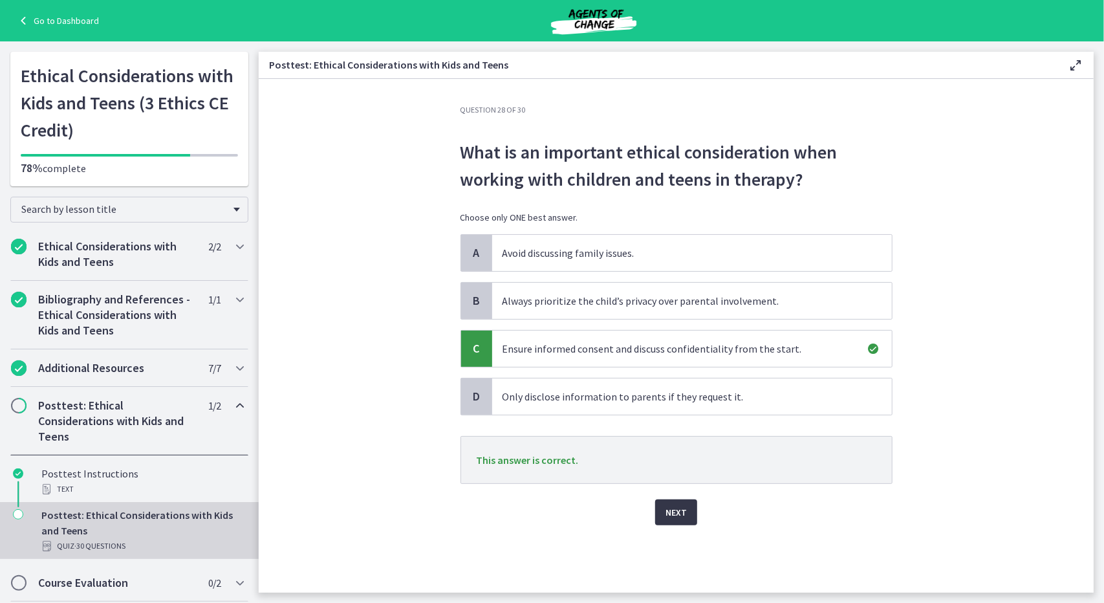
click at [677, 505] on span "Next" at bounding box center [676, 513] width 21 height 16
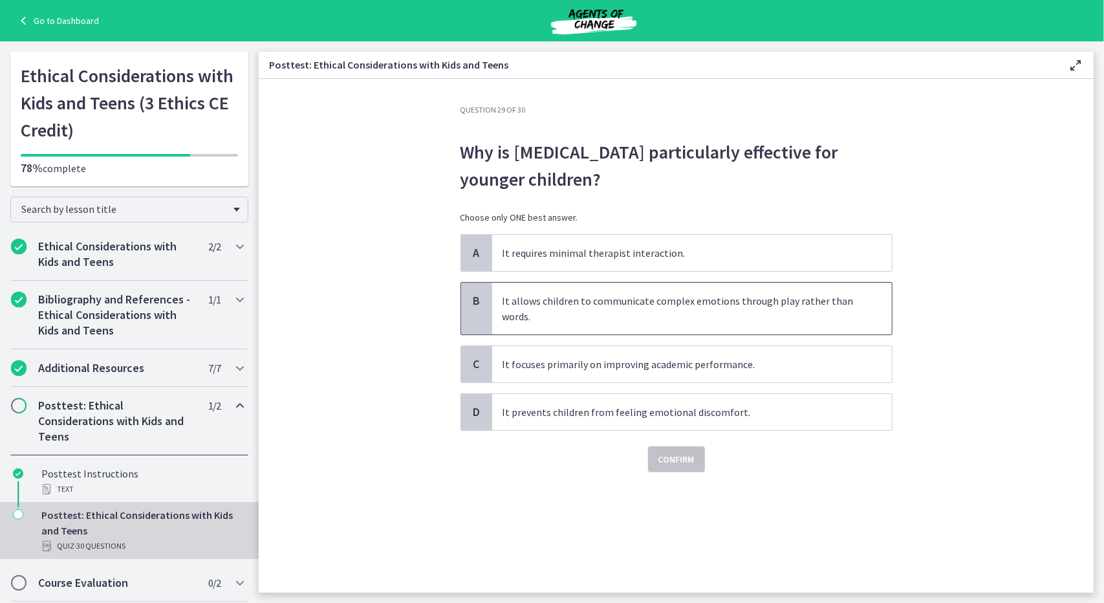
click at [644, 317] on p "It allows children to communicate complex emotions through play rather than wor…" at bounding box center [679, 308] width 353 height 31
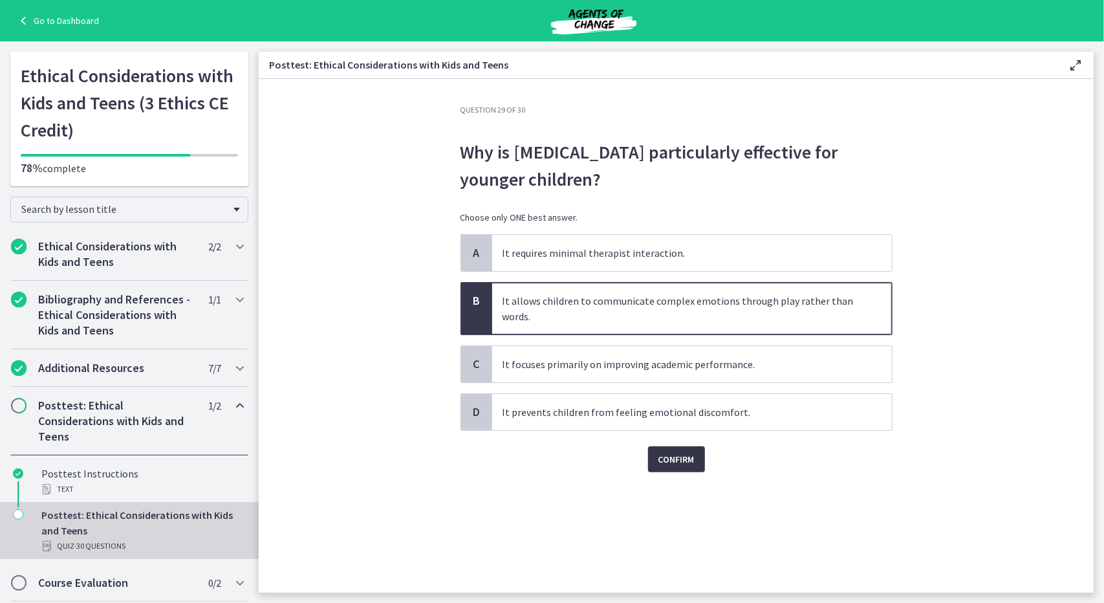
click at [678, 457] on span "Confirm" at bounding box center [677, 460] width 36 height 16
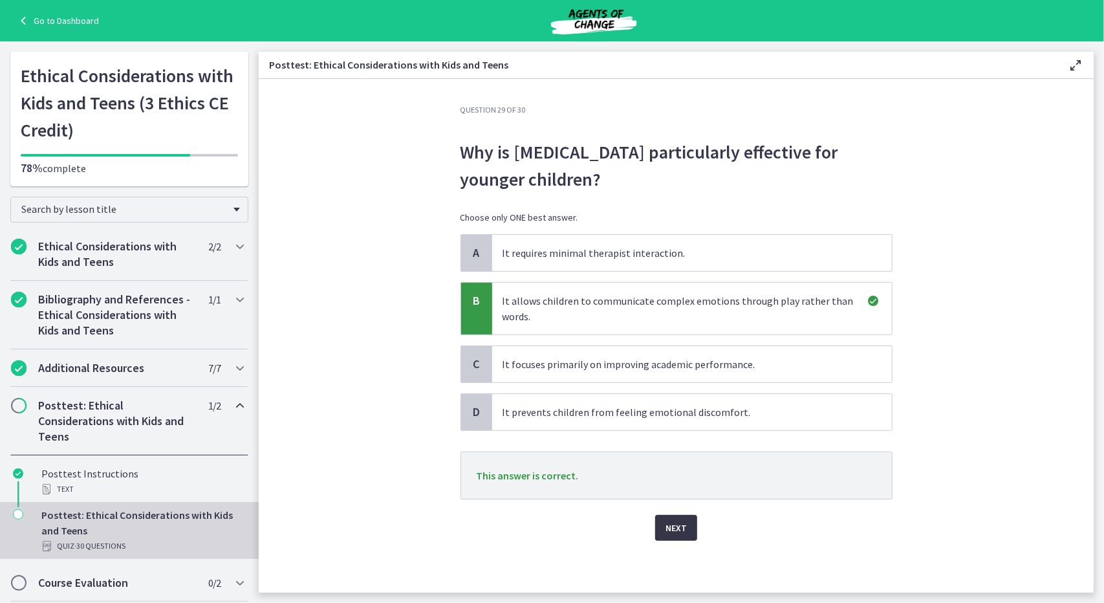
click at [681, 527] on span "Next" at bounding box center [676, 528] width 21 height 16
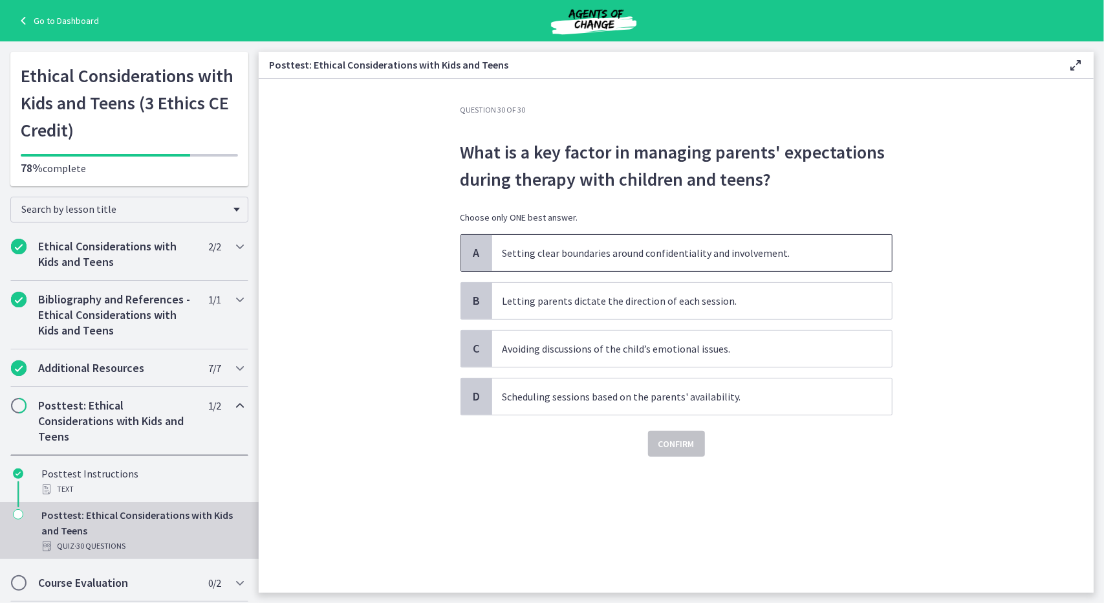
click at [614, 257] on p "Setting clear boundaries around confidentiality and involvement." at bounding box center [679, 253] width 353 height 16
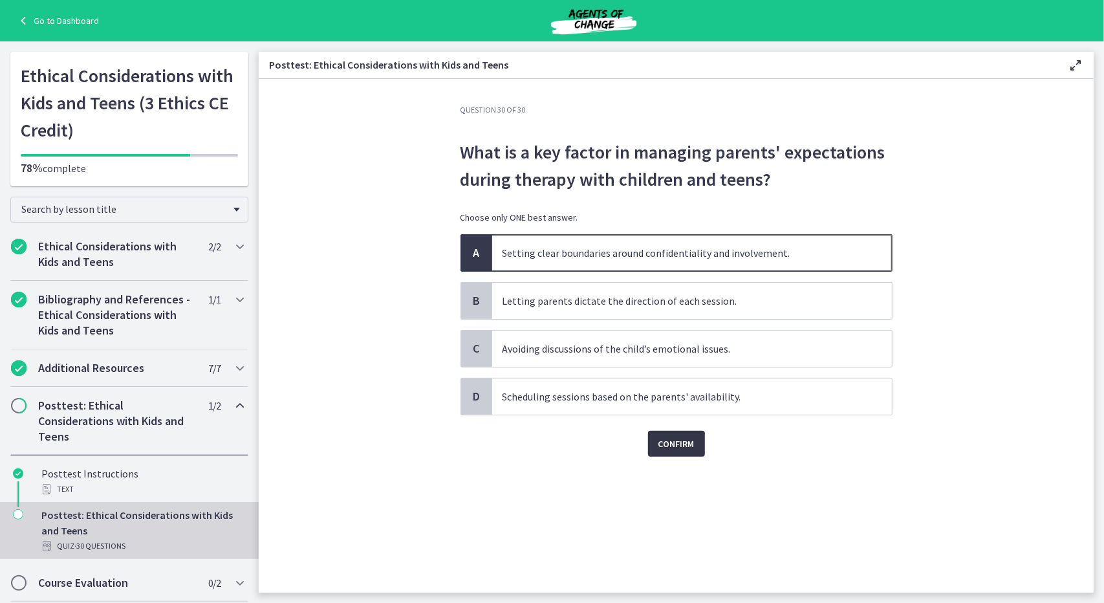
click at [662, 448] on span "Confirm" at bounding box center [677, 444] width 36 height 16
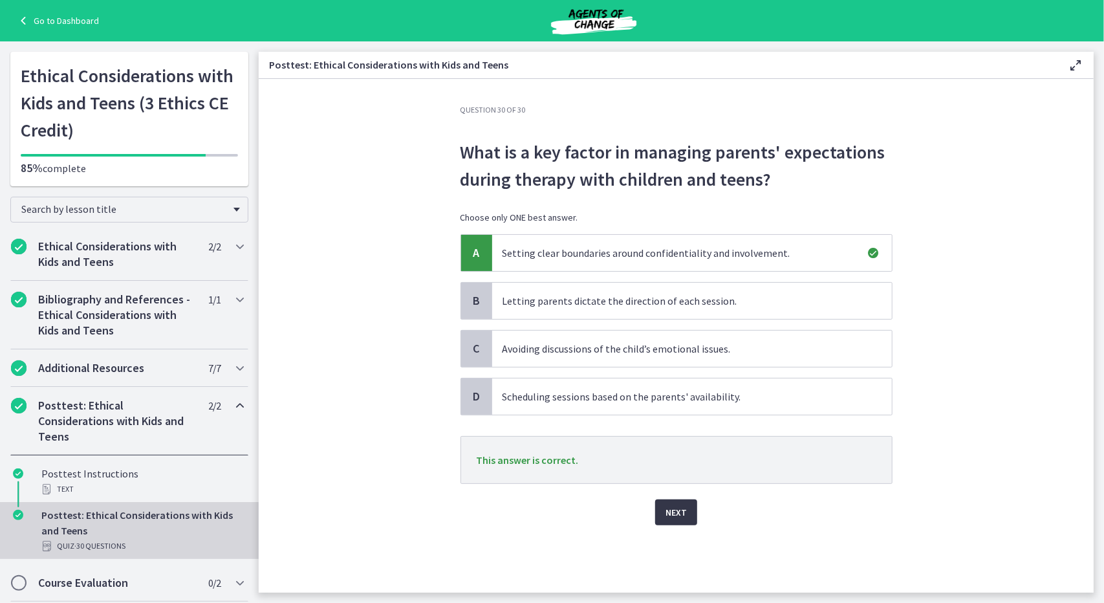
click at [684, 510] on span "Next" at bounding box center [676, 513] width 21 height 16
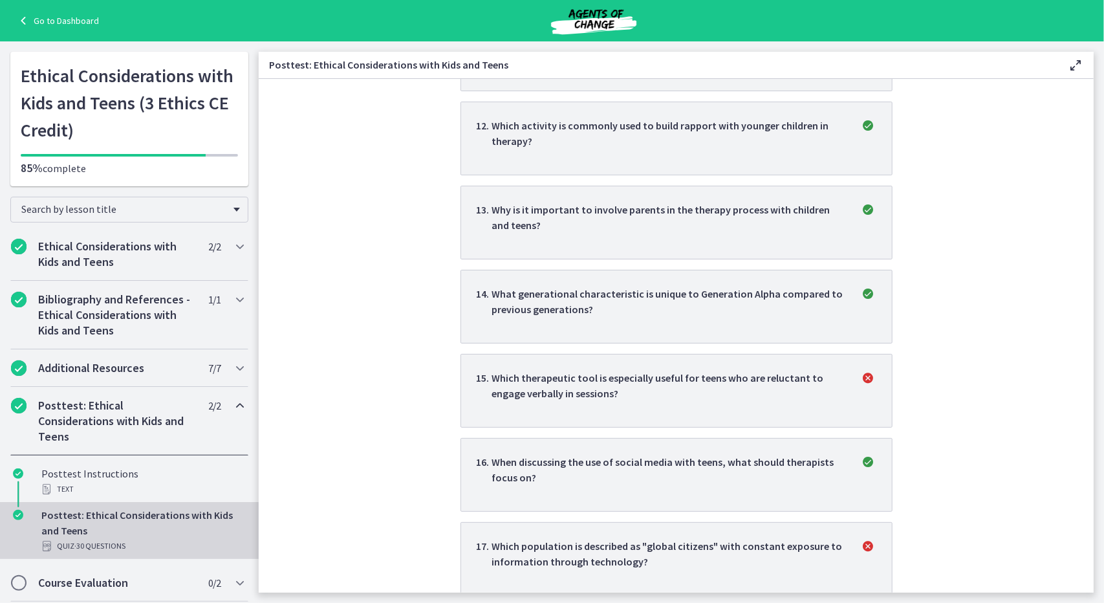
scroll to position [1265, 0]
click at [644, 381] on p "Which therapeutic tool is especially useful for teens who are reluctant to enga…" at bounding box center [668, 384] width 353 height 31
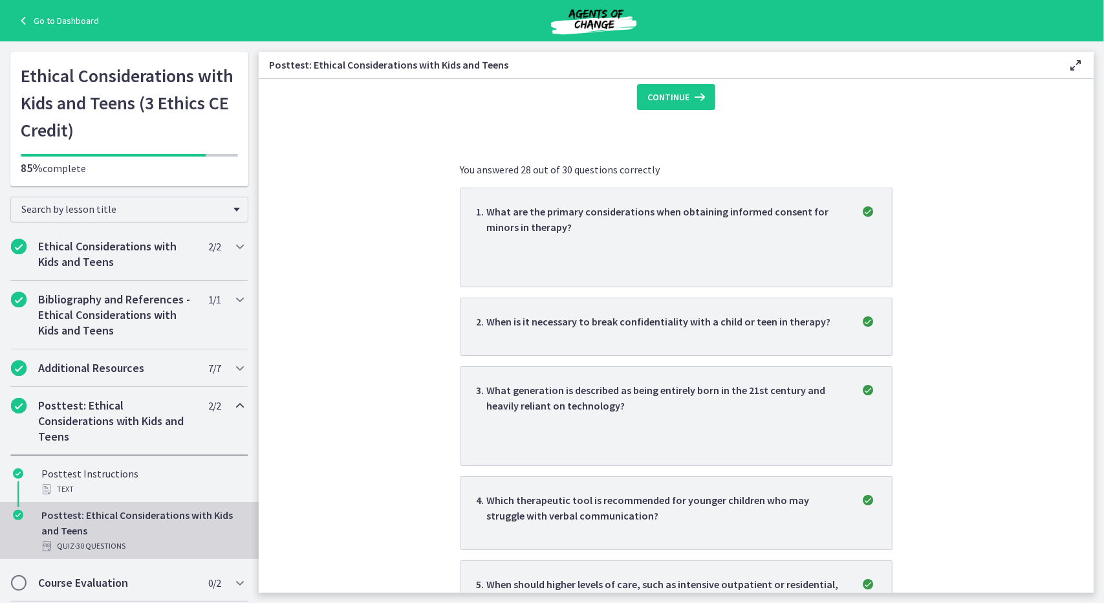
scroll to position [0, 0]
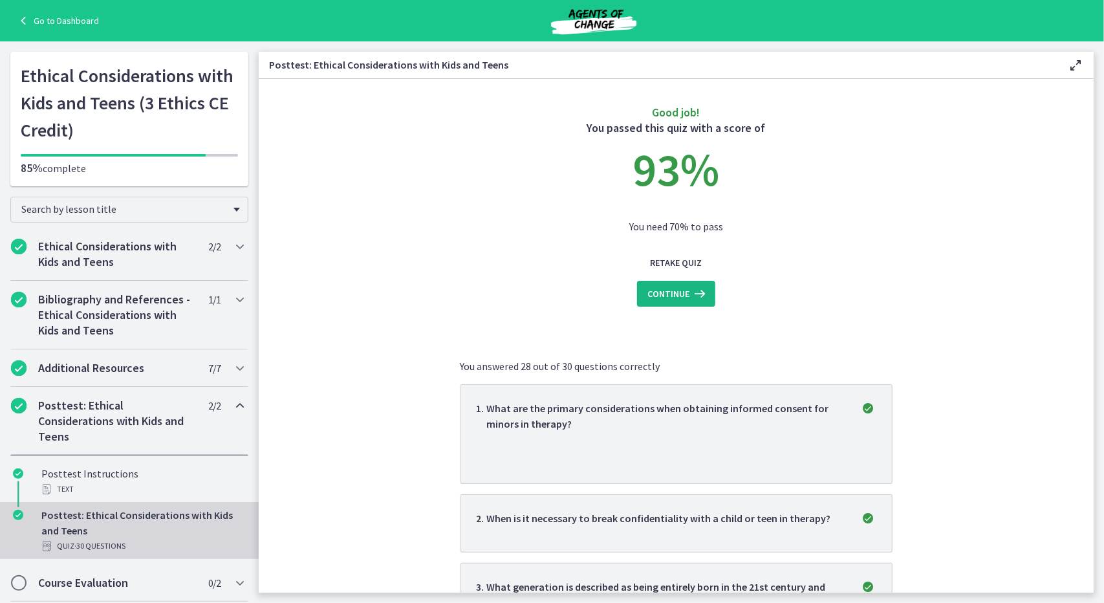
click at [669, 292] on span "Continue" at bounding box center [669, 294] width 42 height 16
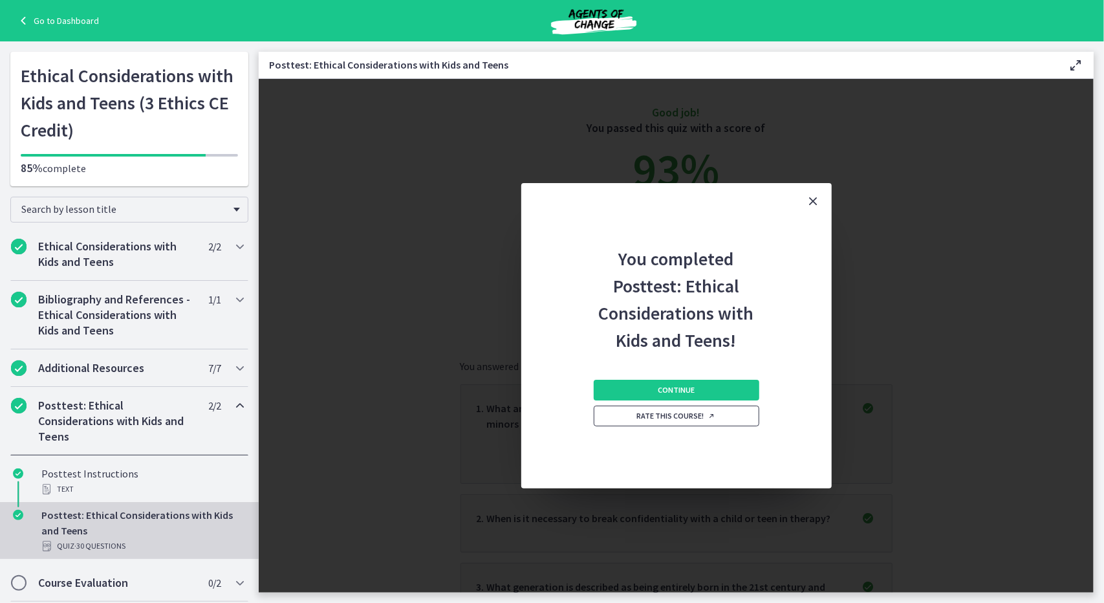
click at [679, 420] on span "Rate this course!" at bounding box center [676, 416] width 79 height 10
click at [679, 386] on span "Continue" at bounding box center [676, 390] width 37 height 10
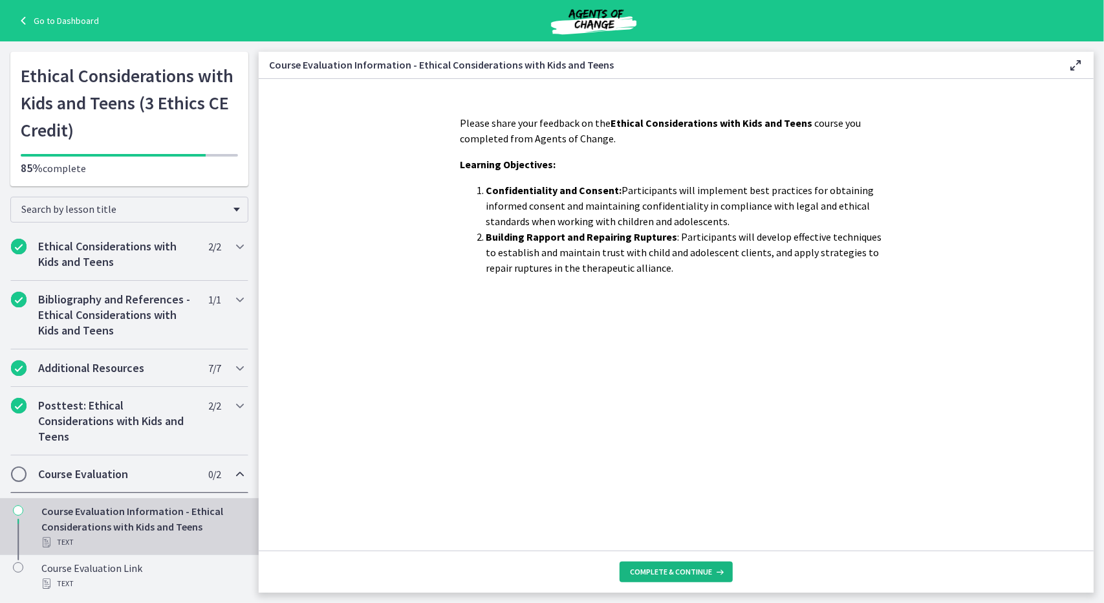
click at [670, 568] on span "Complete & continue" at bounding box center [671, 572] width 82 height 10
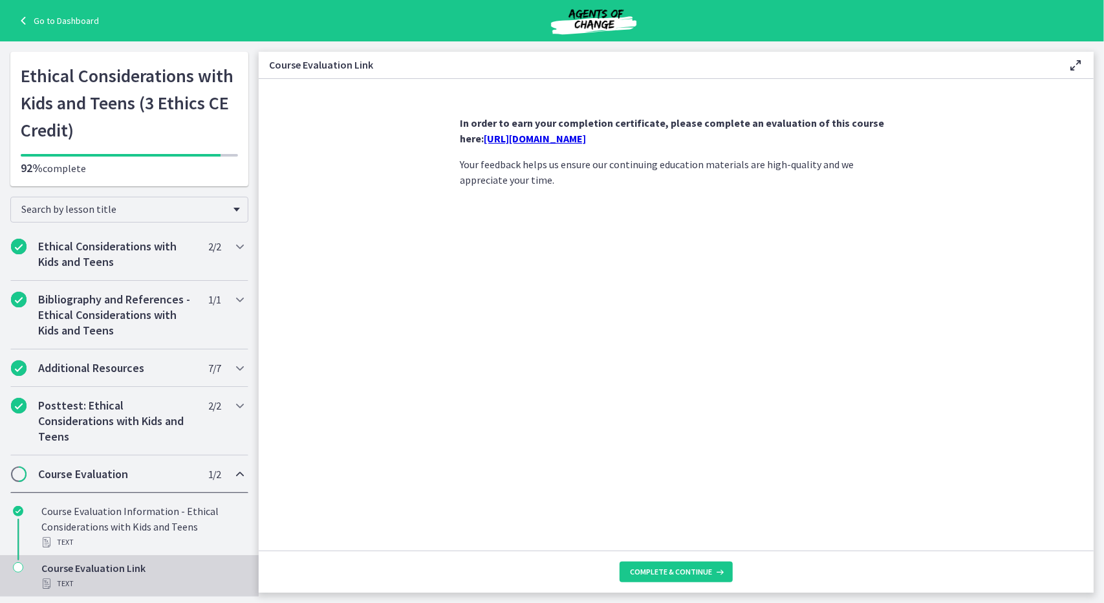
click at [587, 137] on link "https://forms.gle/NHq1DmrK6XcgvnNz7" at bounding box center [536, 138] width 102 height 13
click at [662, 576] on span "Complete & continue" at bounding box center [671, 572] width 82 height 10
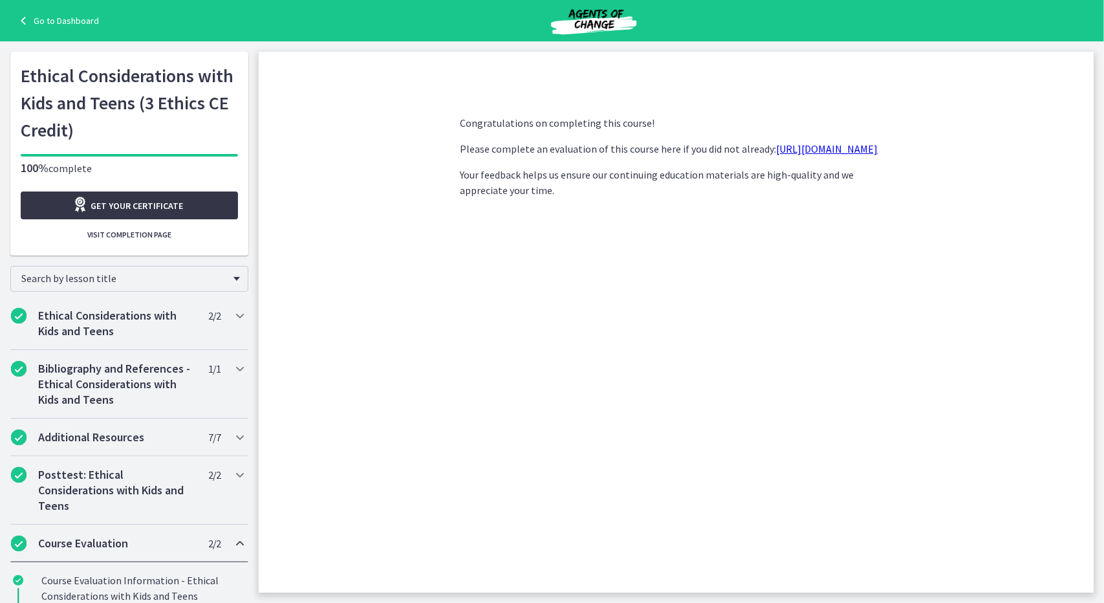
click at [116, 208] on span "Get your certificate" at bounding box center [137, 206] width 93 height 16
click at [80, 19] on link "Go to Dashboard" at bounding box center [57, 21] width 83 height 16
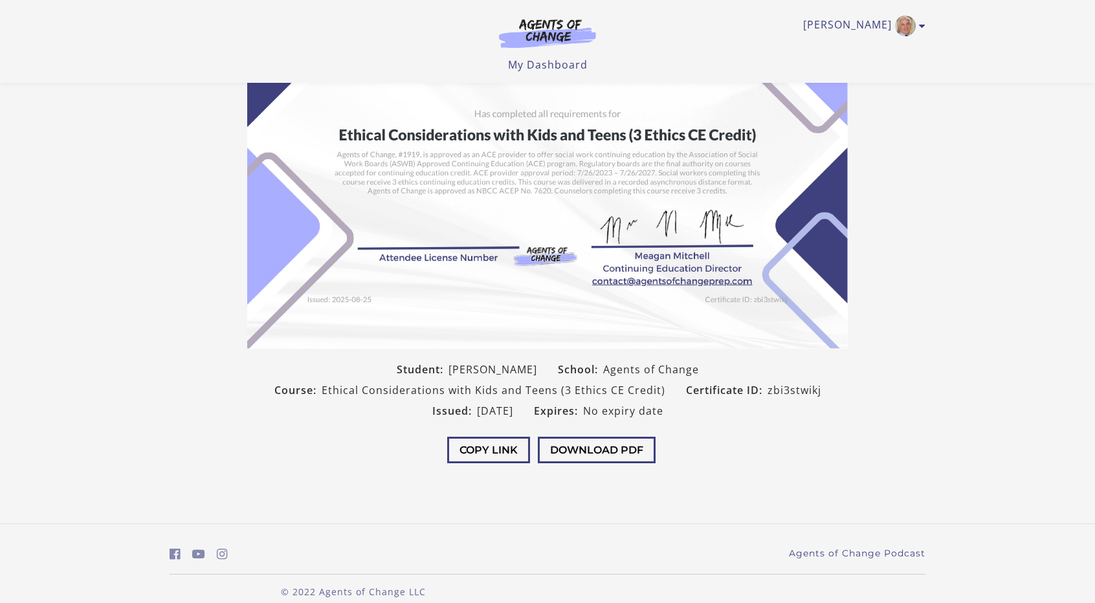
scroll to position [120, 0]
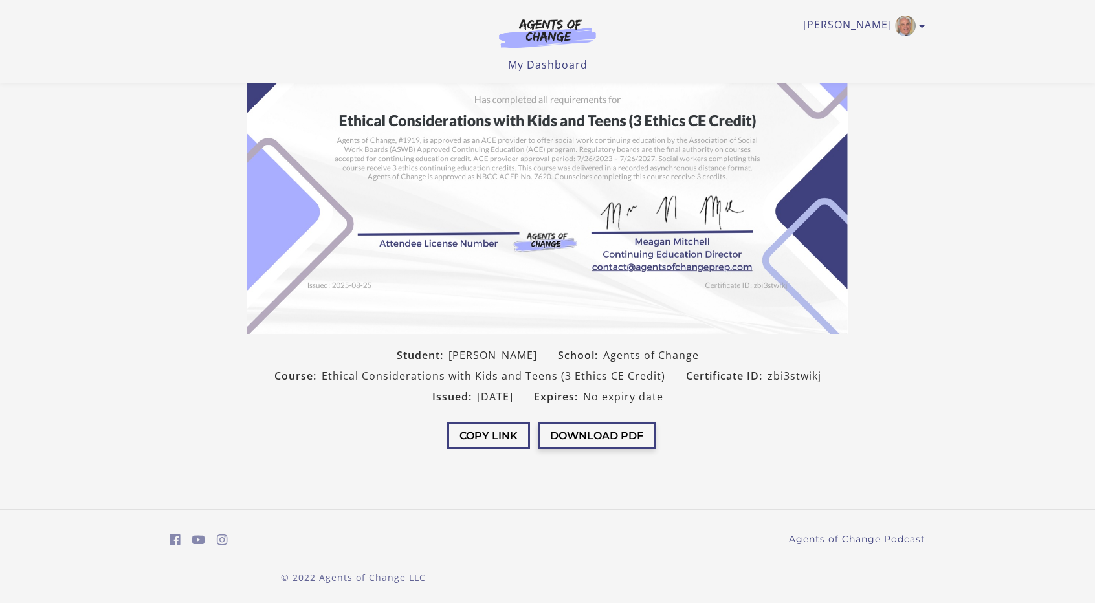
click at [586, 441] on button "Download PDF" at bounding box center [597, 435] width 118 height 27
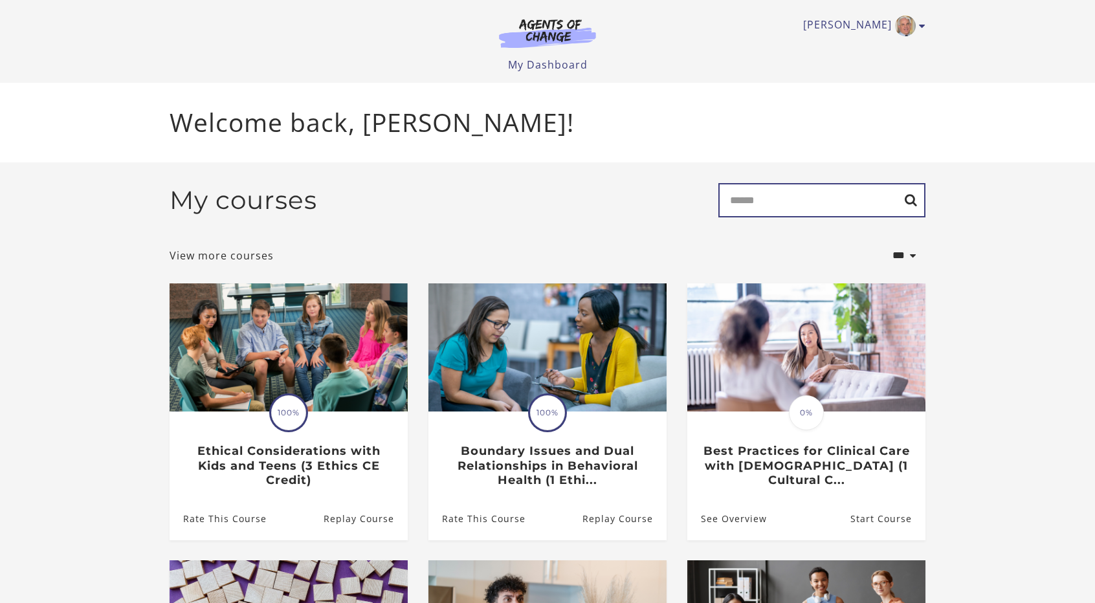
click at [814, 209] on input "Search" at bounding box center [821, 200] width 207 height 34
type input "**********"
click at [903, 203] on input "**********" at bounding box center [821, 200] width 207 height 34
click at [912, 201] on input "**********" at bounding box center [821, 200] width 207 height 34
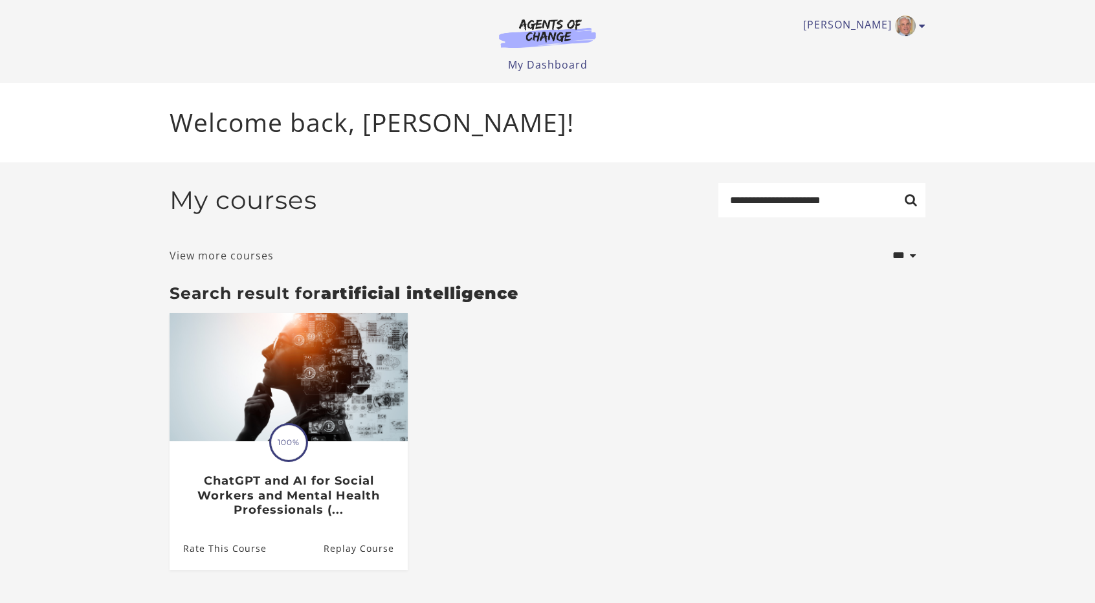
click at [248, 257] on link "View more courses" at bounding box center [221, 256] width 104 height 16
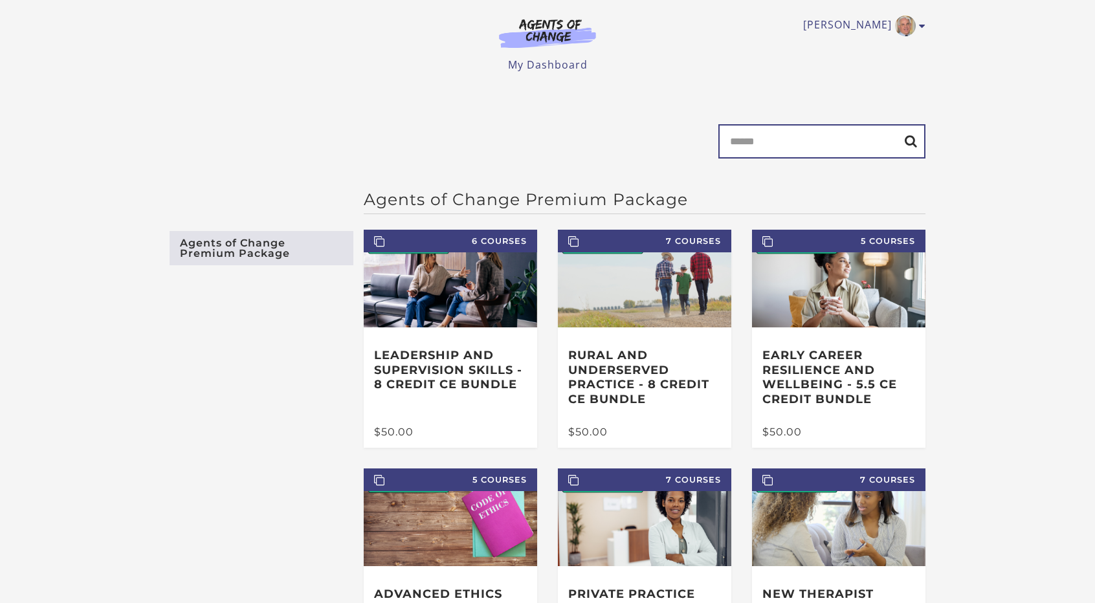
click at [753, 155] on input "Search" at bounding box center [821, 141] width 207 height 34
type input "**"
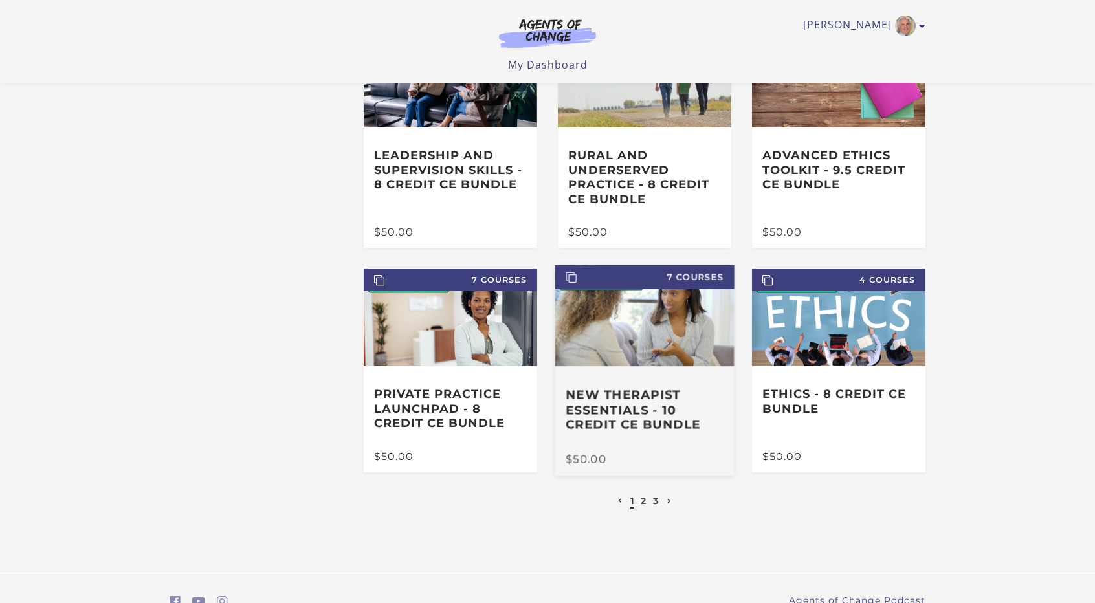
scroll to position [211, 0]
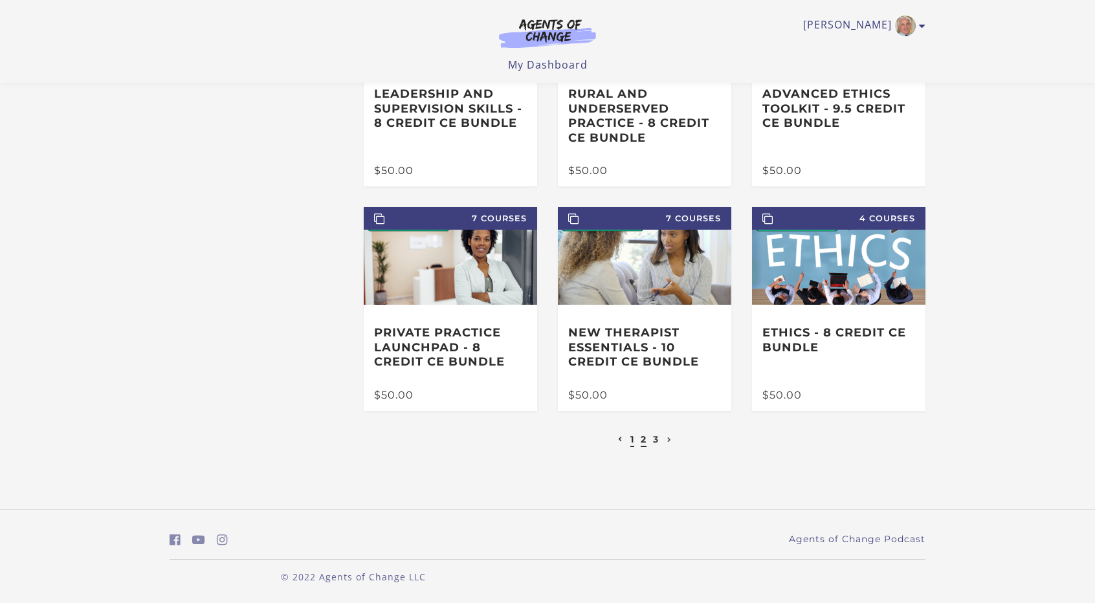
click at [642, 441] on link "2" at bounding box center [643, 439] width 6 height 12
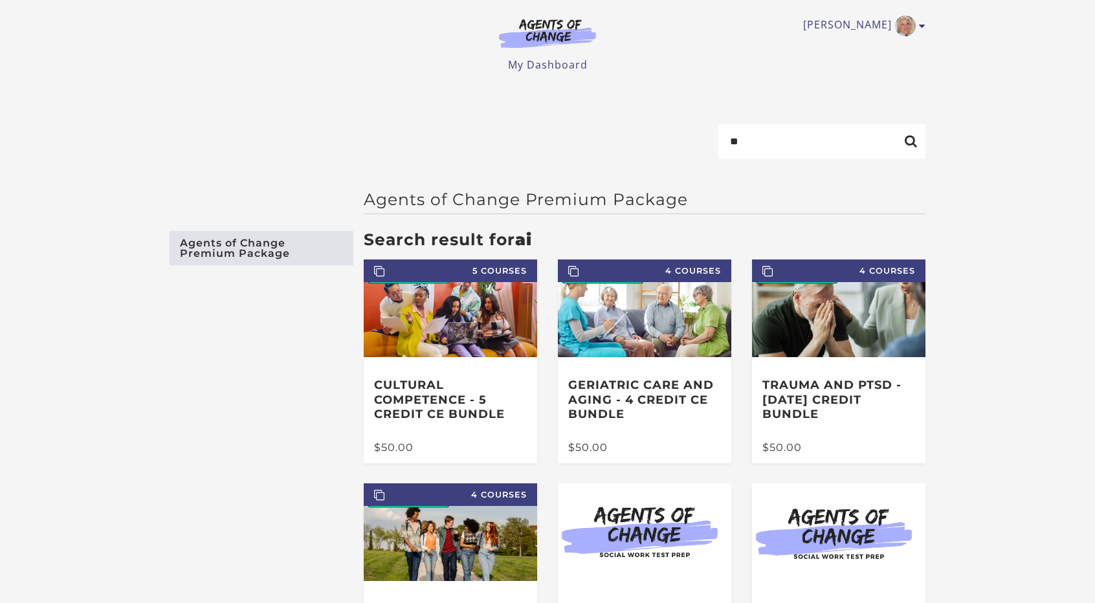
click at [549, 36] on img at bounding box center [547, 33] width 124 height 30
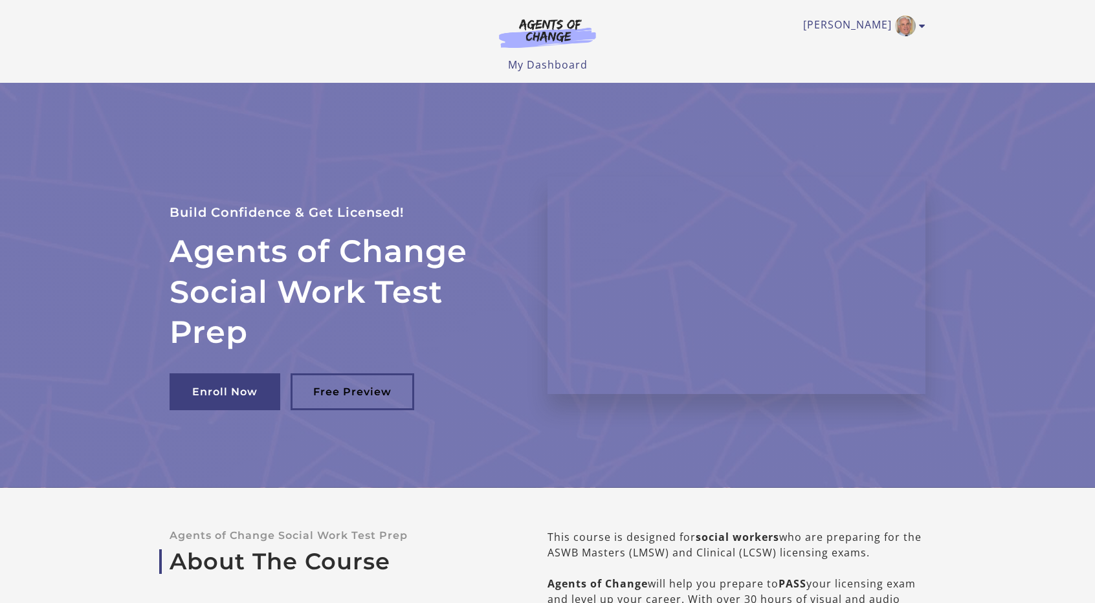
click at [536, 34] on img at bounding box center [547, 33] width 124 height 30
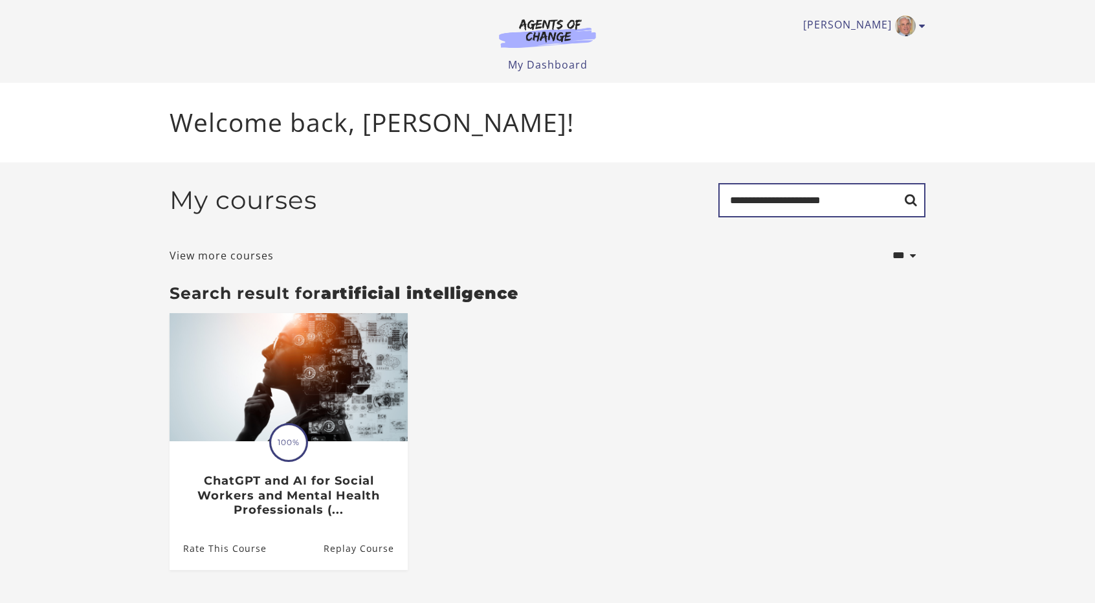
drag, startPoint x: 859, startPoint y: 212, endPoint x: 685, endPoint y: 221, distance: 174.3
click at [685, 221] on div "**********" at bounding box center [547, 205] width 756 height 45
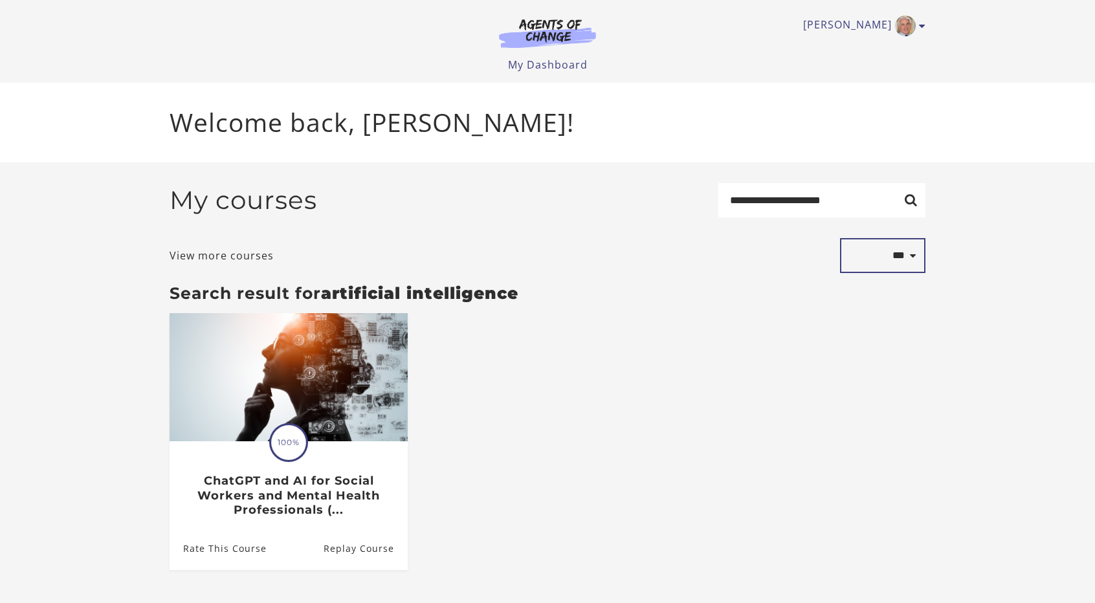
click at [898, 261] on select "**********" at bounding box center [882, 255] width 85 height 35
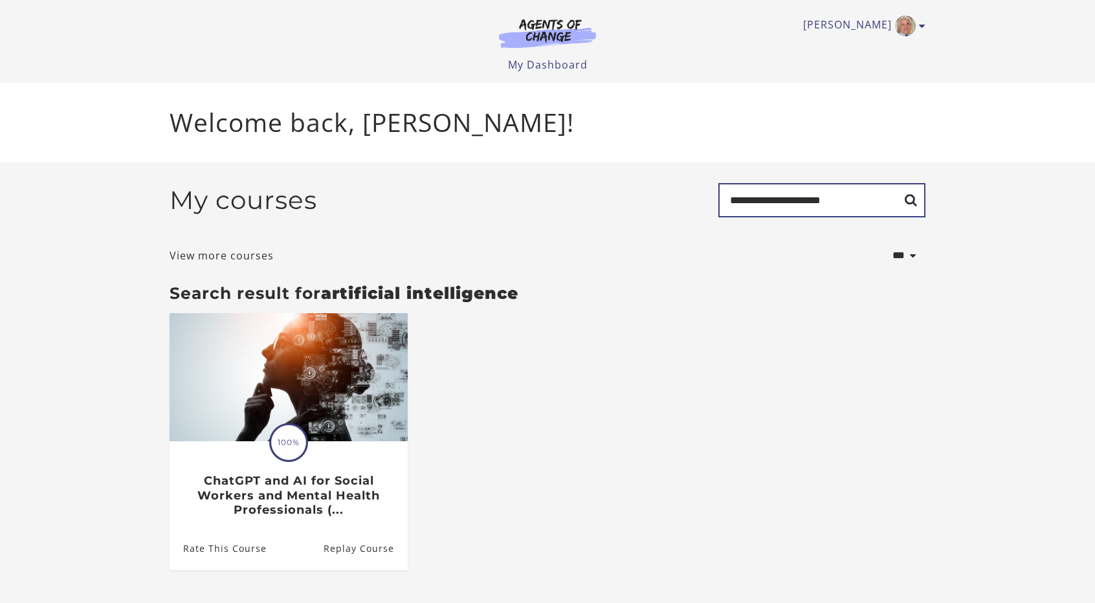
click at [840, 206] on input "**********" at bounding box center [821, 200] width 207 height 34
type input "*"
type input "******"
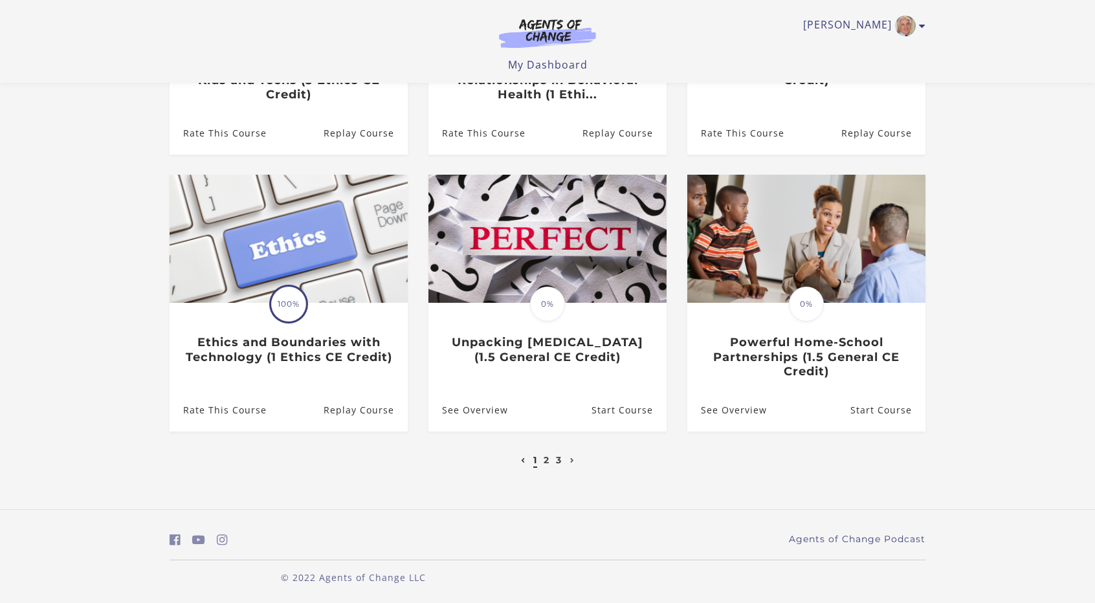
scroll to position [333, 0]
click at [545, 465] on link "2" at bounding box center [546, 459] width 6 height 12
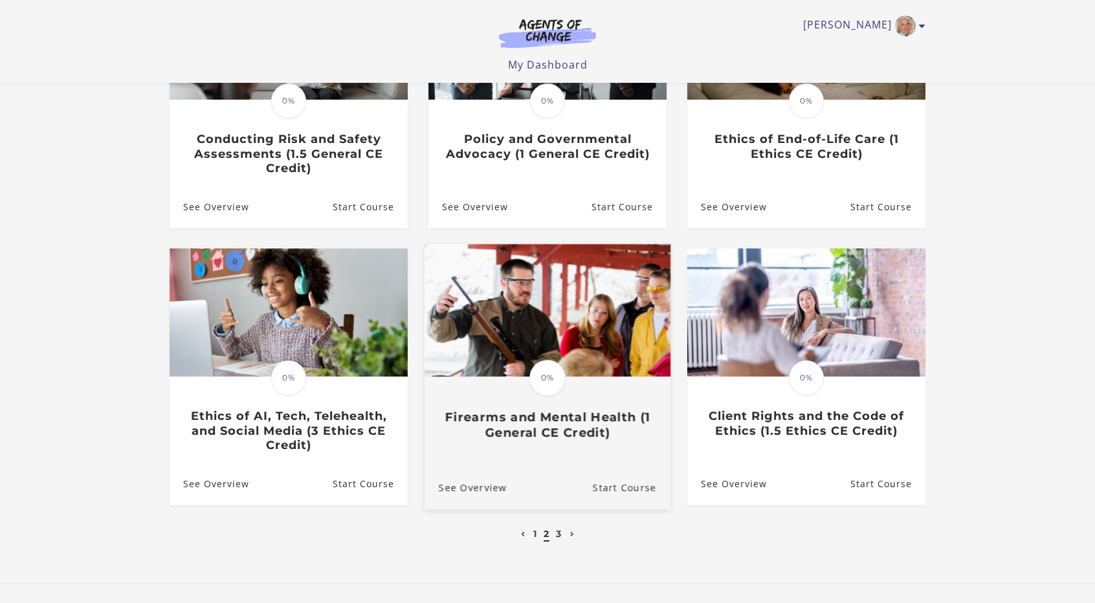
scroll to position [259, 0]
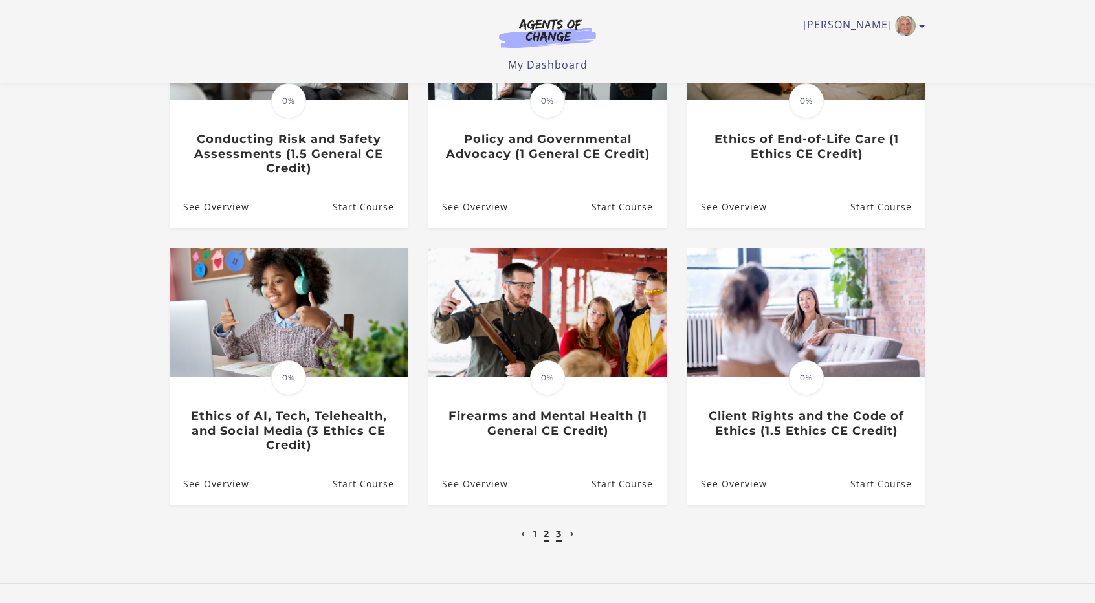
click at [556, 538] on link "3" at bounding box center [559, 534] width 6 height 12
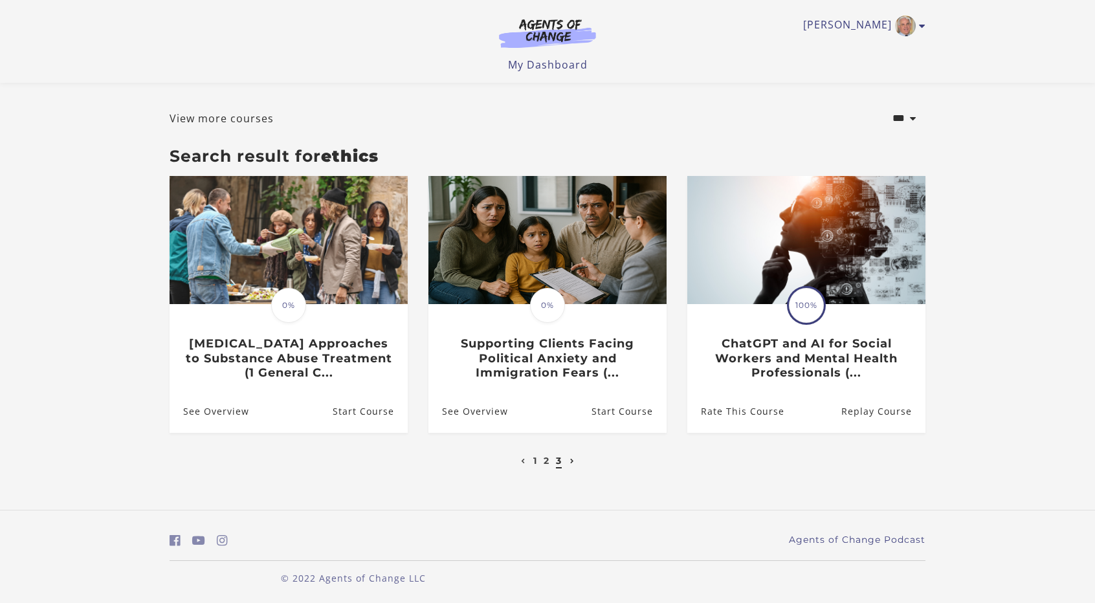
scroll to position [58, 0]
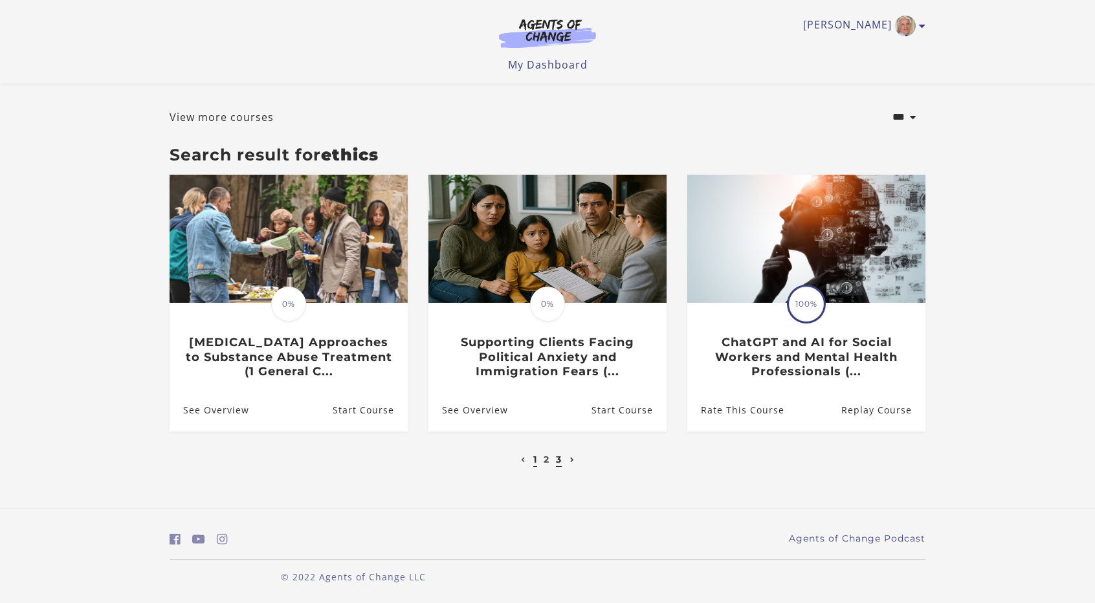
click at [533, 460] on link "1" at bounding box center [535, 459] width 4 height 12
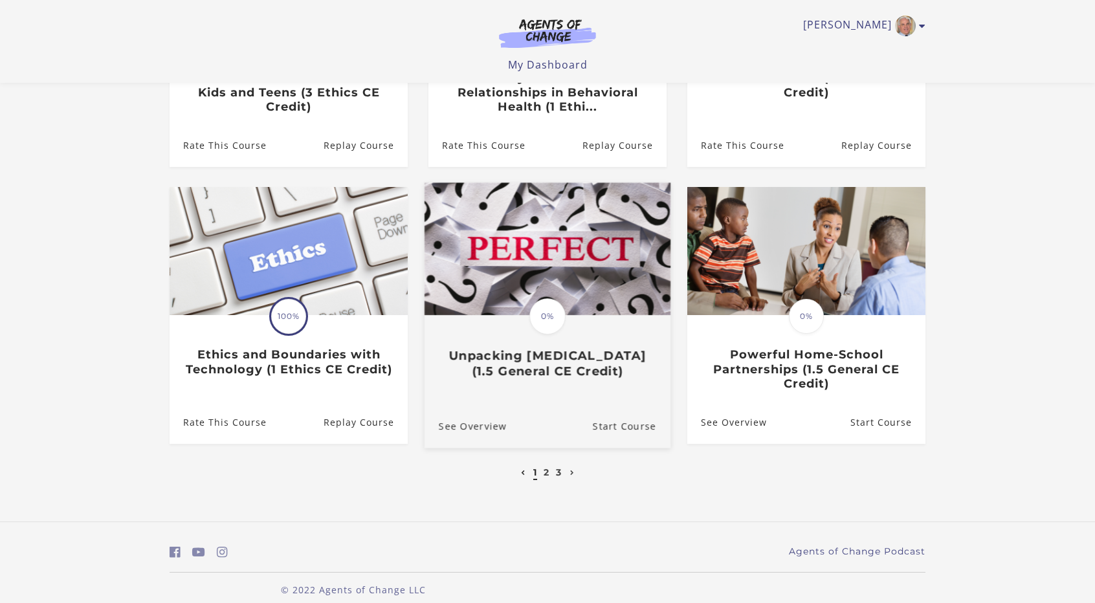
scroll to position [321, 0]
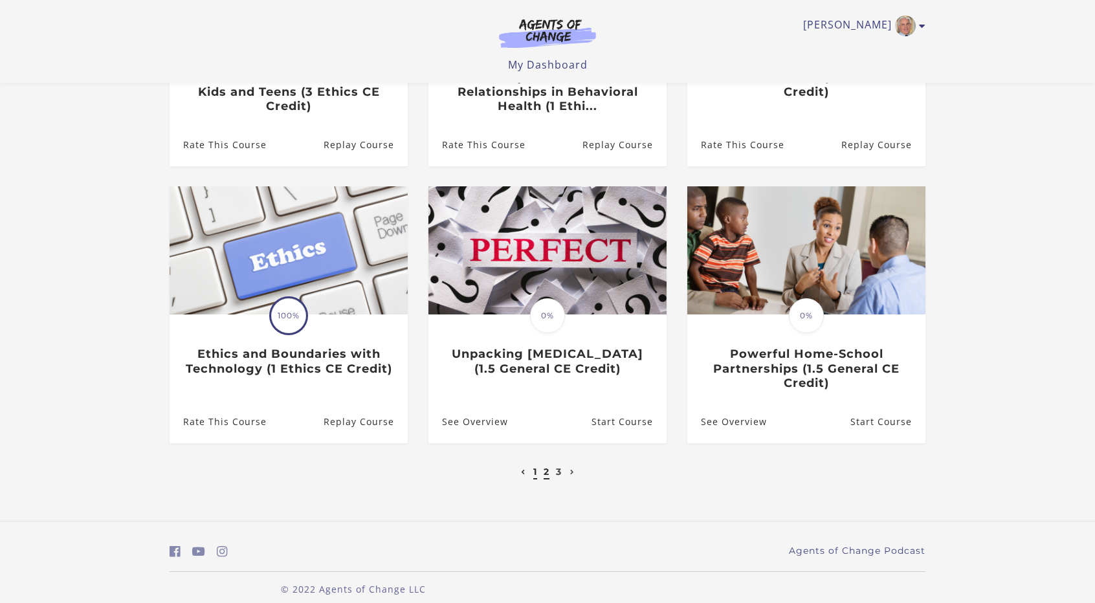
click at [546, 474] on link "2" at bounding box center [546, 472] width 6 height 12
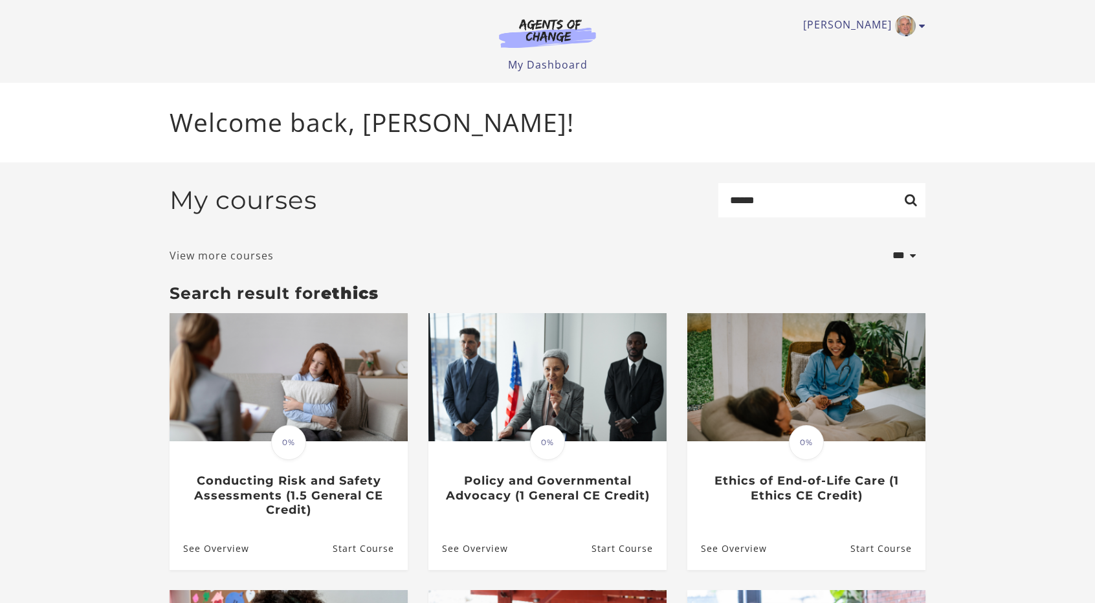
click at [263, 259] on link "View more courses" at bounding box center [221, 256] width 104 height 16
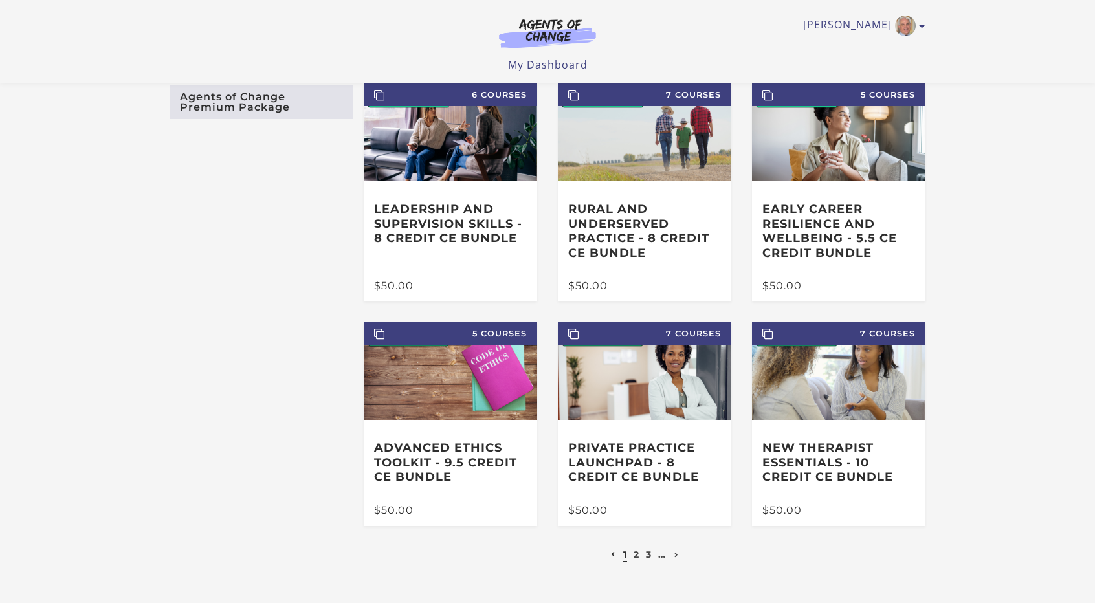
scroll to position [63, 0]
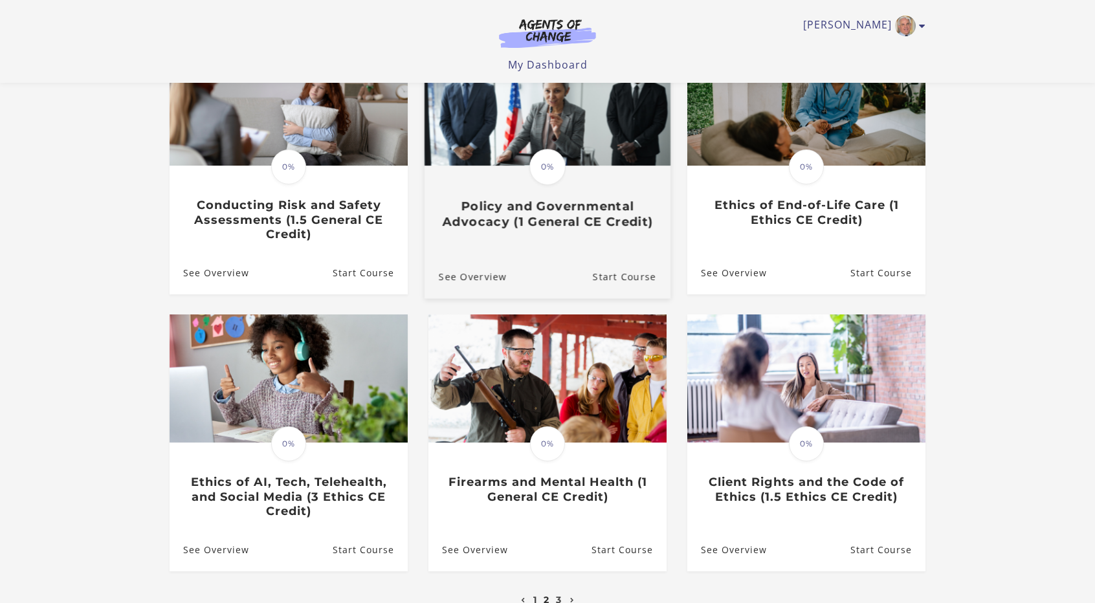
scroll to position [194, 0]
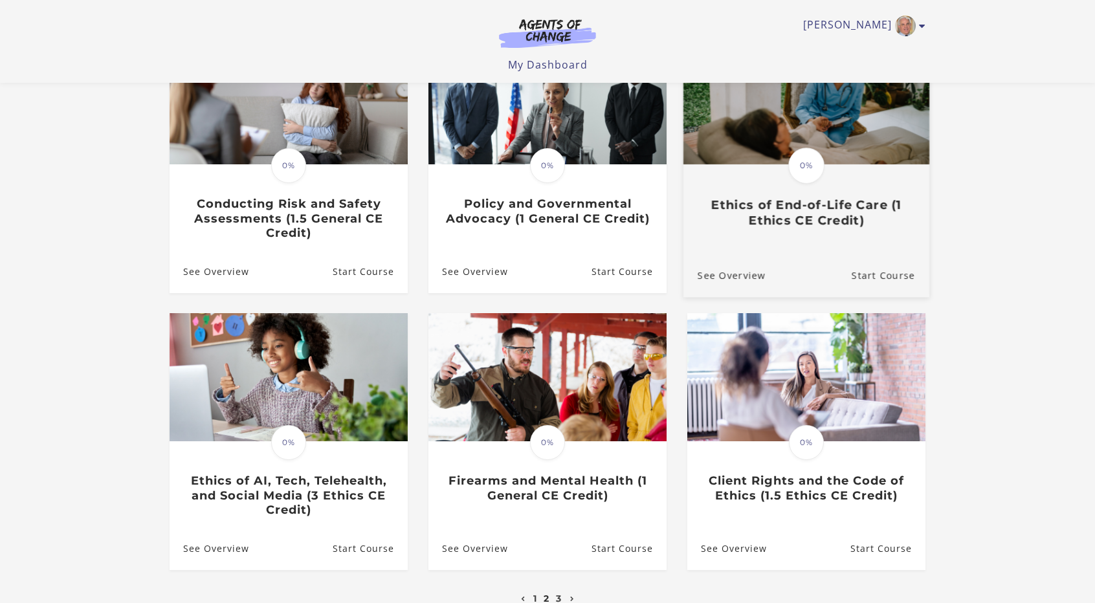
click at [781, 215] on h3 "Ethics of End-of-Life Care (1 Ethics CE Credit)" at bounding box center [805, 212] width 217 height 30
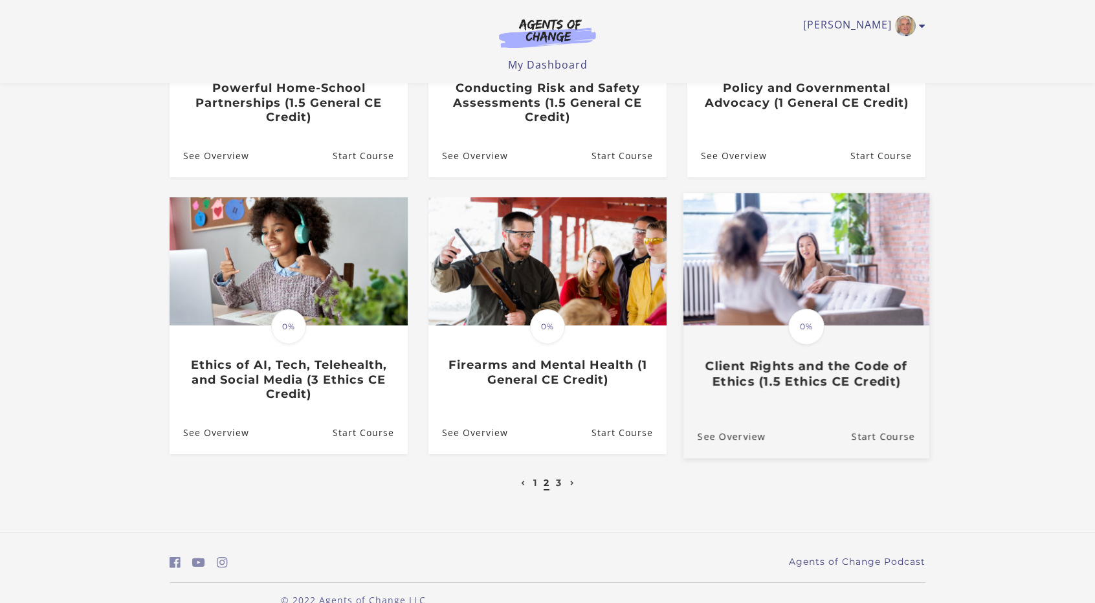
scroll to position [336, 0]
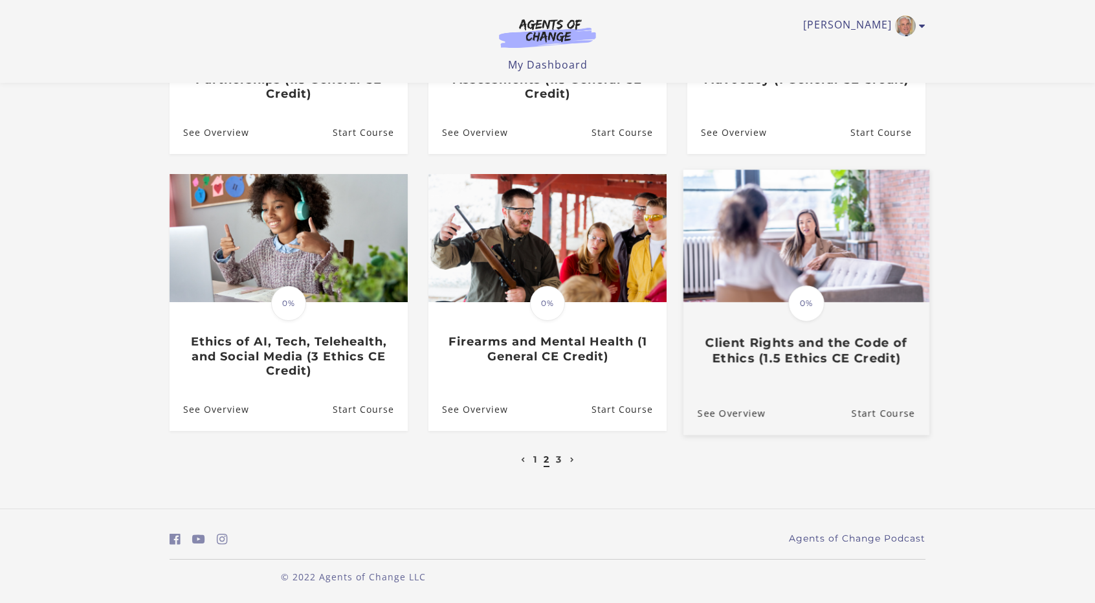
click at [793, 353] on h3 "Client Rights and the Code of Ethics (1.5 Ethics CE Credit)" at bounding box center [805, 351] width 217 height 30
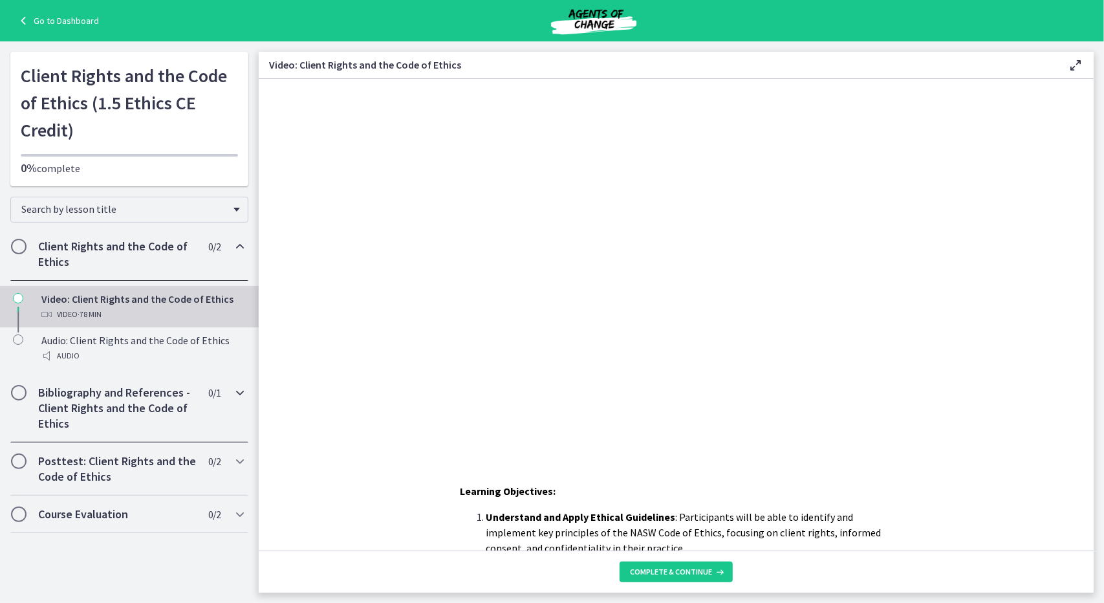
click at [158, 411] on h2 "Bibliography and References - Client Rights and the Code of Ethics" at bounding box center [117, 408] width 158 height 47
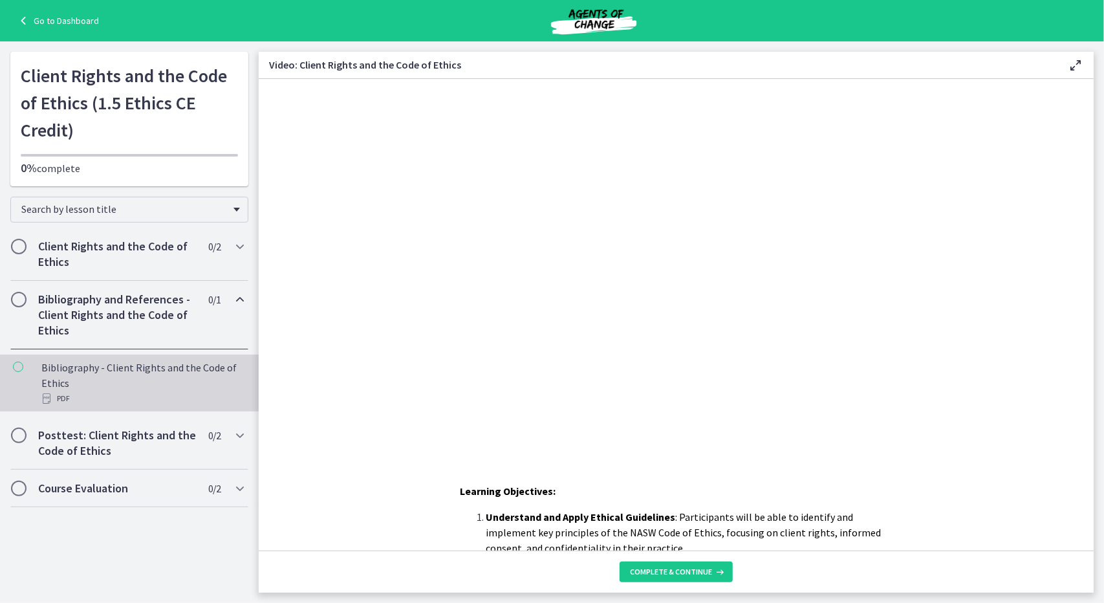
click at [156, 366] on div "Bibliography - Client Rights and the Code of Ethics PDF" at bounding box center [142, 383] width 202 height 47
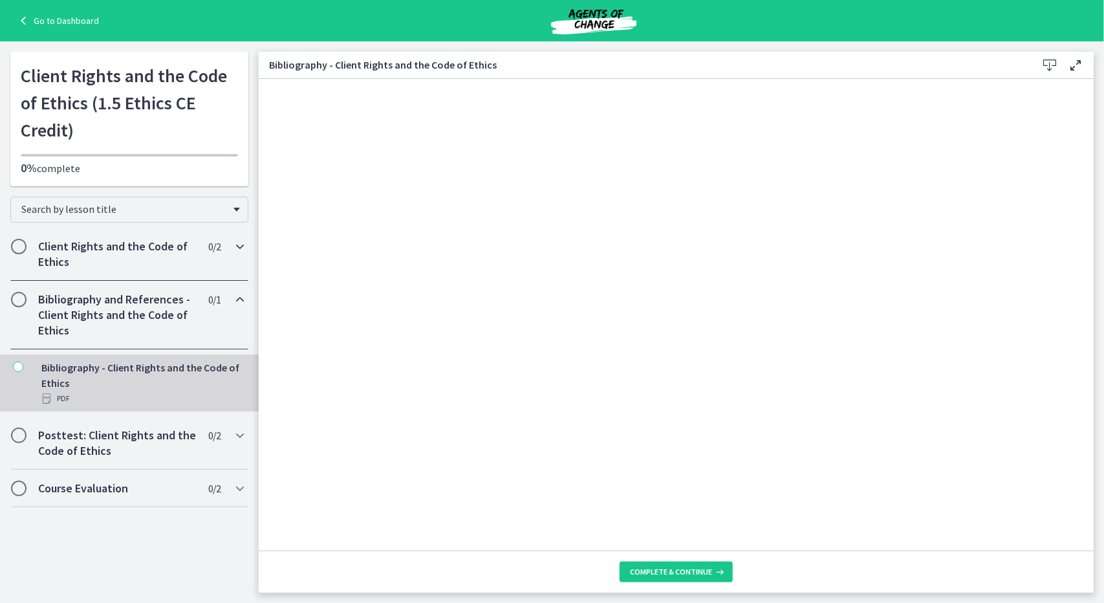
click at [144, 256] on h2 "Client Rights and the Code of Ethics" at bounding box center [117, 254] width 158 height 31
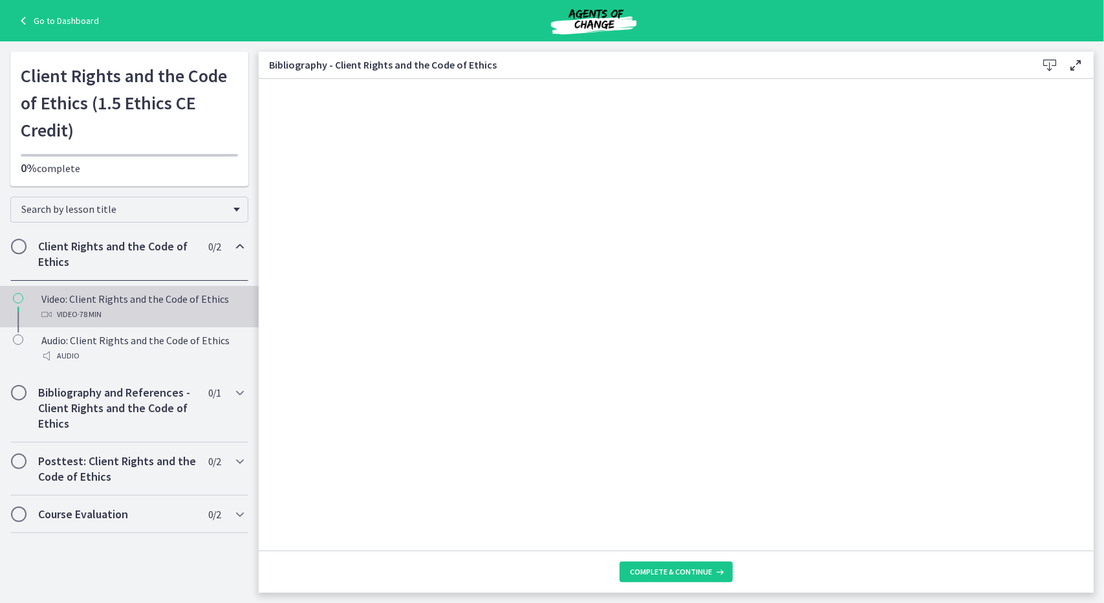
click at [133, 297] on div "Video: Client Rights and the Code of Ethics Video · 78 min" at bounding box center [142, 306] width 202 height 31
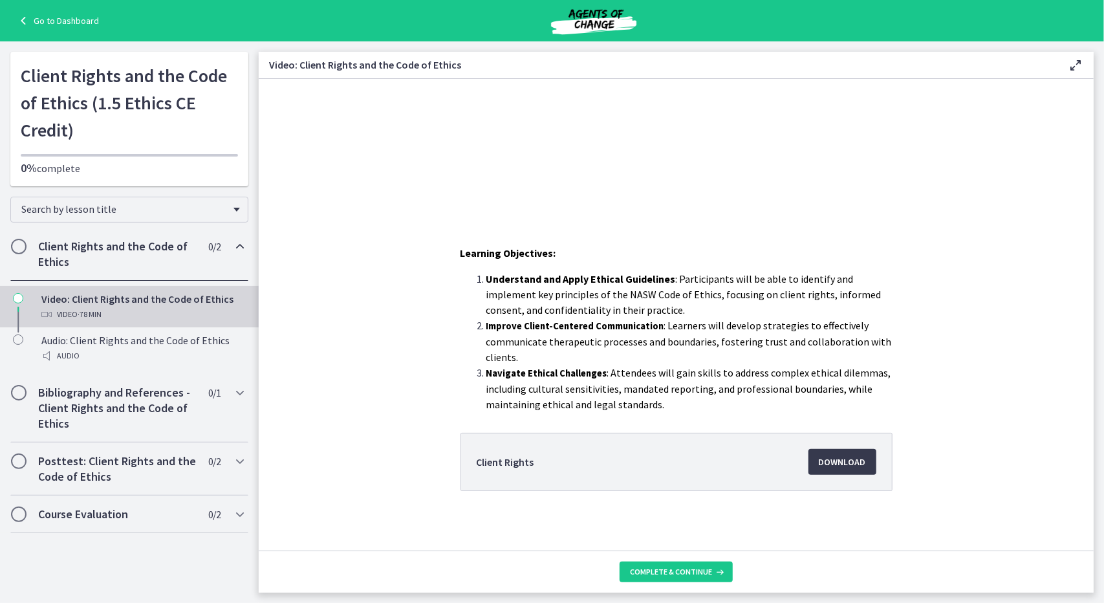
scroll to position [239, 0]
click at [831, 454] on span "Download Opens in a new window" at bounding box center [842, 461] width 47 height 16
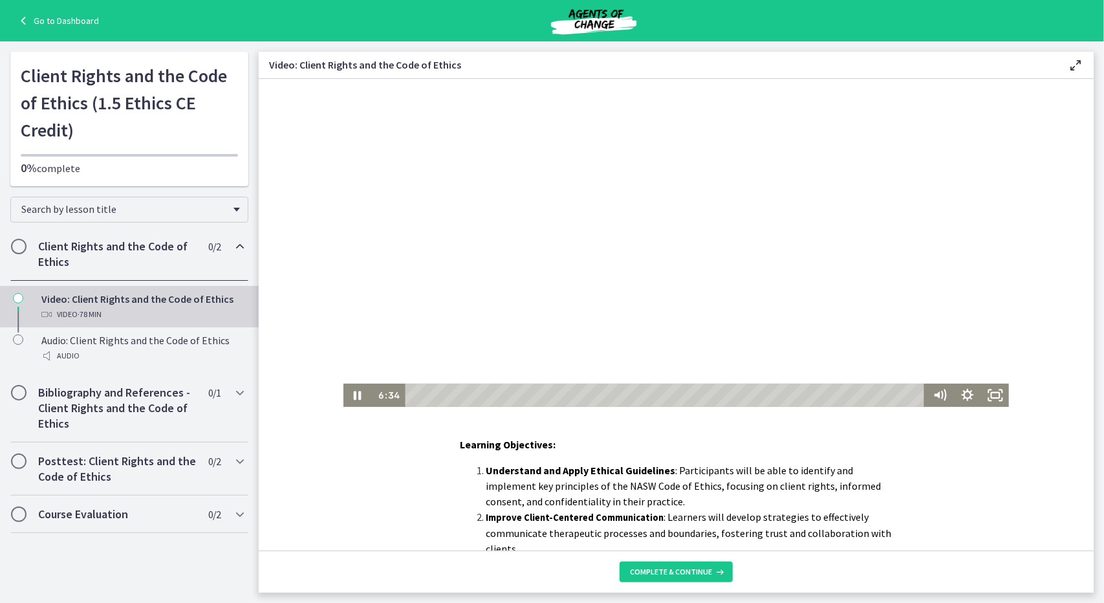
scroll to position [47, 0]
click at [471, 395] on div "9:42" at bounding box center [666, 394] width 508 height 23
click at [481, 393] on div "11:11" at bounding box center [666, 394] width 508 height 23
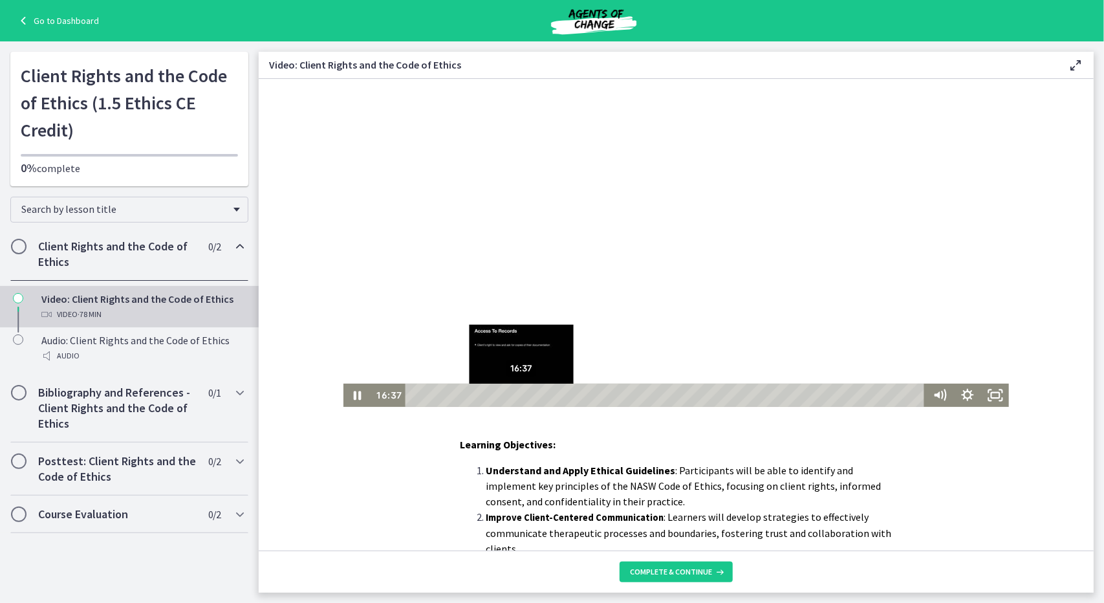
click at [516, 393] on div "16:37" at bounding box center [666, 394] width 508 height 23
click at [538, 391] on div "19:52" at bounding box center [666, 394] width 508 height 23
click at [550, 393] on div "21:45" at bounding box center [666, 394] width 508 height 23
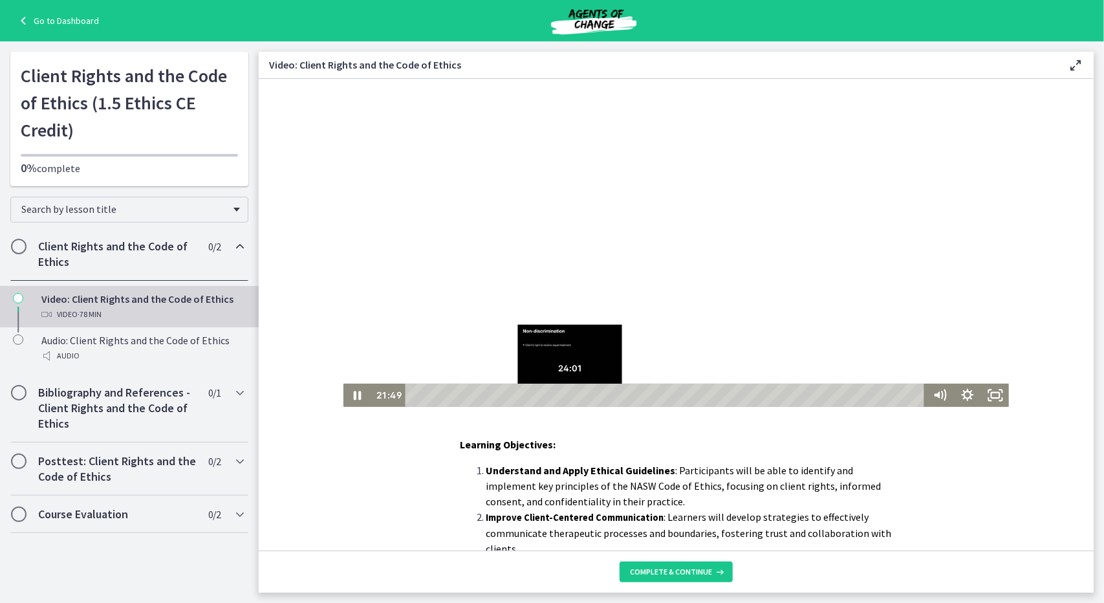
click at [565, 395] on div "24:01" at bounding box center [666, 394] width 508 height 23
click at [585, 391] on div "26:59" at bounding box center [666, 394] width 508 height 23
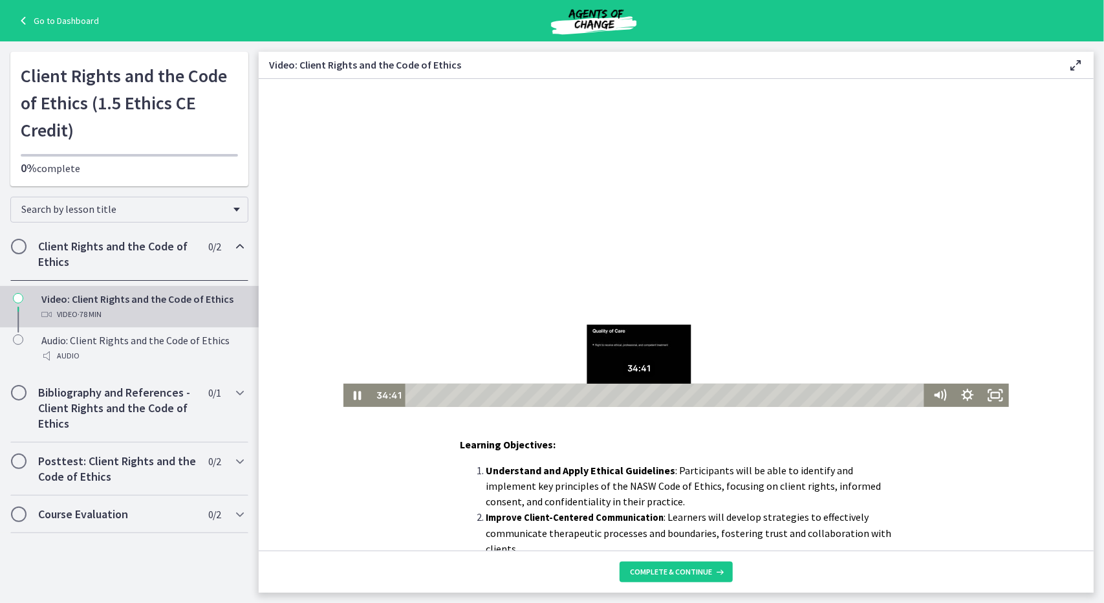
click at [635, 395] on div "34:41" at bounding box center [666, 394] width 508 height 23
click at [641, 392] on div "35:40" at bounding box center [666, 394] width 508 height 23
click at [669, 391] on div "39:55" at bounding box center [666, 394] width 508 height 23
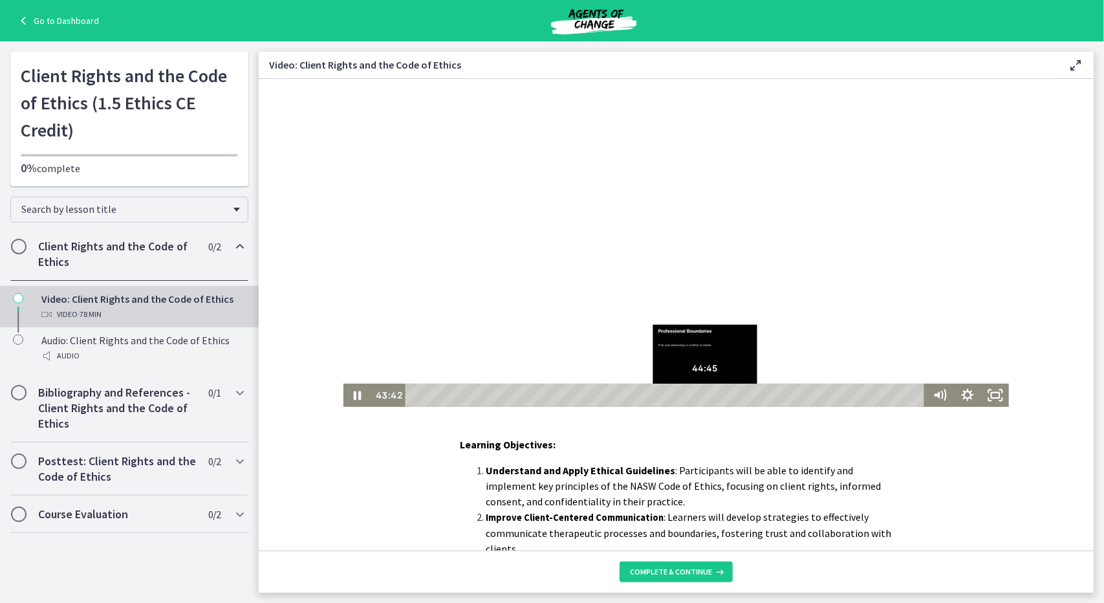
click at [701, 391] on div "44:45" at bounding box center [666, 394] width 508 height 23
click at [710, 393] on div "46:14" at bounding box center [666, 394] width 508 height 23
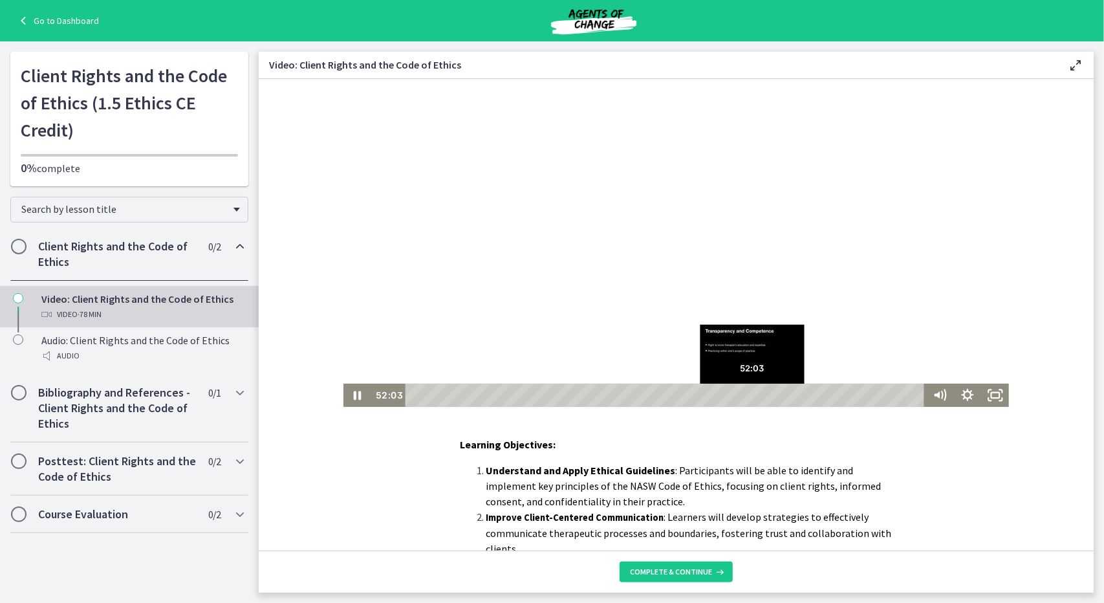
click at [748, 393] on div "52:03" at bounding box center [666, 394] width 508 height 23
click at [769, 391] on div "55:13" at bounding box center [666, 394] width 508 height 23
click at [783, 392] on div "57:17" at bounding box center [666, 394] width 508 height 23
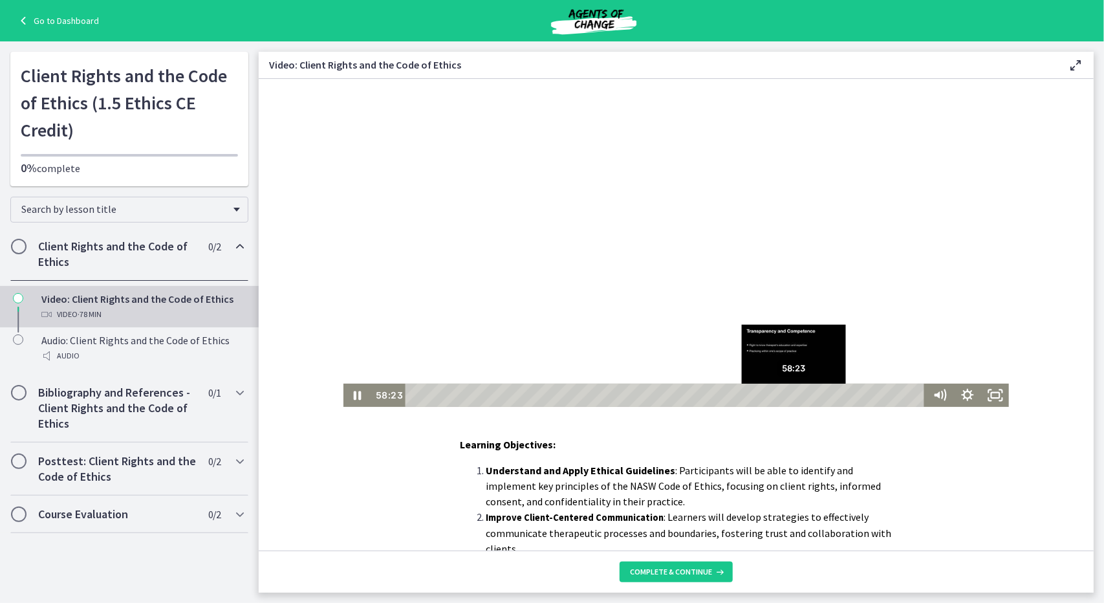
click at [790, 393] on div "58:23" at bounding box center [666, 394] width 508 height 23
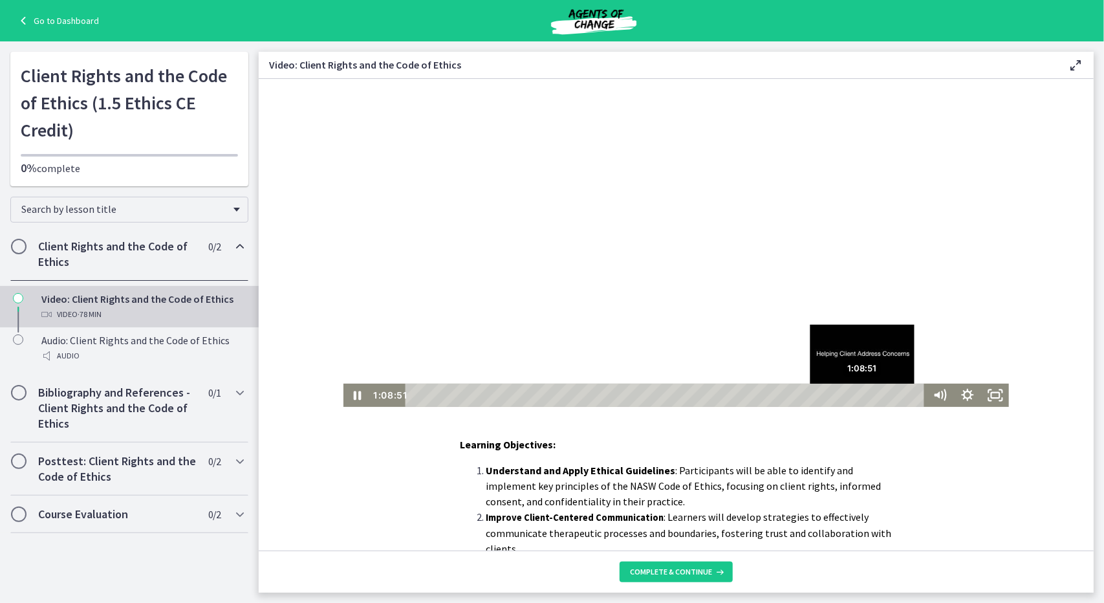
click at [858, 393] on div "1:08:51" at bounding box center [666, 394] width 508 height 23
click at [870, 392] on div "1:10:37" at bounding box center [666, 394] width 508 height 23
click at [895, 394] on div "1:14:22" at bounding box center [666, 394] width 508 height 23
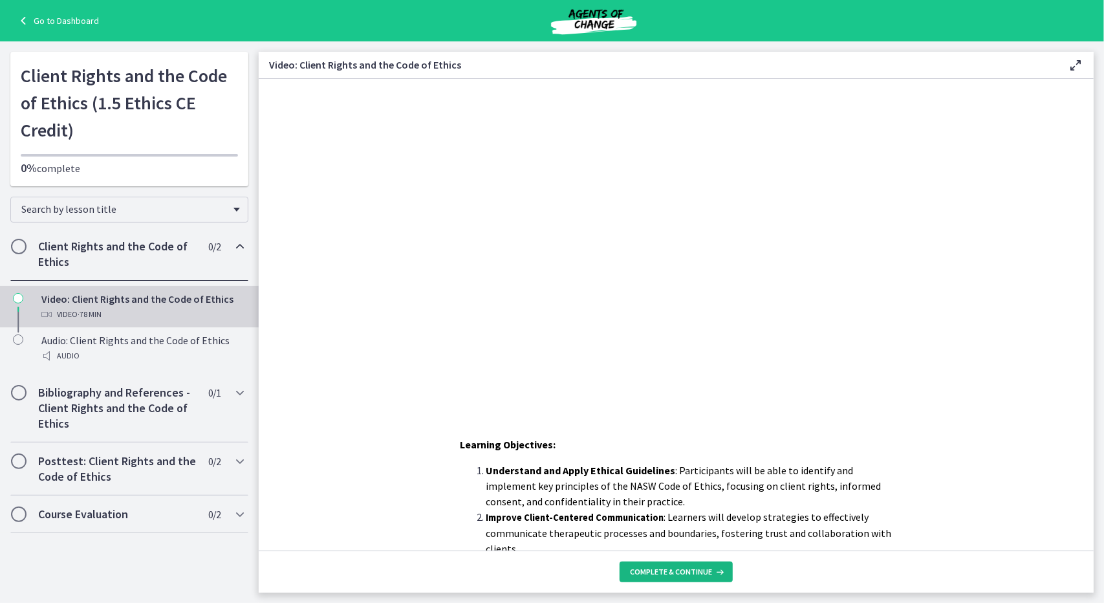
click at [696, 574] on span "Complete & continue" at bounding box center [671, 572] width 82 height 10
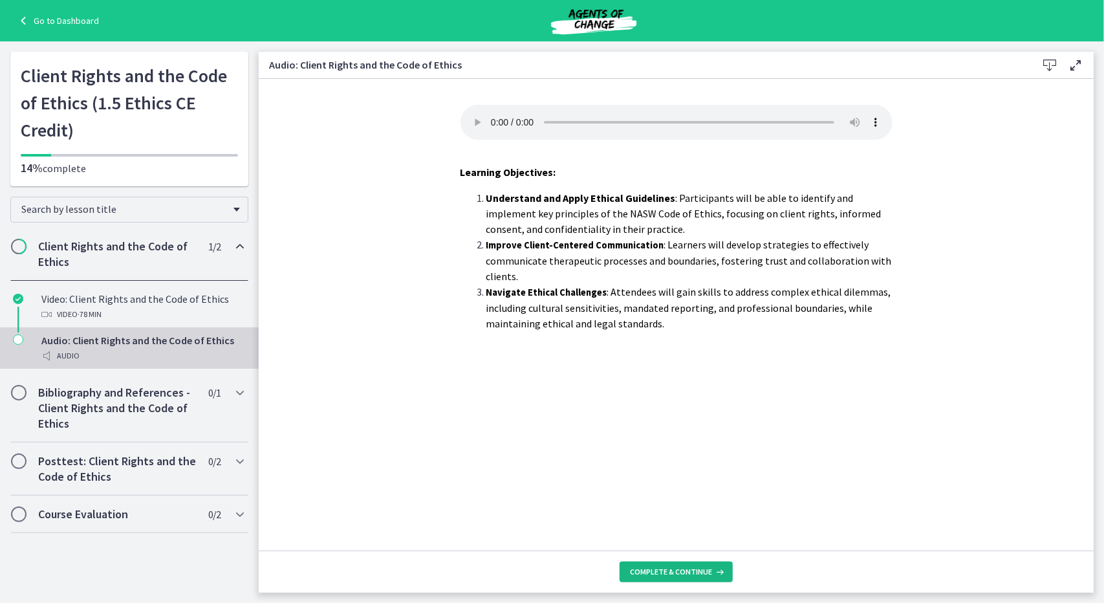
click at [677, 571] on span "Complete & continue" at bounding box center [671, 572] width 82 height 10
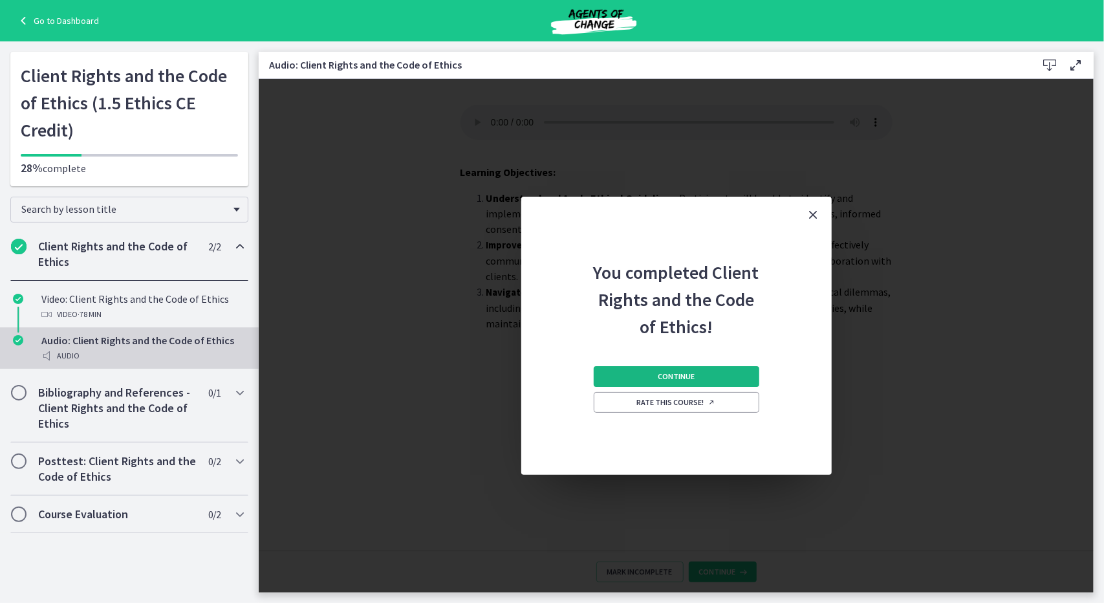
click at [682, 371] on span "Continue" at bounding box center [676, 376] width 37 height 10
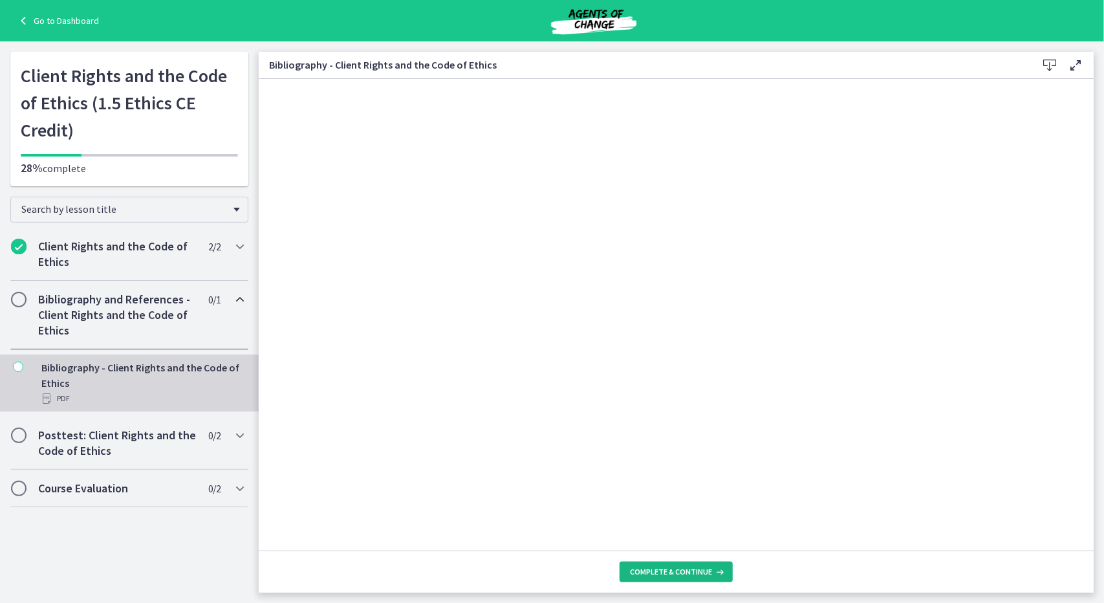
click at [664, 572] on span "Complete & continue" at bounding box center [671, 572] width 82 height 10
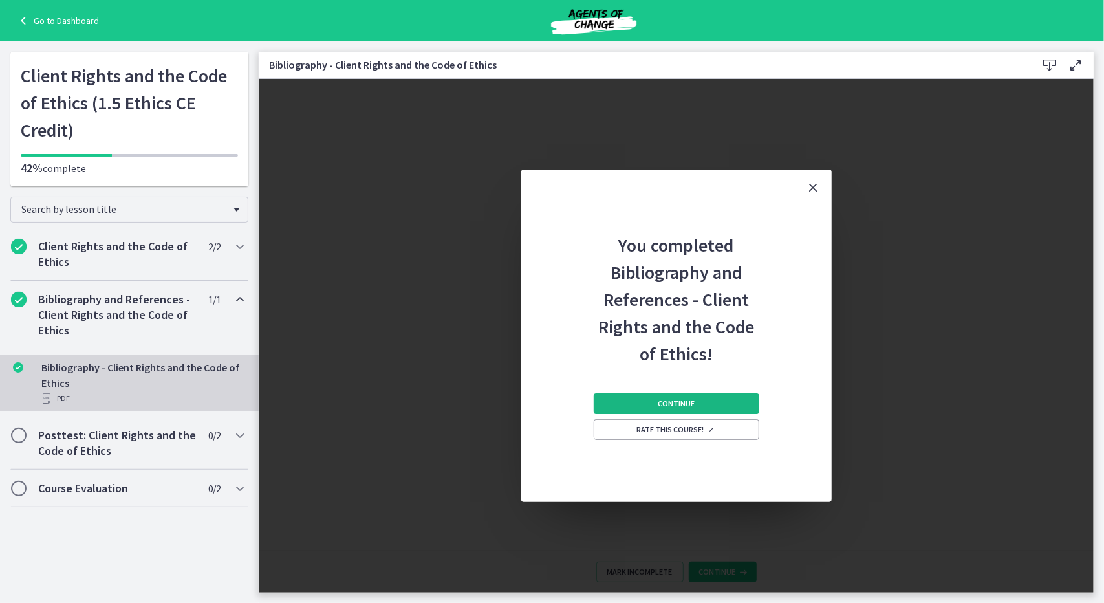
click at [677, 403] on span "Continue" at bounding box center [676, 404] width 37 height 10
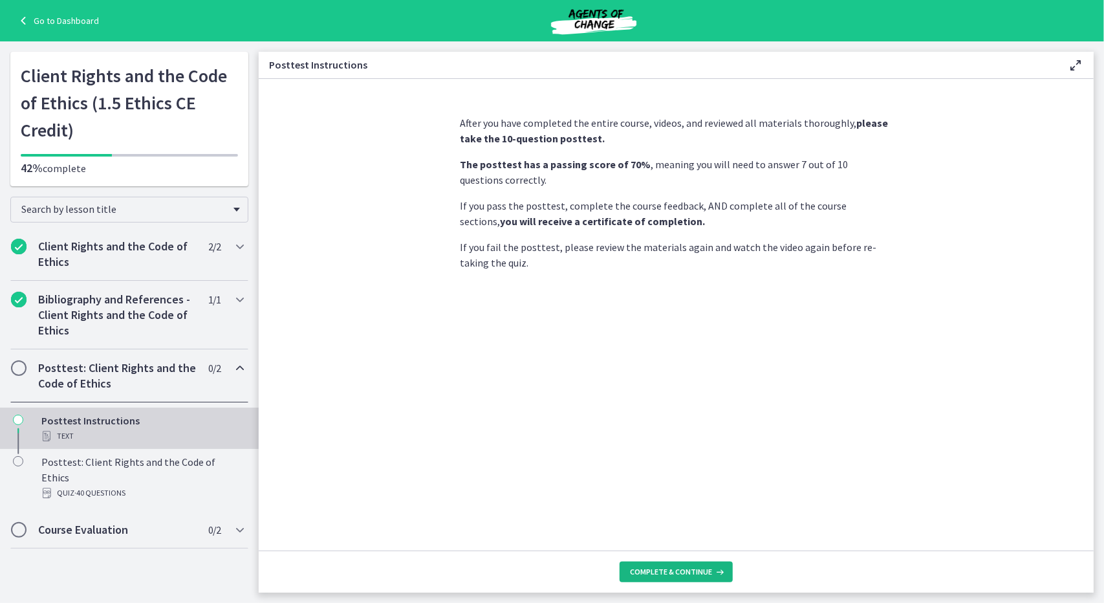
click at [665, 570] on span "Complete & continue" at bounding box center [671, 572] width 82 height 10
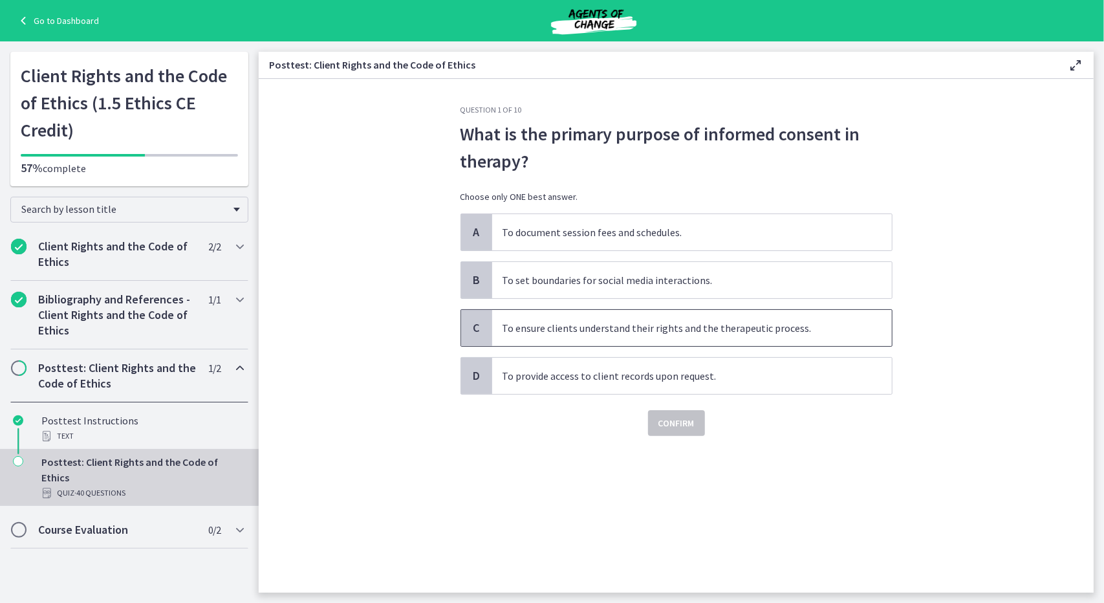
click at [470, 323] on span "C" at bounding box center [477, 328] width 16 height 16
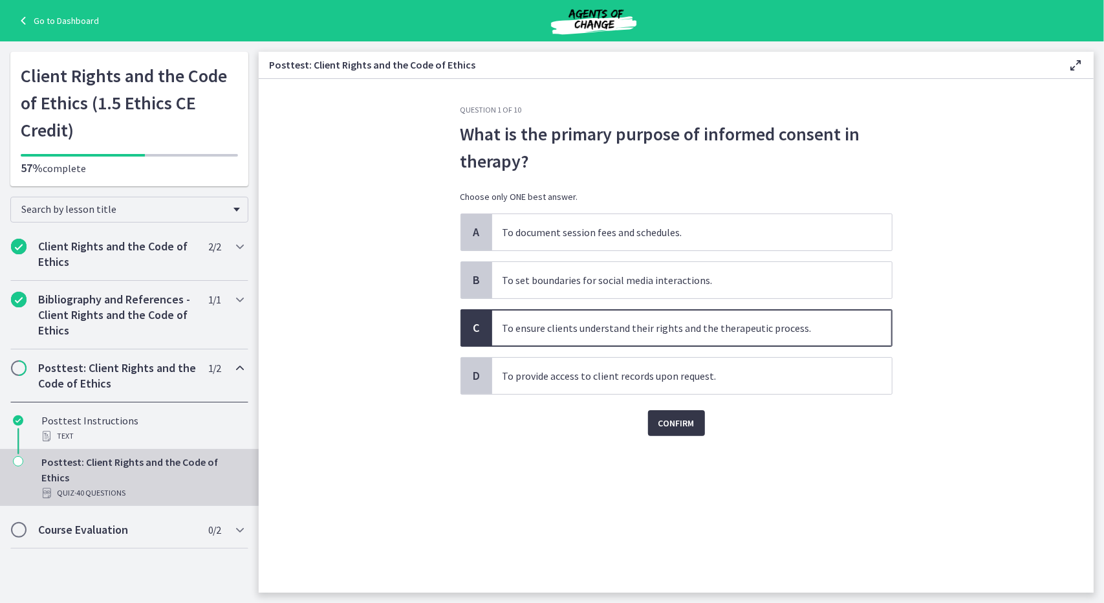
click at [660, 424] on span "Confirm" at bounding box center [677, 423] width 36 height 16
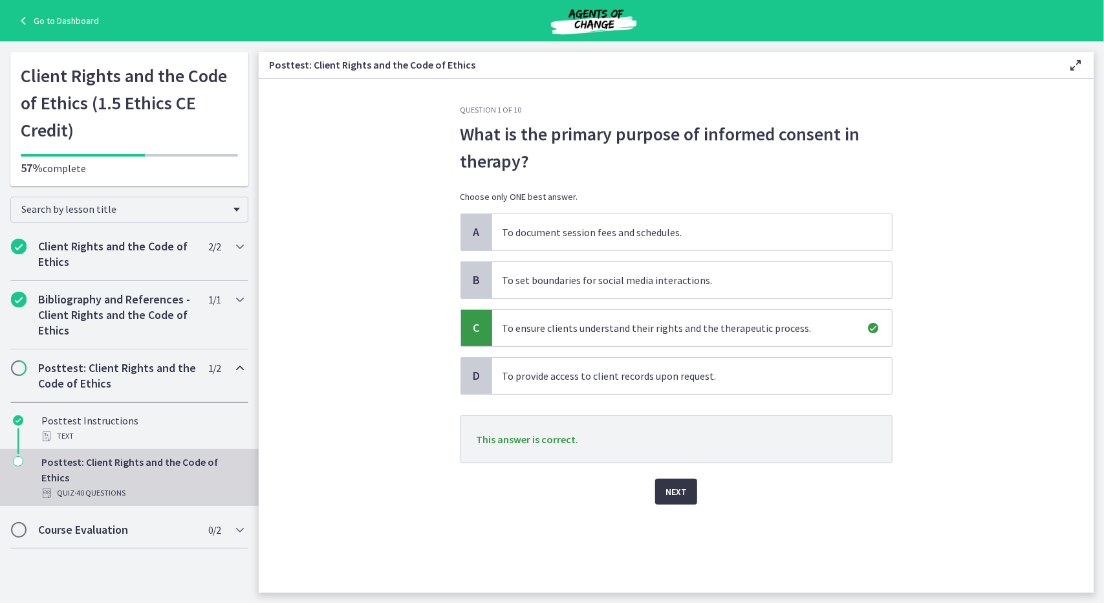
click at [678, 488] on span "Next" at bounding box center [676, 492] width 21 height 16
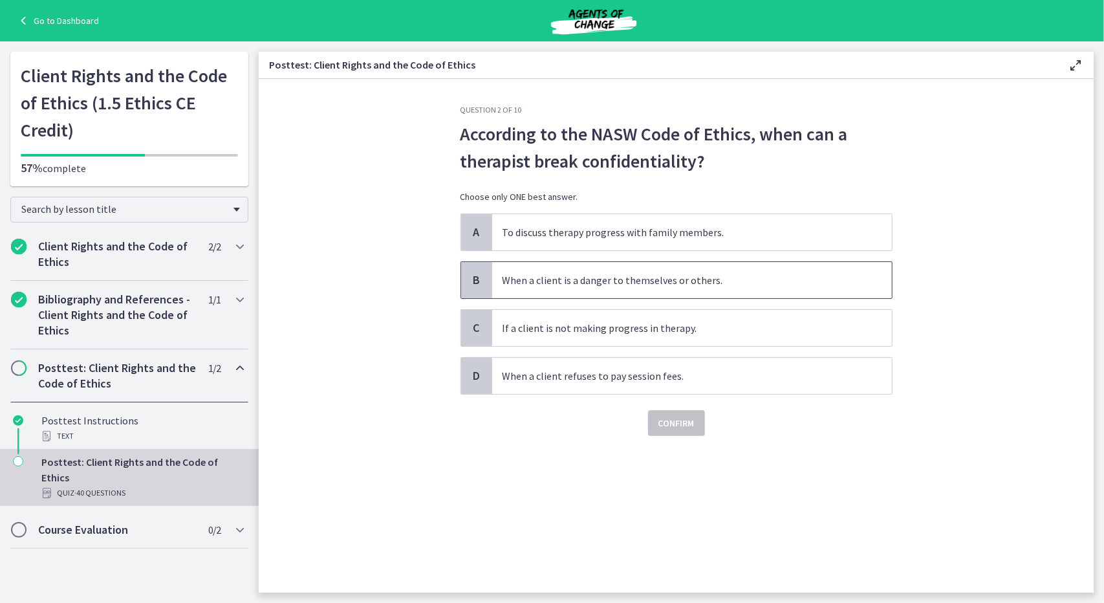
click at [470, 281] on span "B" at bounding box center [477, 280] width 16 height 16
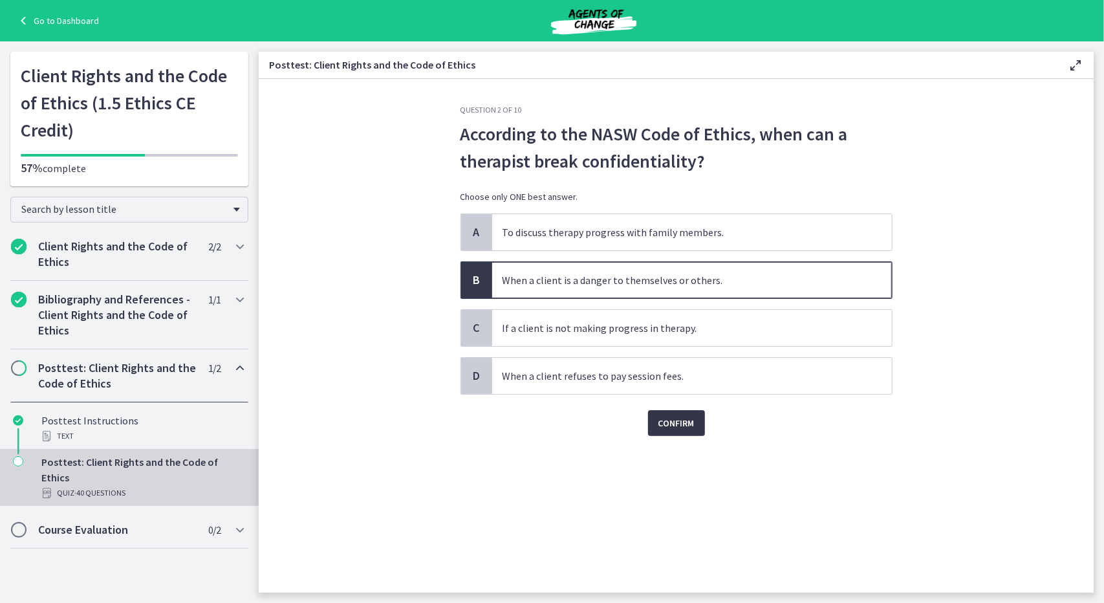
click at [666, 428] on span "Confirm" at bounding box center [677, 423] width 36 height 16
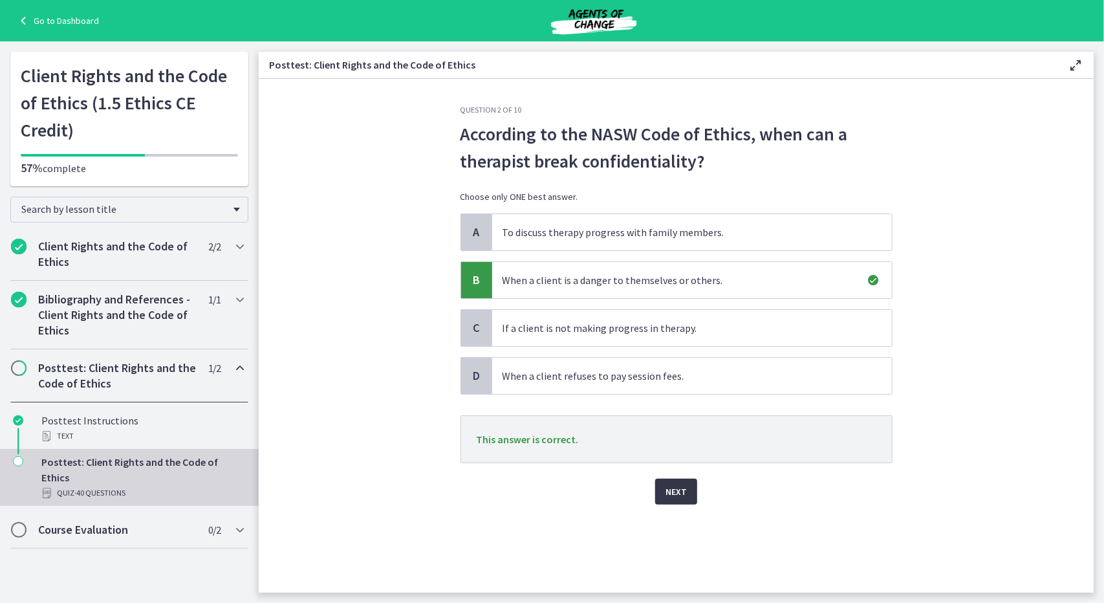
click at [677, 481] on button "Next" at bounding box center [676, 492] width 42 height 26
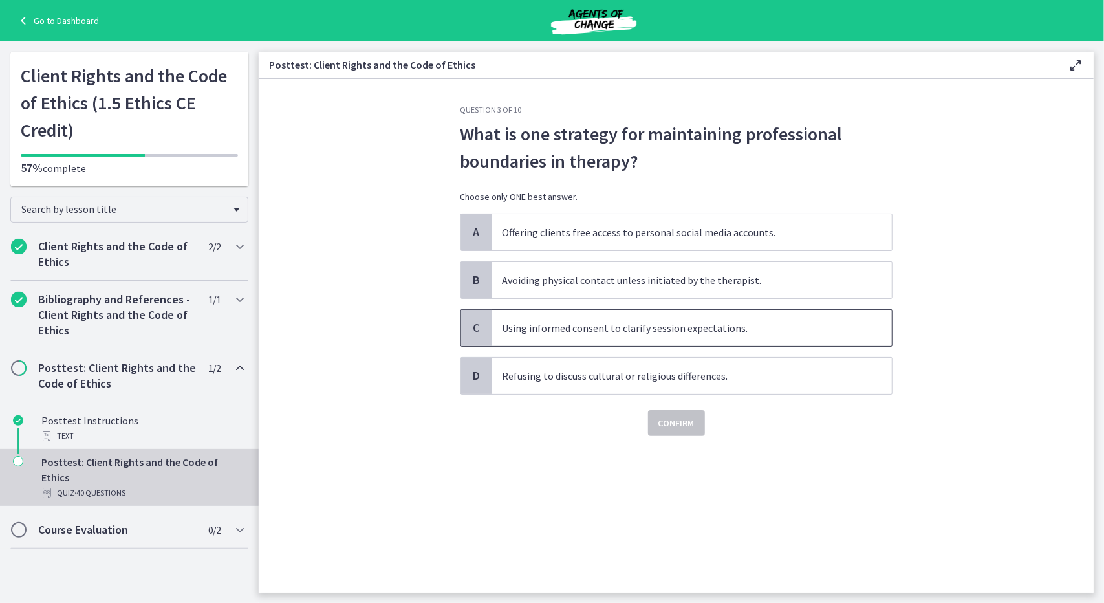
click at [556, 328] on span "Using informed consent to clarify session expectations." at bounding box center [692, 328] width 400 height 36
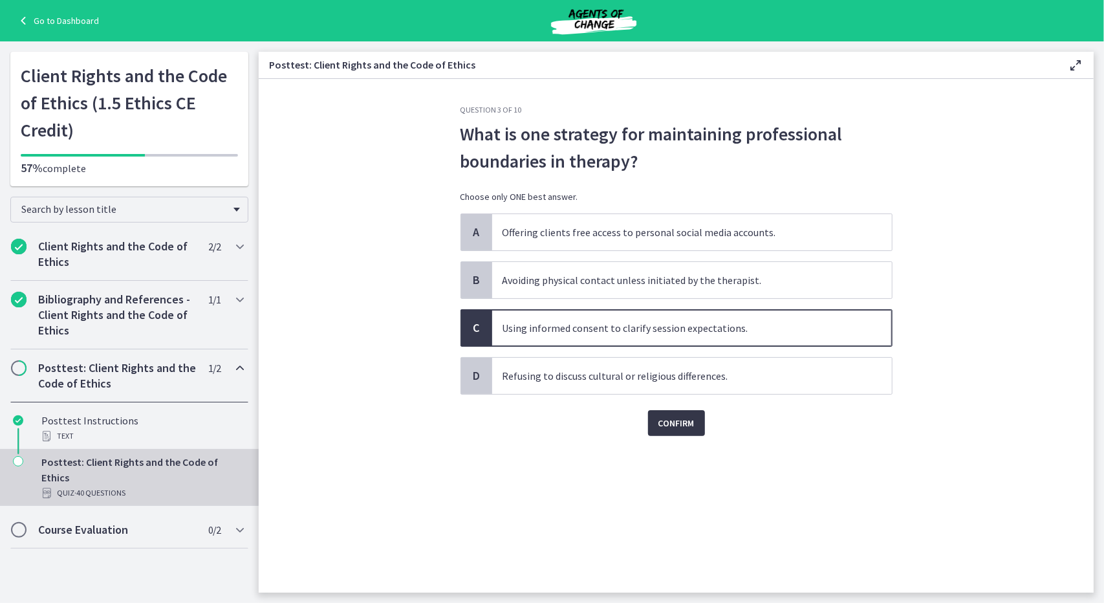
click at [679, 416] on span "Confirm" at bounding box center [677, 423] width 36 height 16
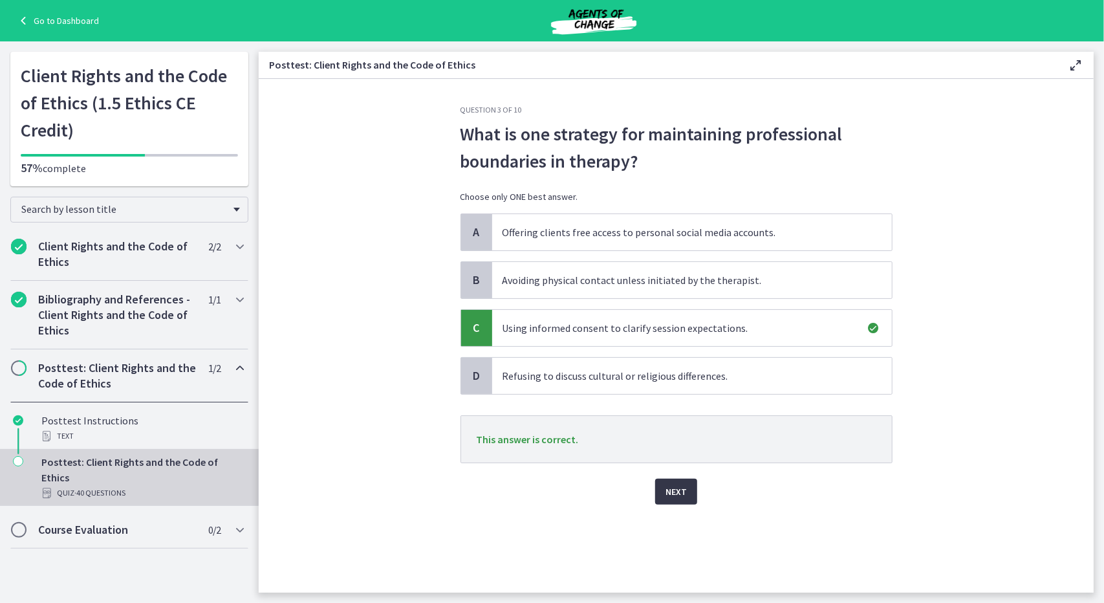
click at [678, 494] on span "Next" at bounding box center [676, 492] width 21 height 16
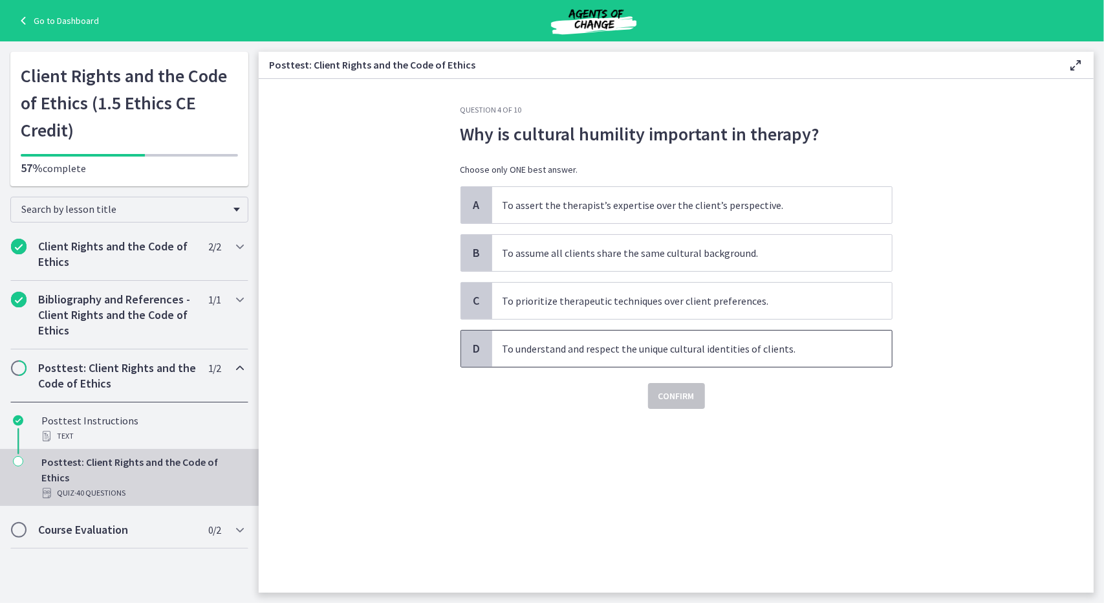
click at [604, 337] on span "To understand and respect the unique cultural identities of clients." at bounding box center [692, 349] width 400 height 36
click at [672, 397] on span "Confirm" at bounding box center [677, 396] width 36 height 16
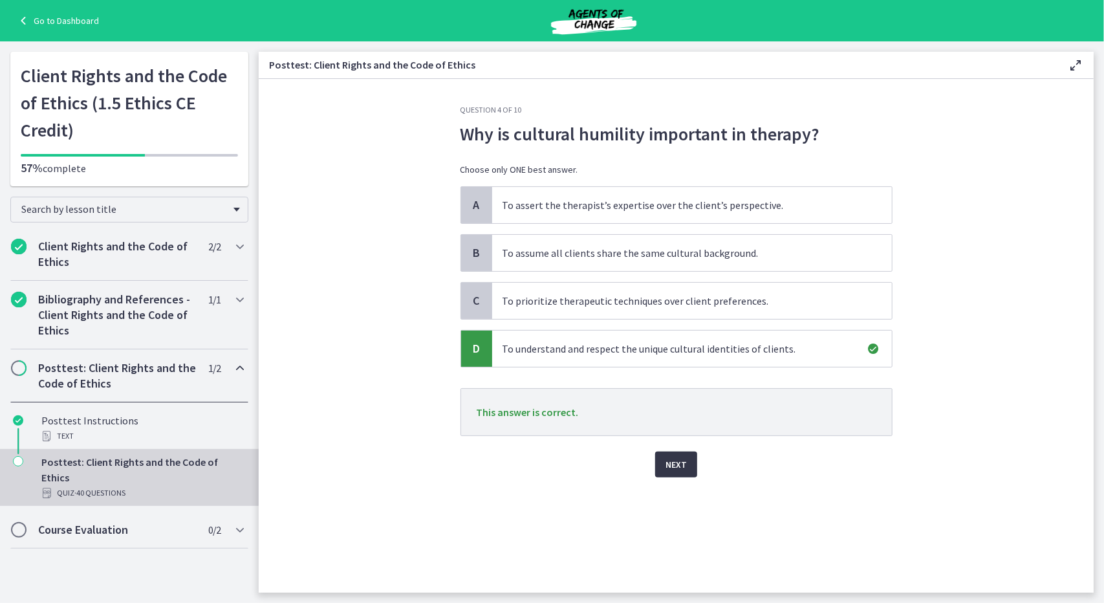
click at [681, 452] on button "Next" at bounding box center [676, 465] width 42 height 26
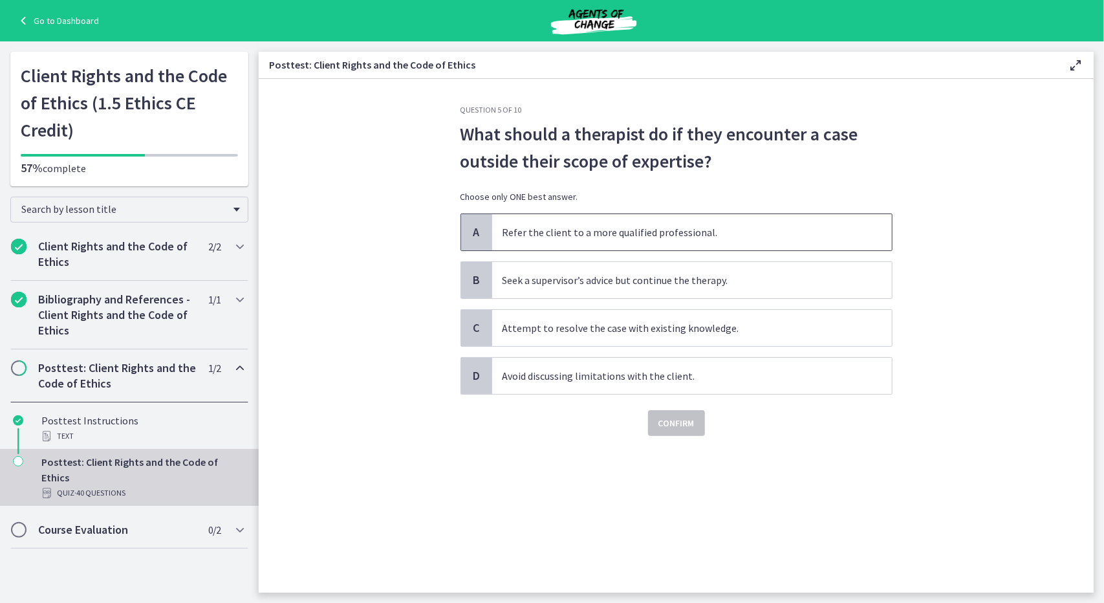
click at [634, 232] on span "Refer the client to a more qualified professional." at bounding box center [692, 232] width 400 height 36
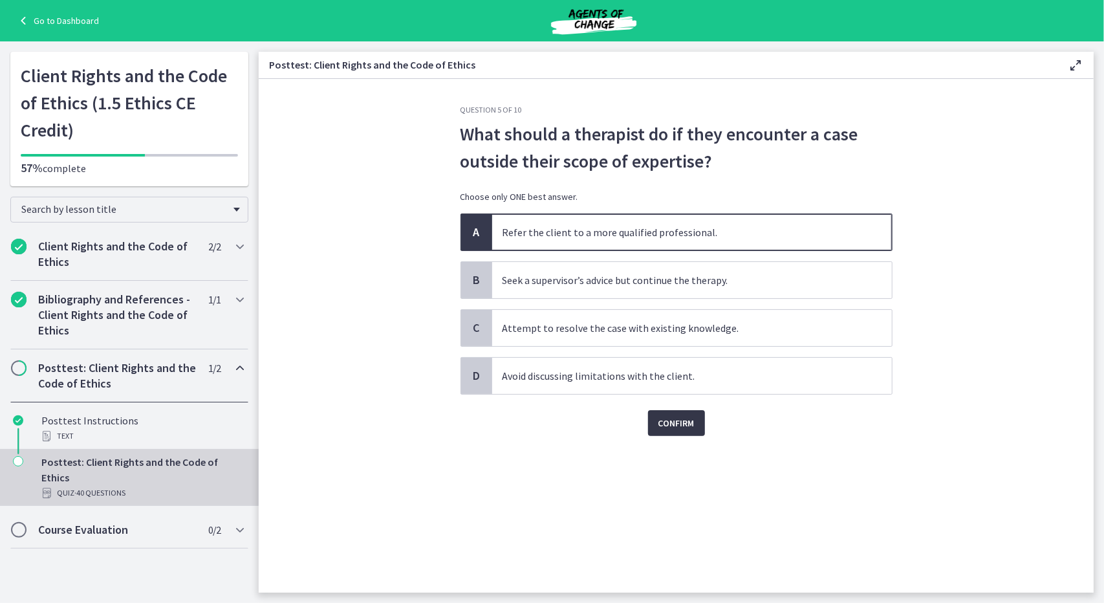
click at [655, 417] on button "Confirm" at bounding box center [676, 423] width 57 height 26
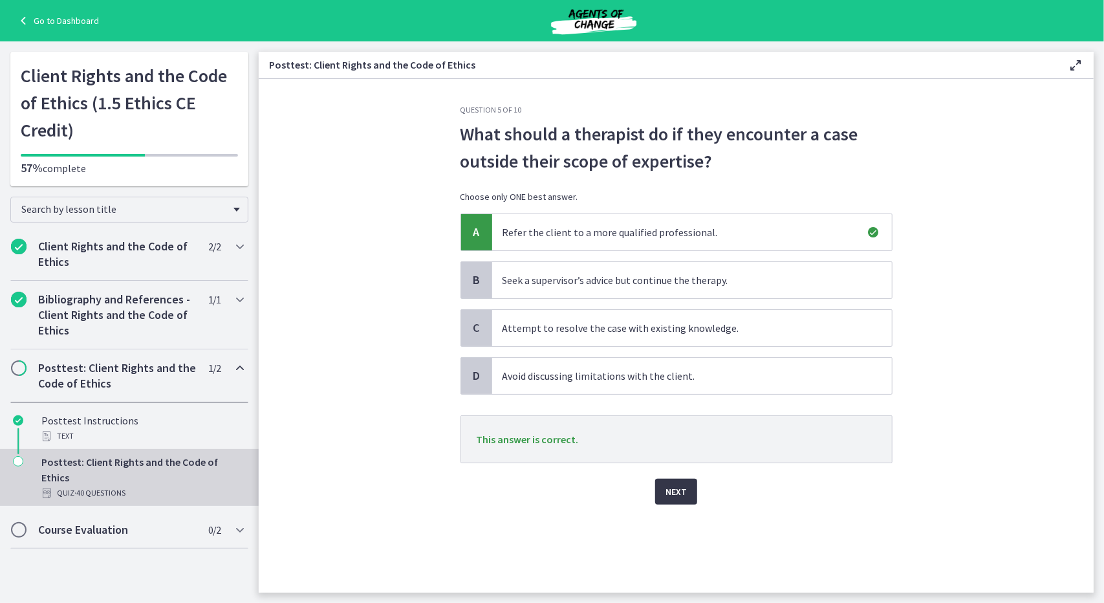
click at [683, 499] on button "Next" at bounding box center [676, 492] width 42 height 26
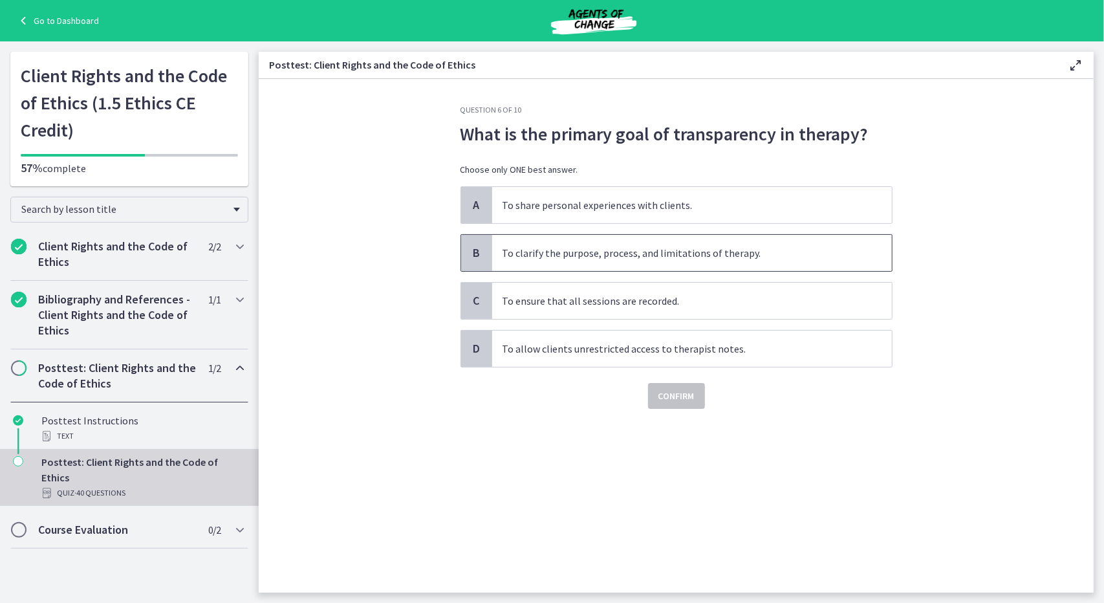
click at [558, 258] on span "To clarify the purpose, process, and limitations of therapy." at bounding box center [692, 253] width 400 height 36
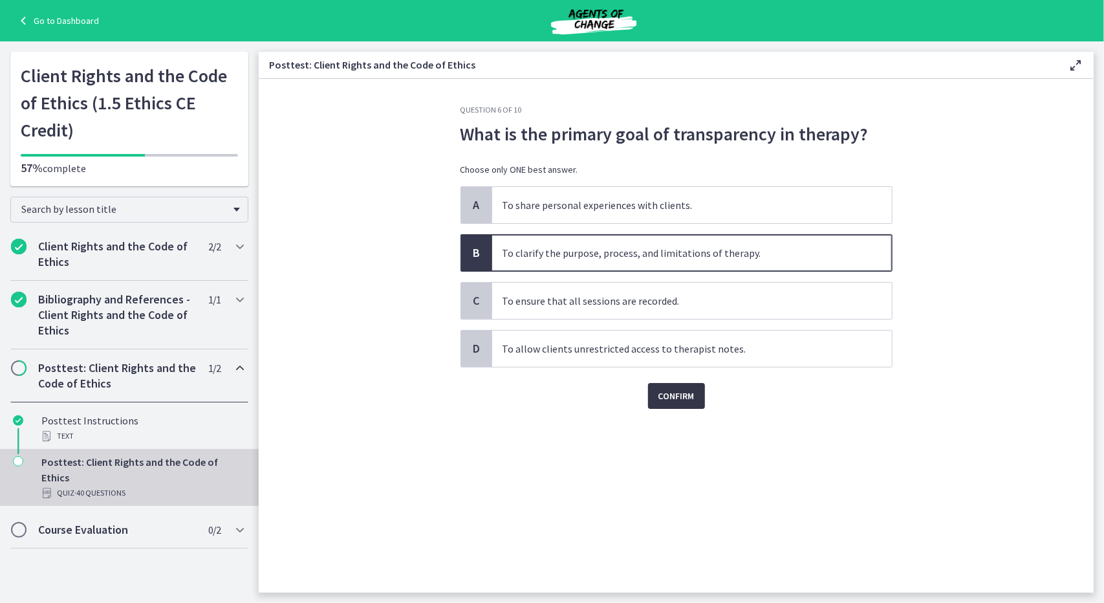
click at [683, 394] on span "Confirm" at bounding box center [677, 396] width 36 height 16
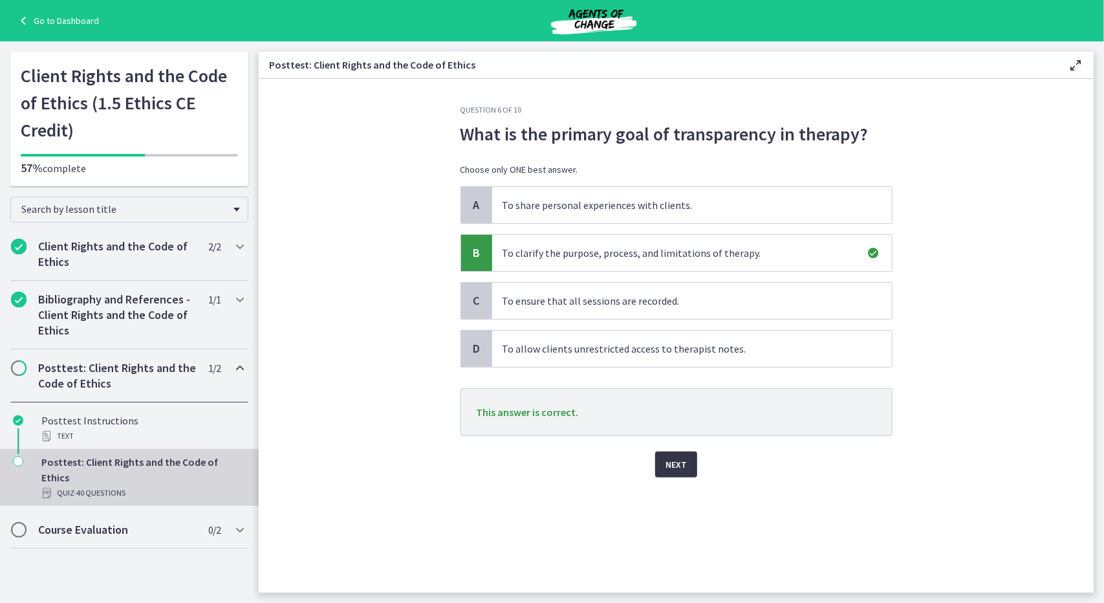
click at [672, 467] on span "Next" at bounding box center [676, 465] width 21 height 16
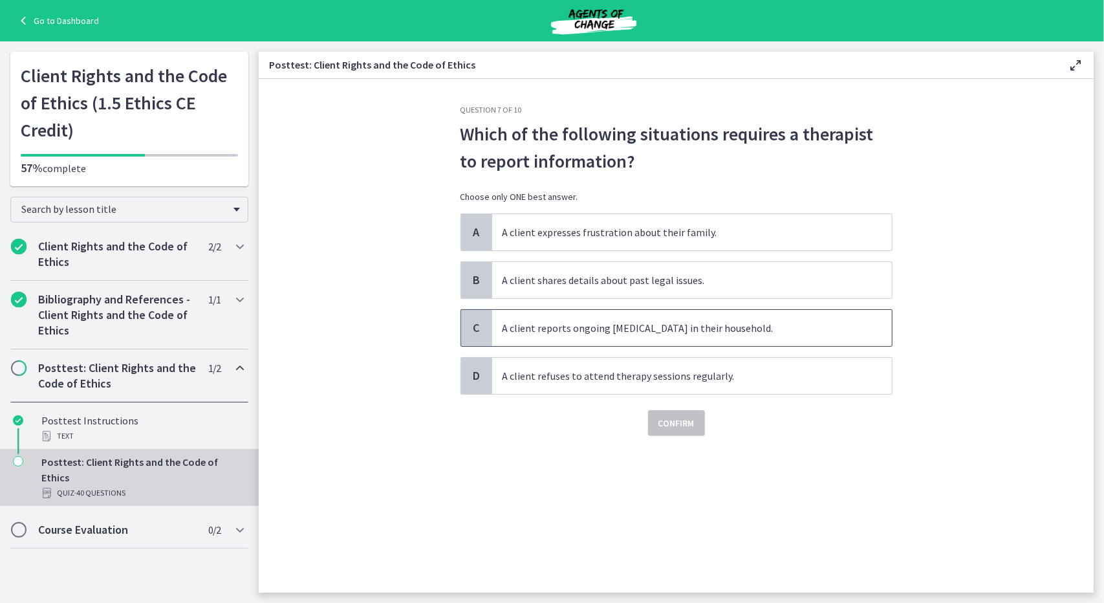
click at [626, 327] on span "A client reports ongoing child abuse in their household." at bounding box center [692, 328] width 400 height 36
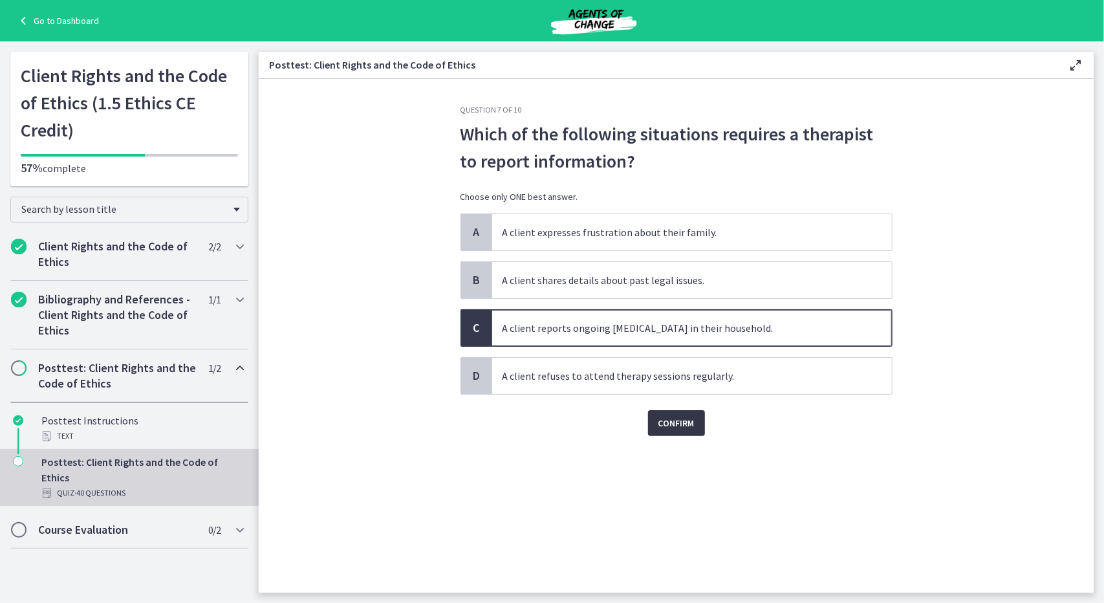
click at [661, 415] on span "Confirm" at bounding box center [677, 423] width 36 height 16
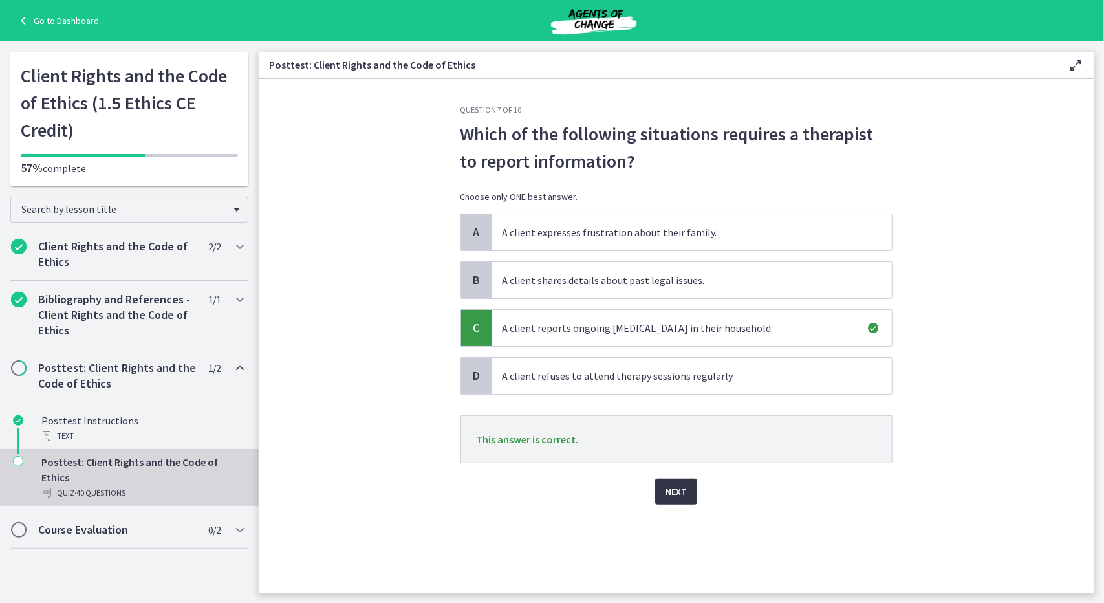
click at [674, 496] on span "Next" at bounding box center [676, 492] width 21 height 16
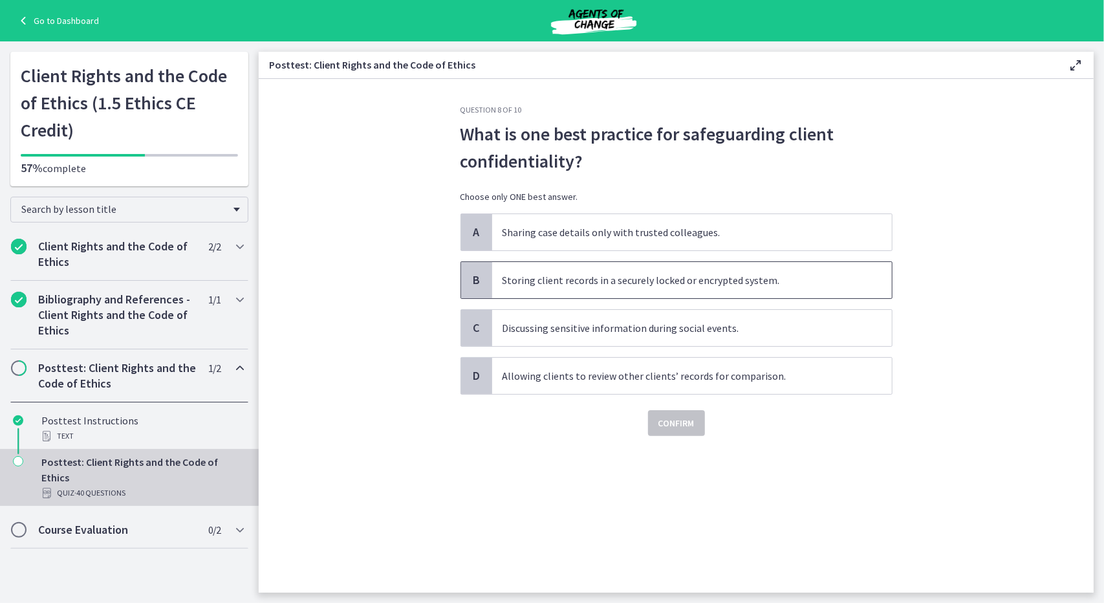
click at [650, 276] on span "Storing client records in a securely locked or encrypted system." at bounding box center [692, 280] width 400 height 36
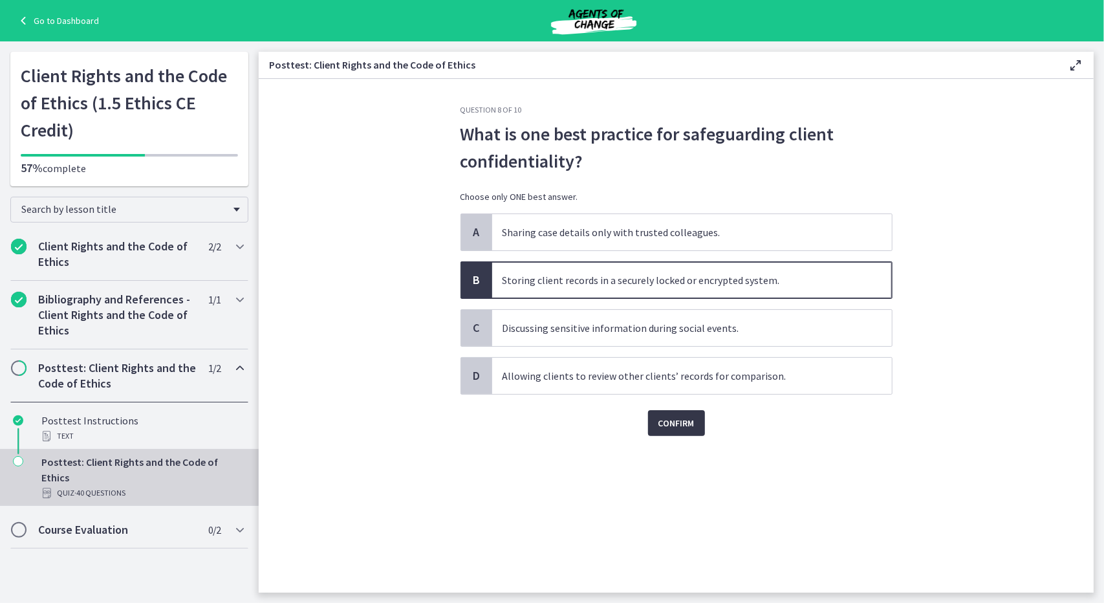
click at [672, 417] on span "Confirm" at bounding box center [677, 423] width 36 height 16
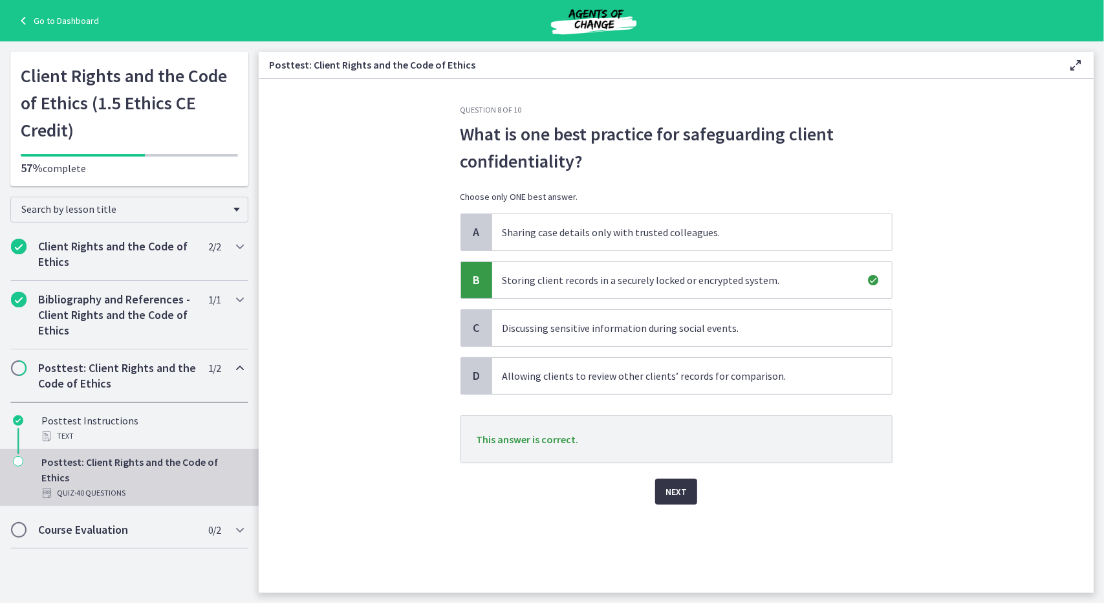
click at [677, 491] on span "Next" at bounding box center [676, 492] width 21 height 16
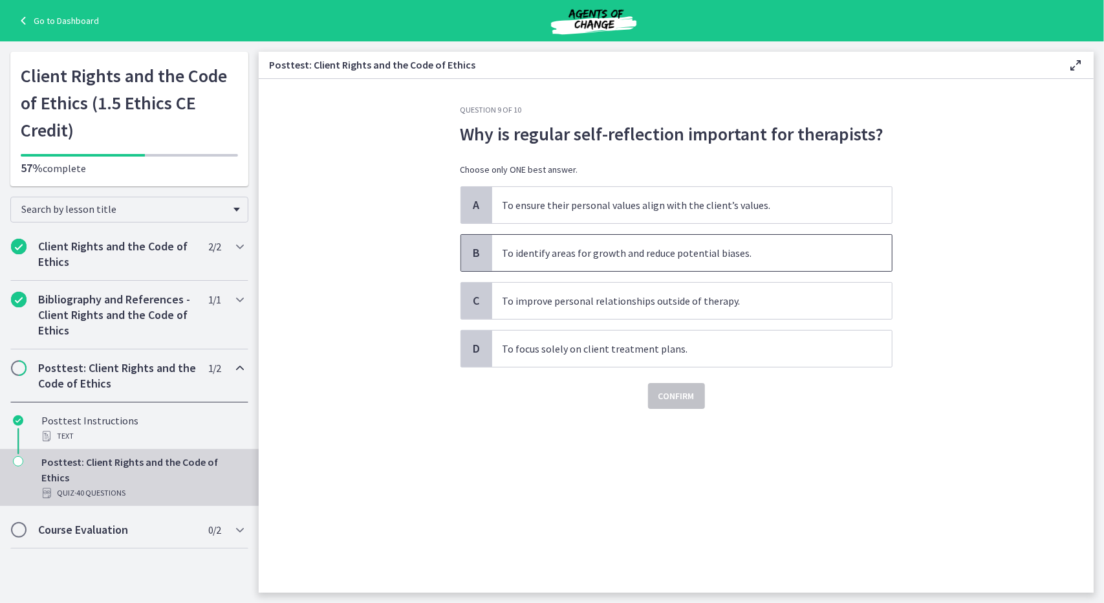
click at [632, 252] on span "To identify areas for growth and reduce potential biases." at bounding box center [692, 253] width 400 height 36
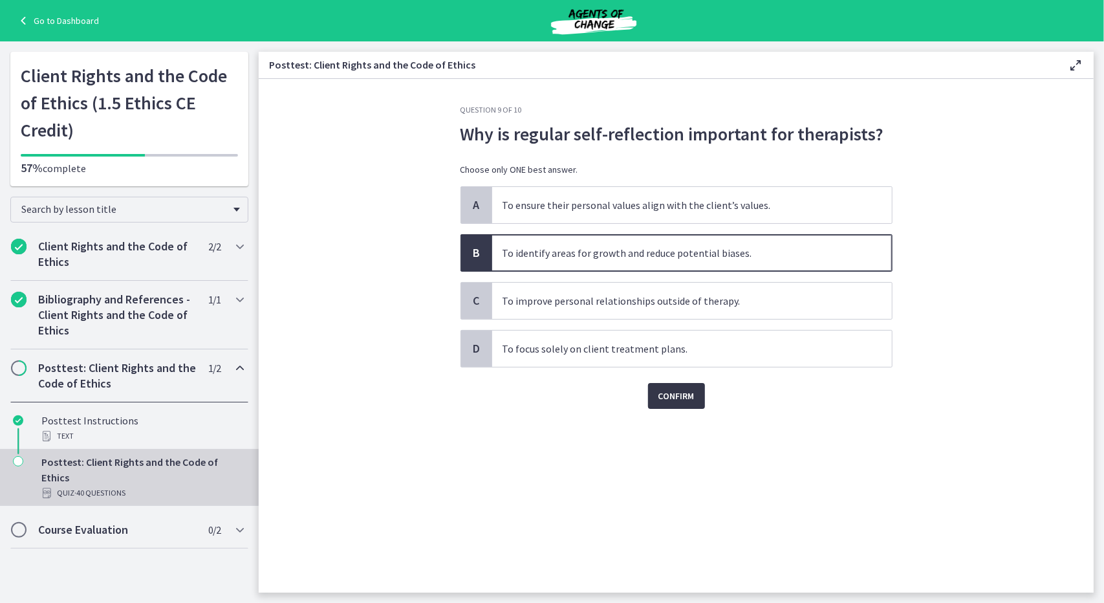
click at [677, 394] on span "Confirm" at bounding box center [677, 396] width 36 height 16
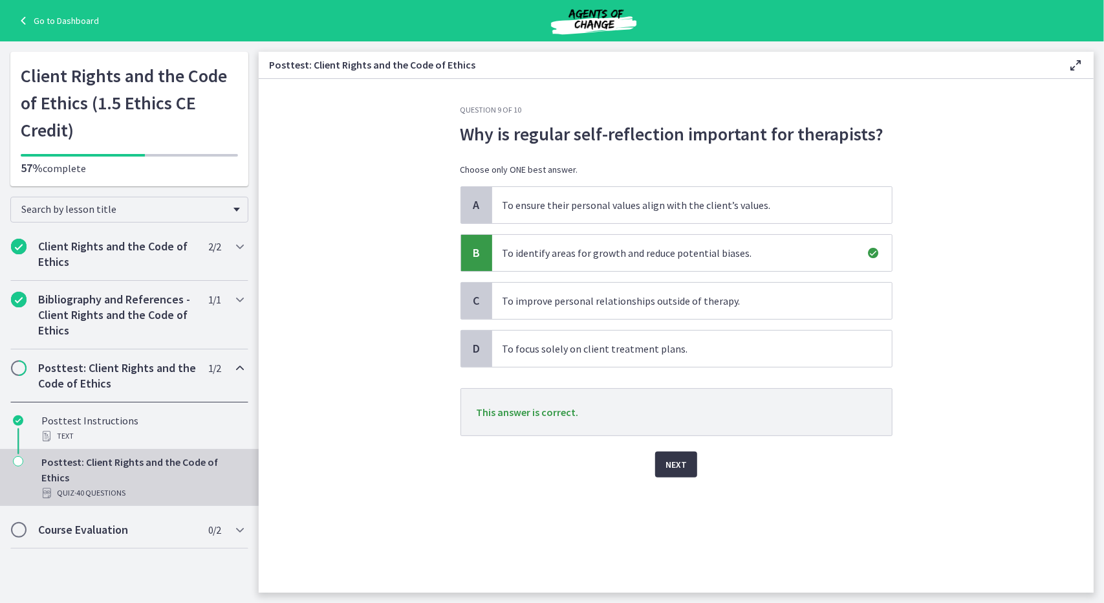
click at [684, 465] on span "Next" at bounding box center [676, 465] width 21 height 16
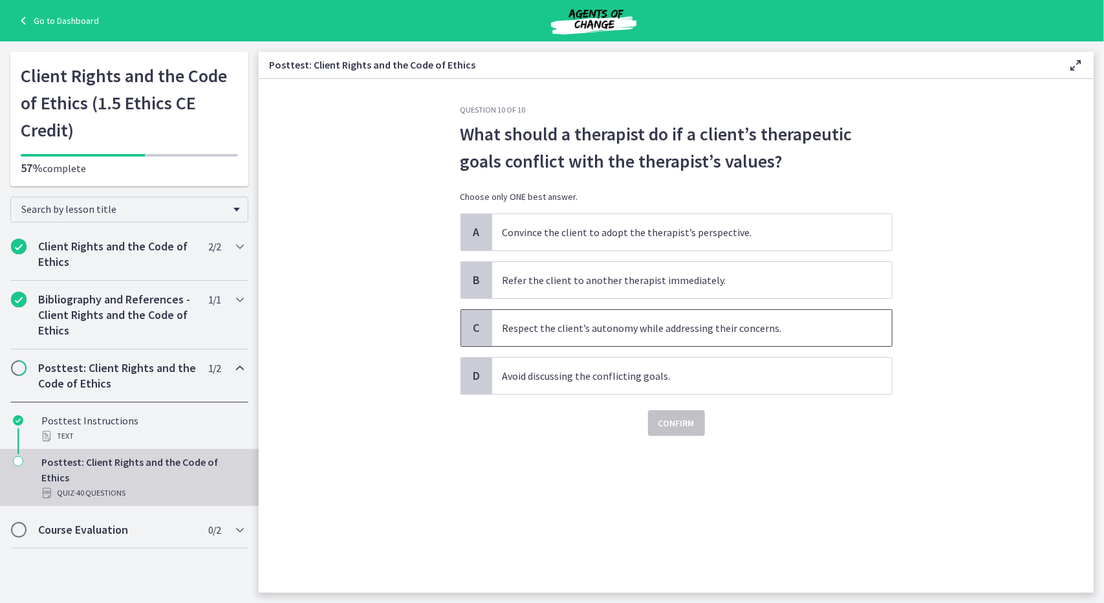
click at [597, 331] on span "Respect the client’s autonomy while addressing their concerns." at bounding box center [692, 328] width 400 height 36
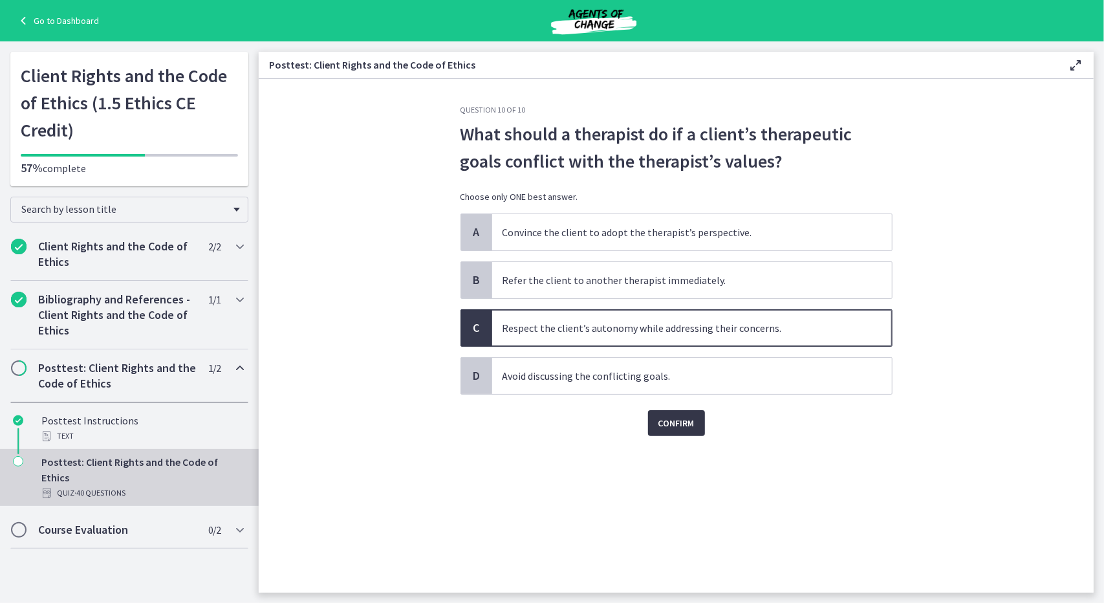
click at [659, 420] on span "Confirm" at bounding box center [677, 423] width 36 height 16
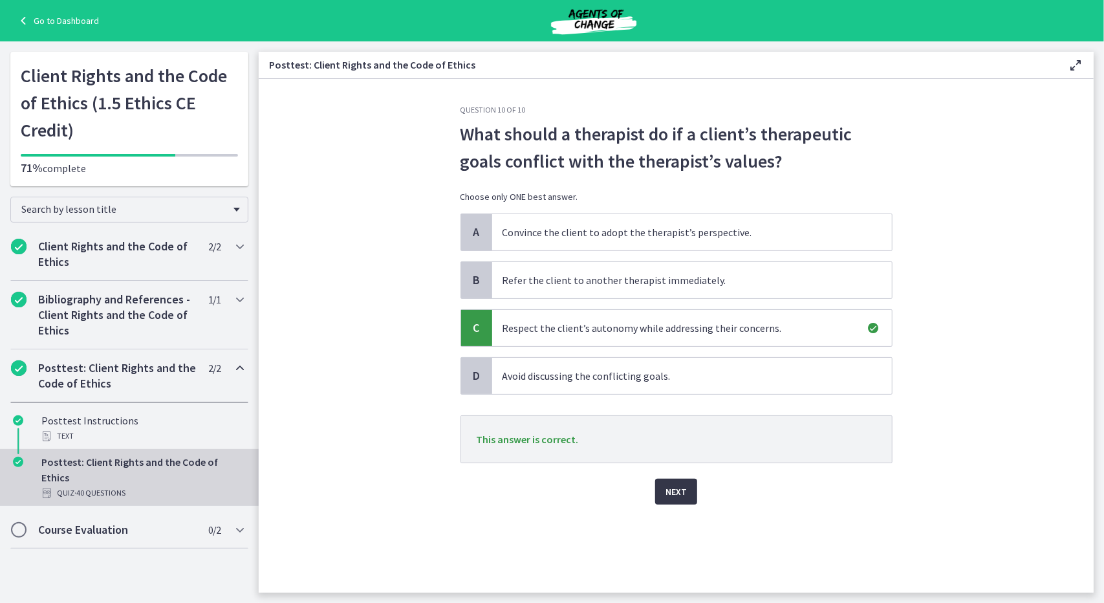
click at [670, 488] on span "Next" at bounding box center [676, 492] width 21 height 16
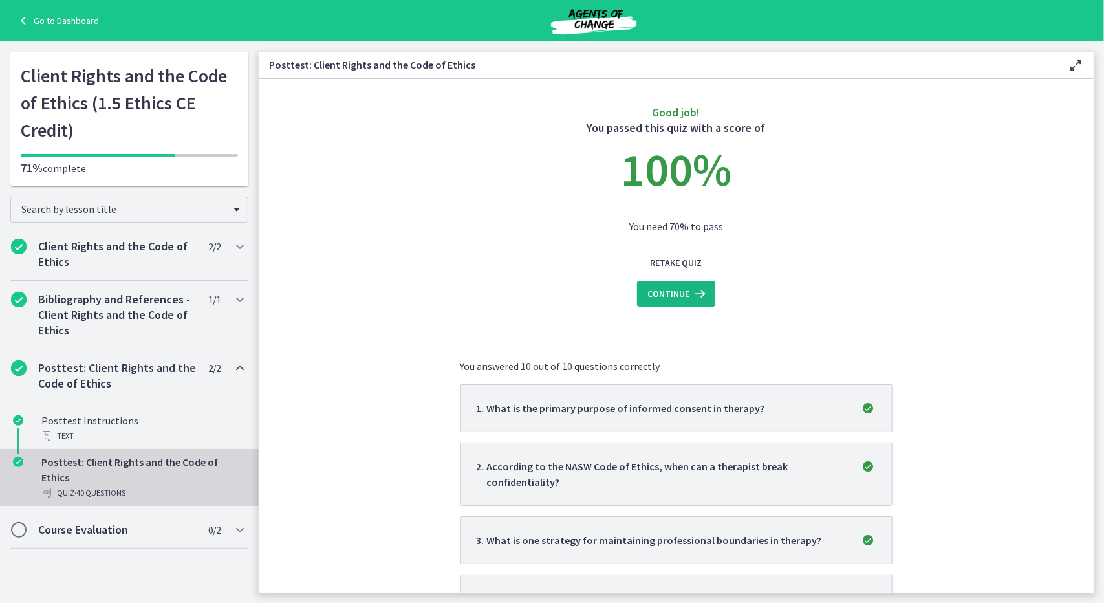
click at [672, 292] on span "Continue" at bounding box center [669, 294] width 42 height 16
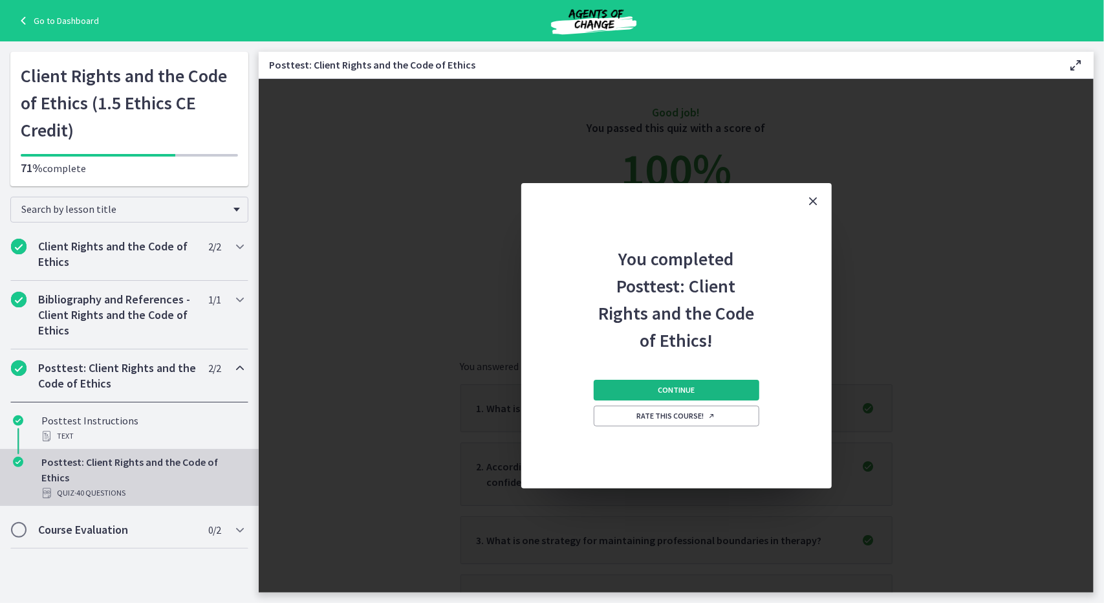
click at [679, 385] on span "Continue" at bounding box center [676, 390] width 37 height 10
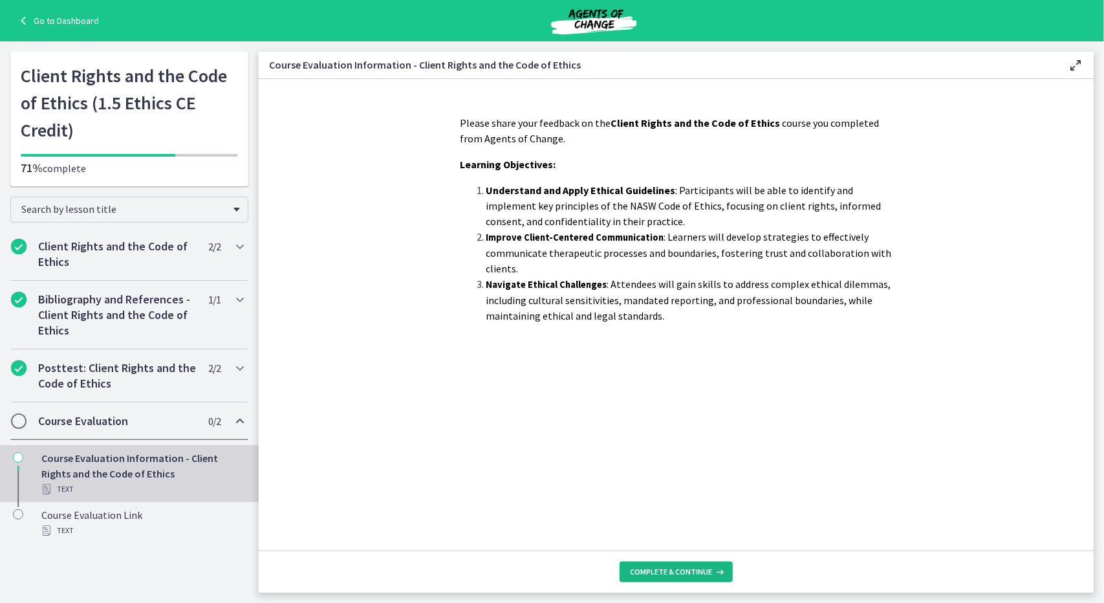
click at [694, 573] on span "Complete & continue" at bounding box center [671, 572] width 82 height 10
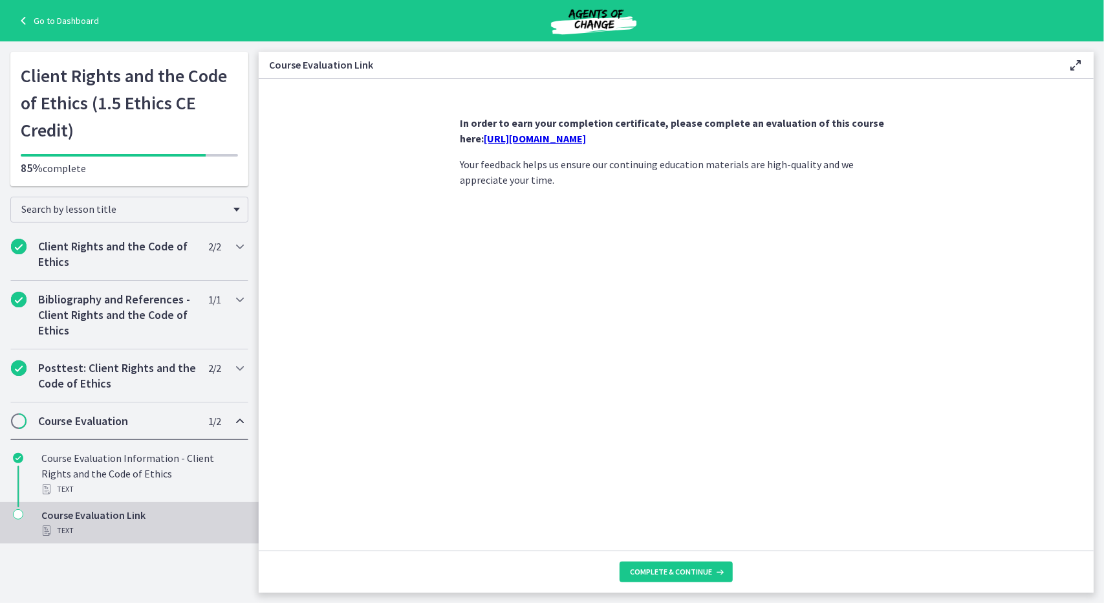
click at [587, 133] on link "https://forms.gle/e9Kqmx2KBozt7kGL9" at bounding box center [536, 138] width 102 height 13
click at [629, 569] on button "Complete & continue" at bounding box center [676, 572] width 113 height 21
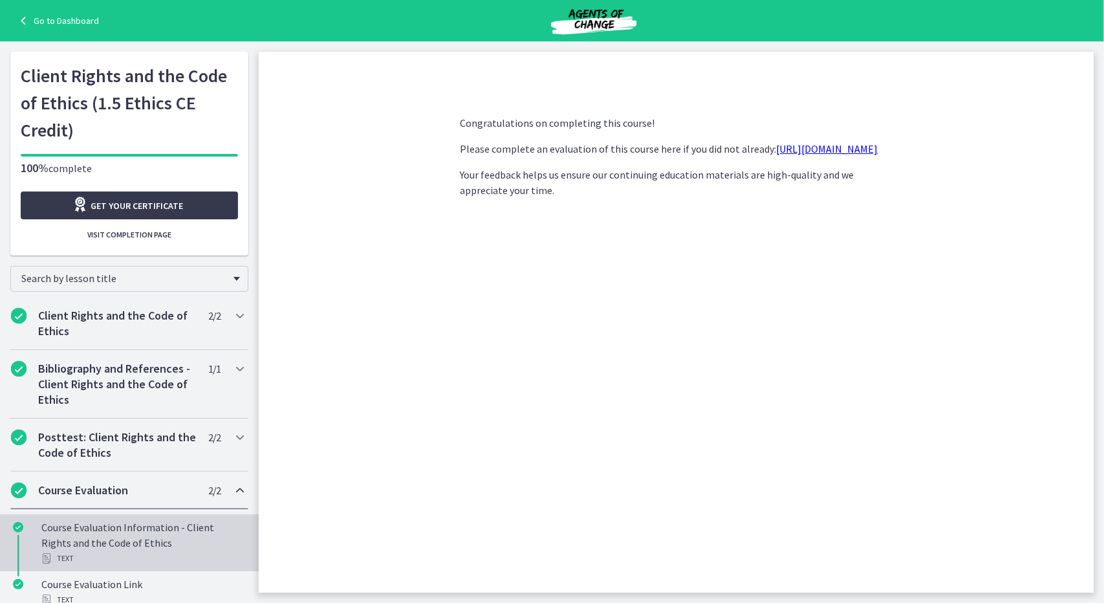
scroll to position [14, 0]
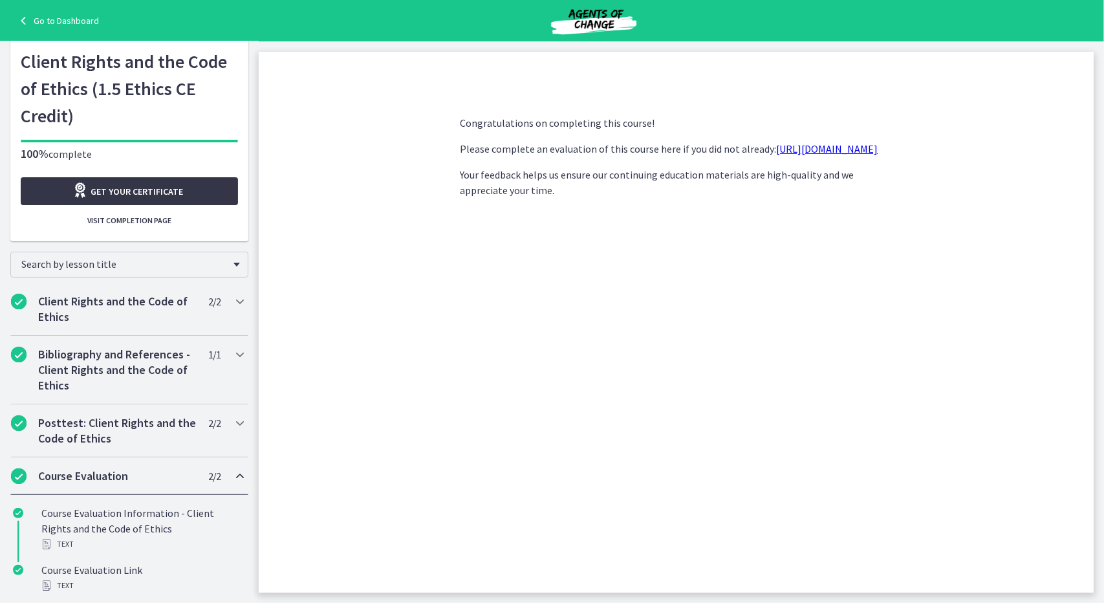
click at [129, 184] on div "Get your certificate" at bounding box center [128, 190] width 111 height 17
click at [74, 23] on link "Go to Dashboard" at bounding box center [57, 21] width 83 height 16
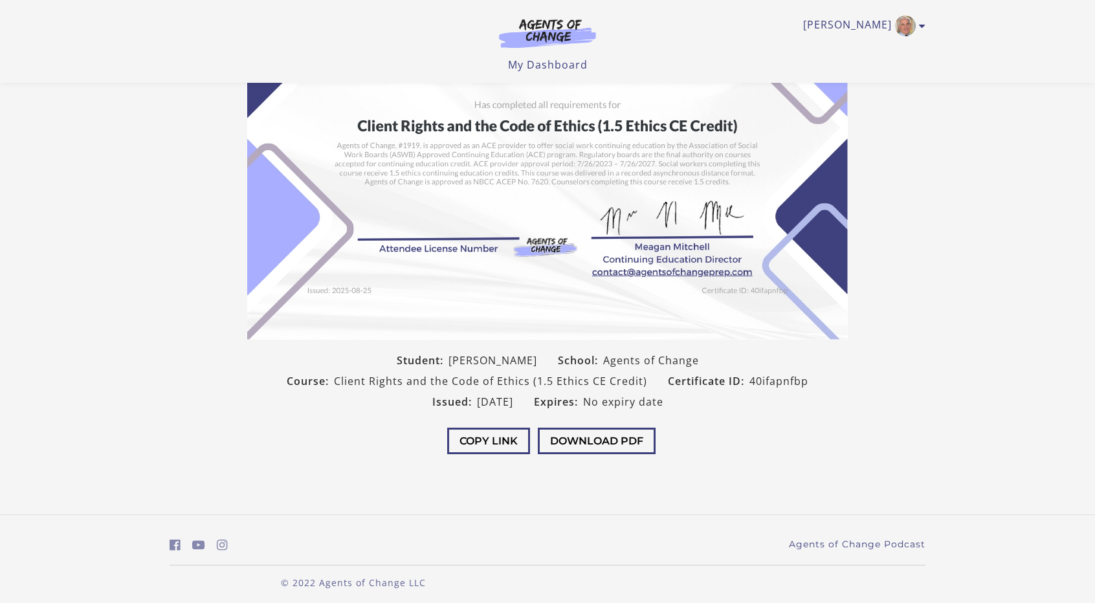
scroll to position [120, 0]
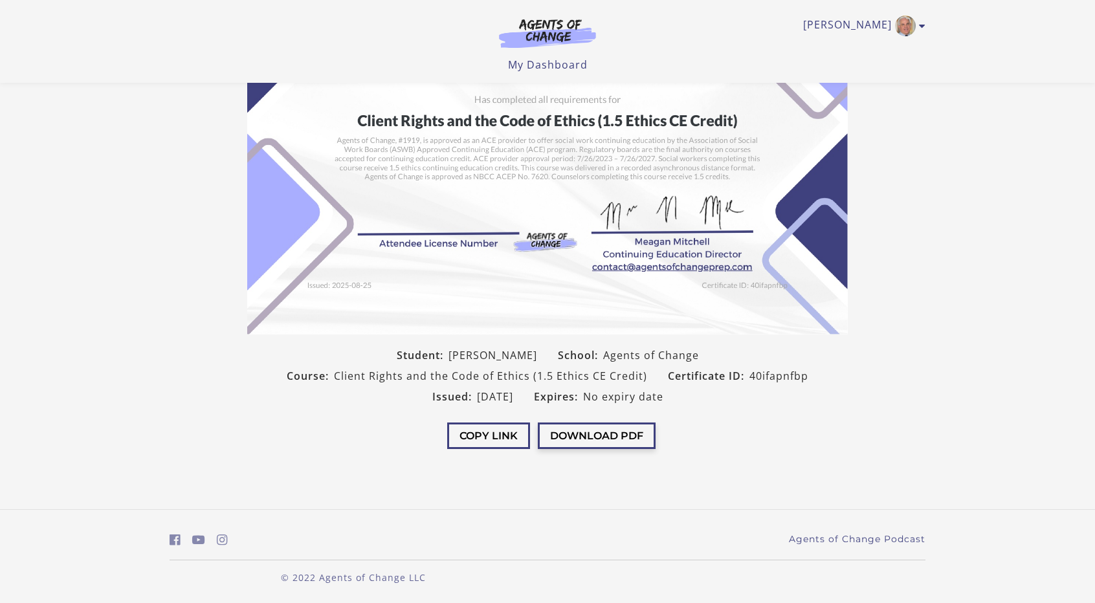
click at [607, 429] on button "Download PDF" at bounding box center [597, 435] width 118 height 27
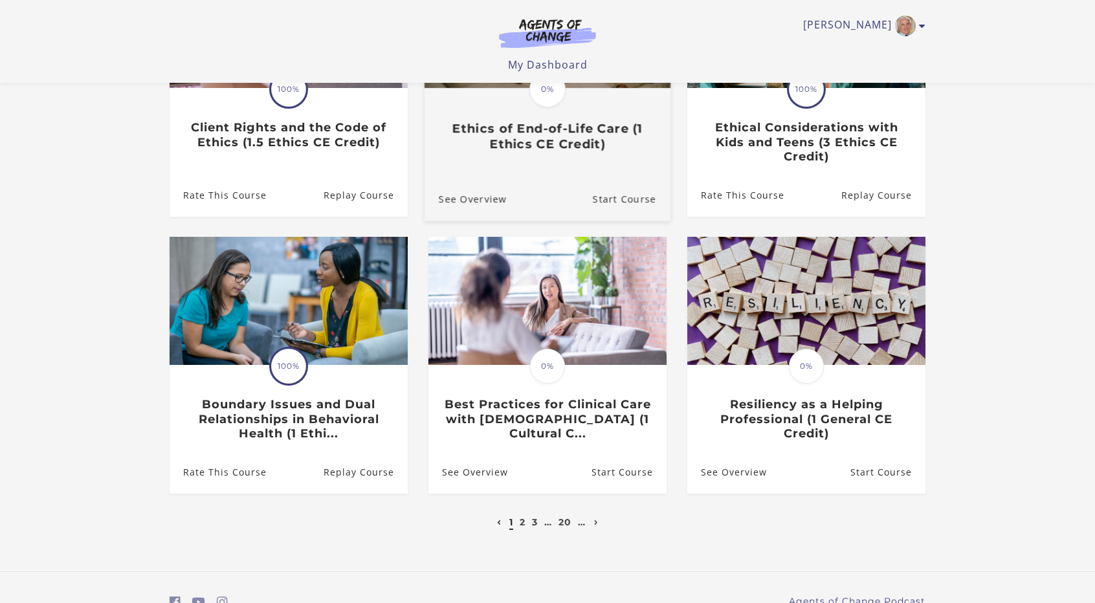
scroll to position [241, 0]
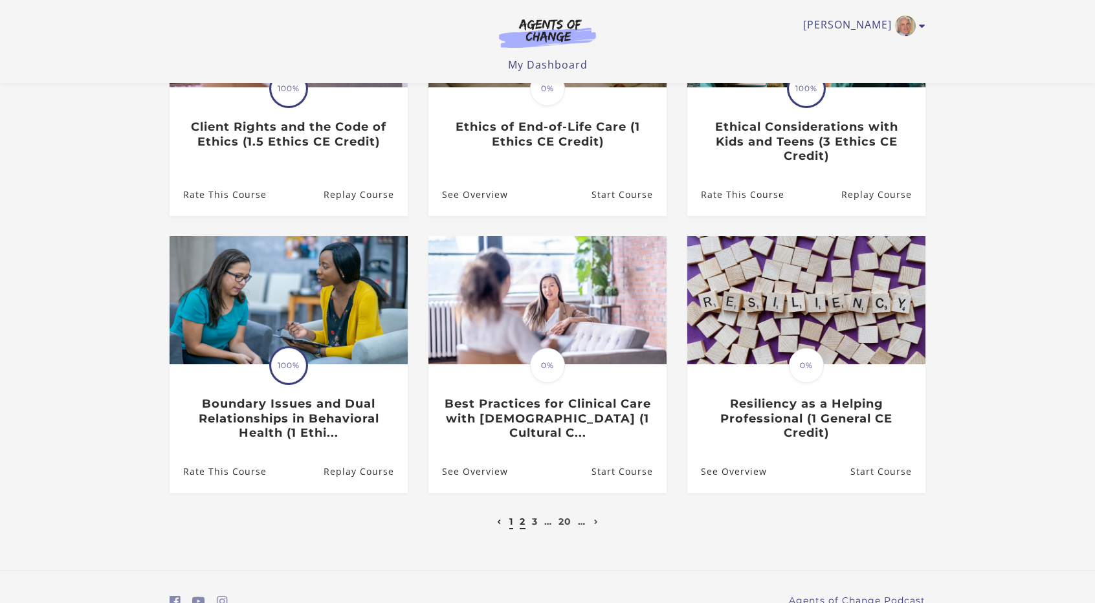
click at [522, 527] on link "2" at bounding box center [522, 522] width 6 height 12
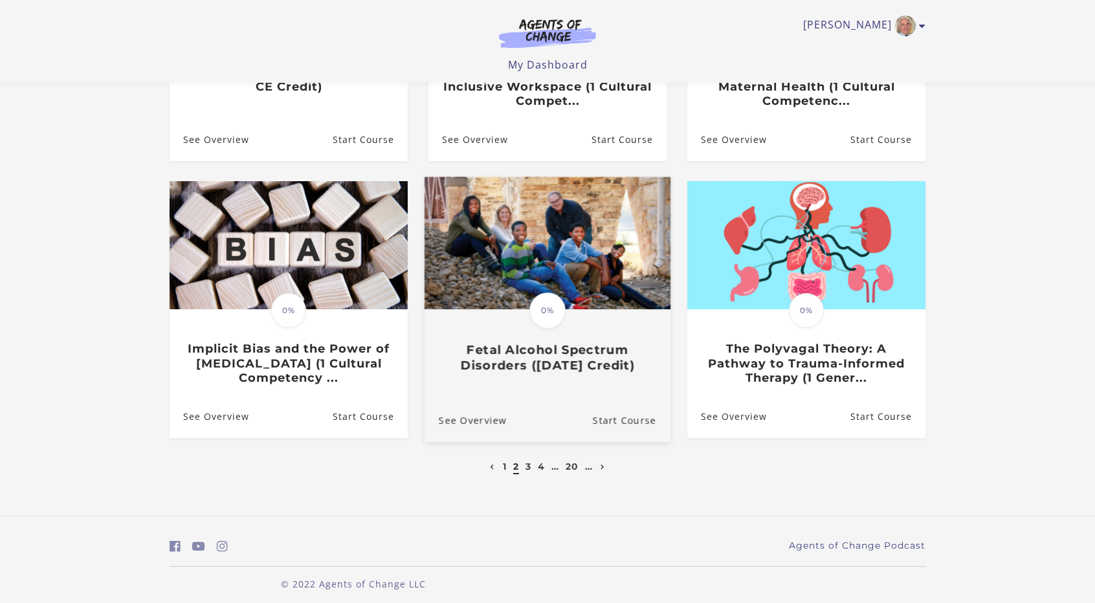
scroll to position [306, 0]
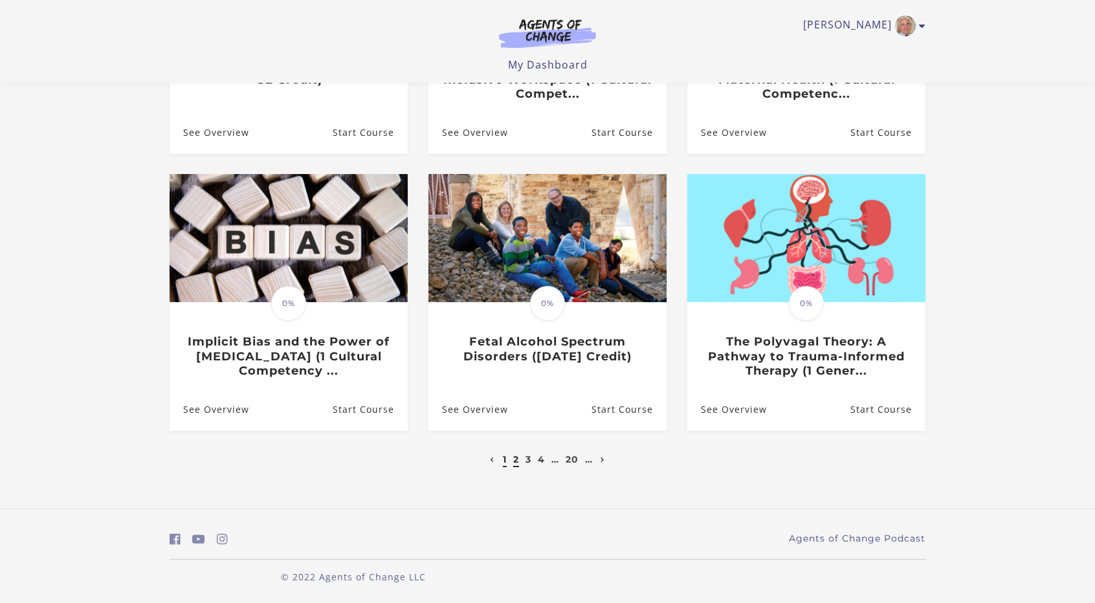
click at [503, 456] on link "1" at bounding box center [505, 459] width 4 height 12
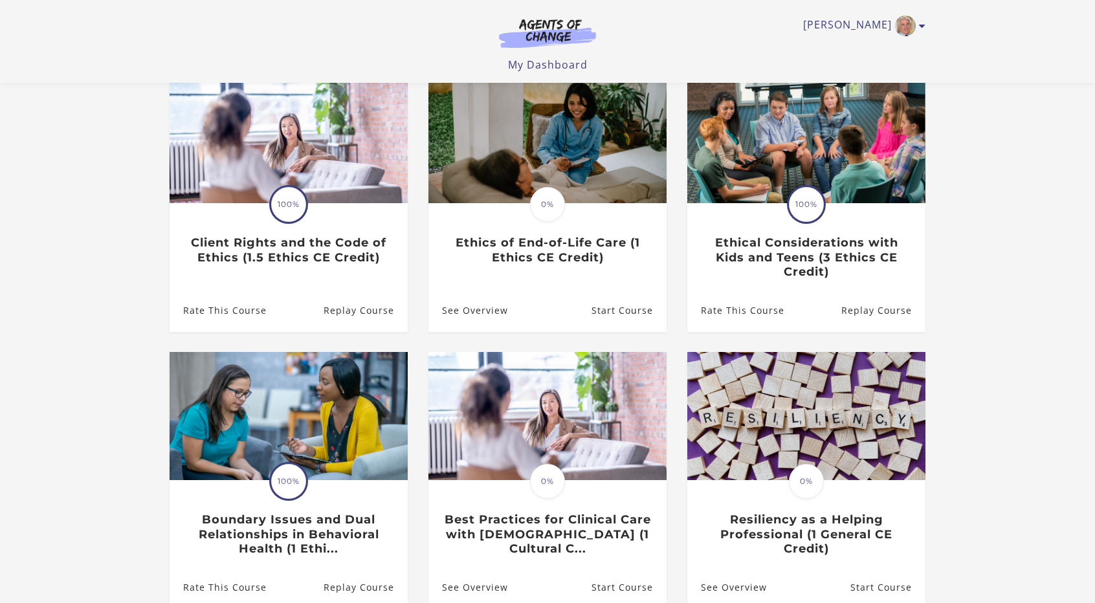
scroll to position [125, 0]
